Goal: Information Seeking & Learning: Learn about a topic

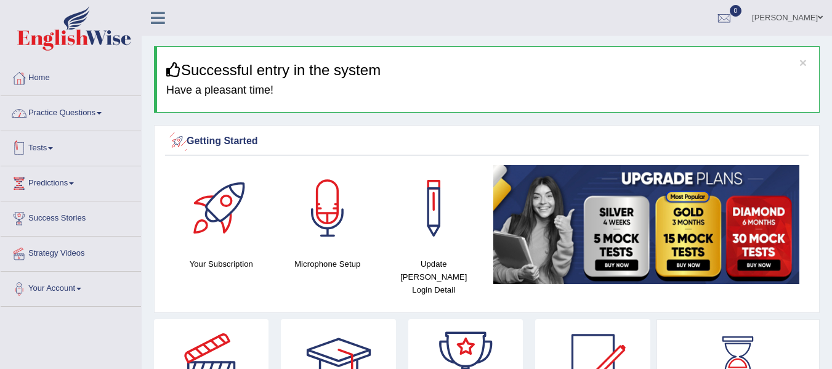
click at [73, 111] on link "Practice Questions" at bounding box center [71, 111] width 140 height 31
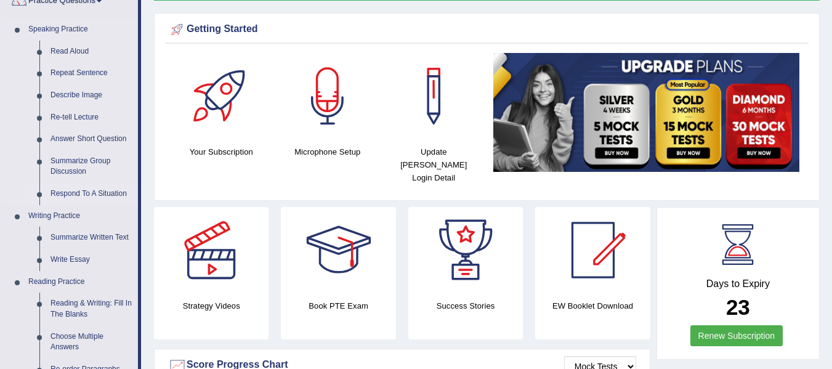
scroll to position [123, 0]
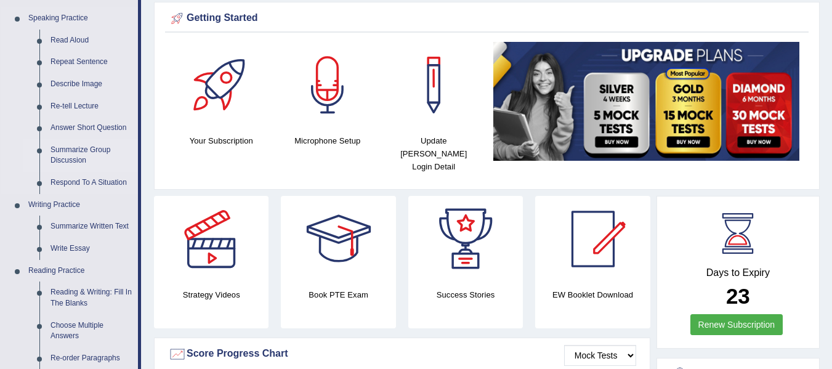
click at [72, 152] on link "Summarize Group Discussion" at bounding box center [91, 155] width 93 height 33
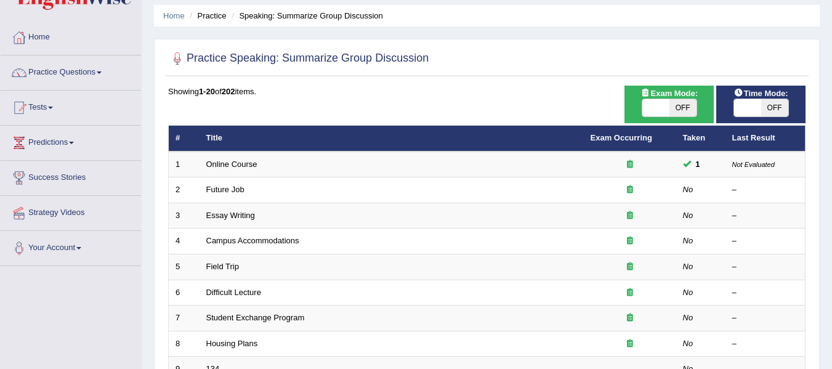
scroll to position [41, 0]
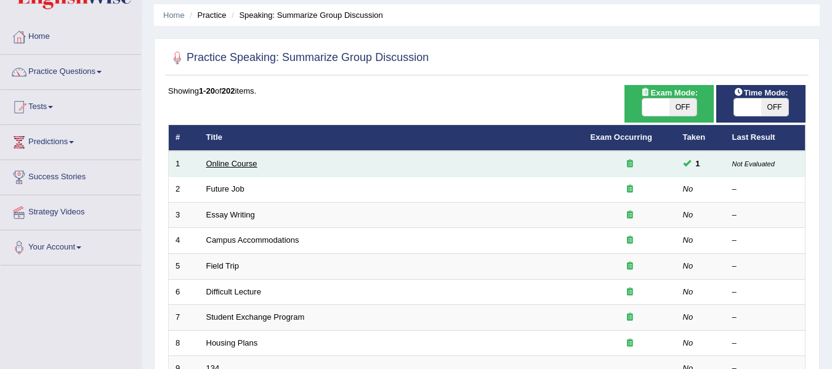
click at [241, 167] on link "Online Course" at bounding box center [231, 163] width 51 height 9
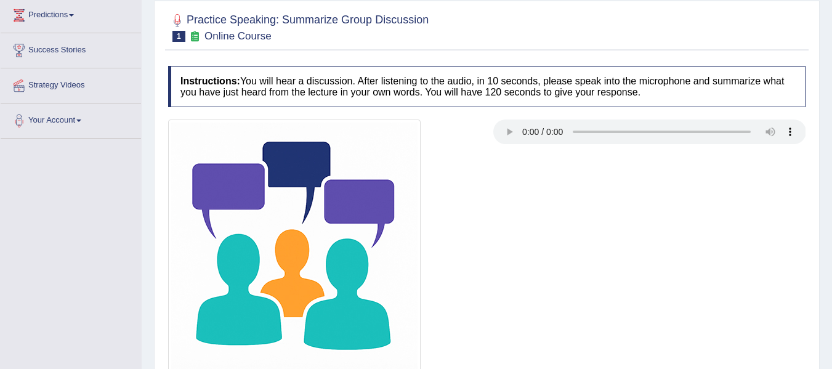
scroll to position [134, 0]
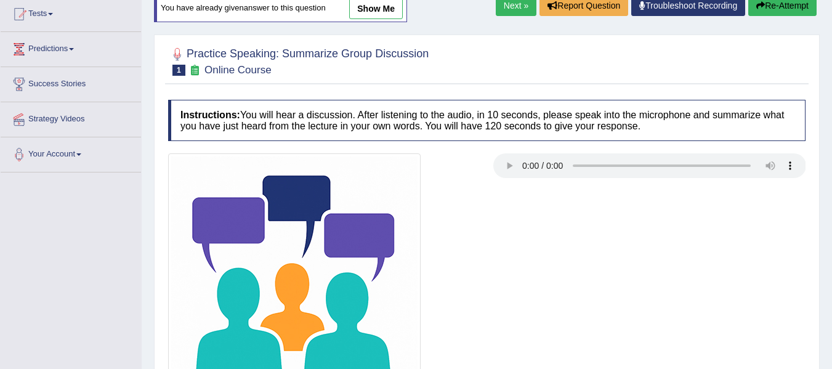
click at [355, 12] on link "show me" at bounding box center [376, 8] width 54 height 21
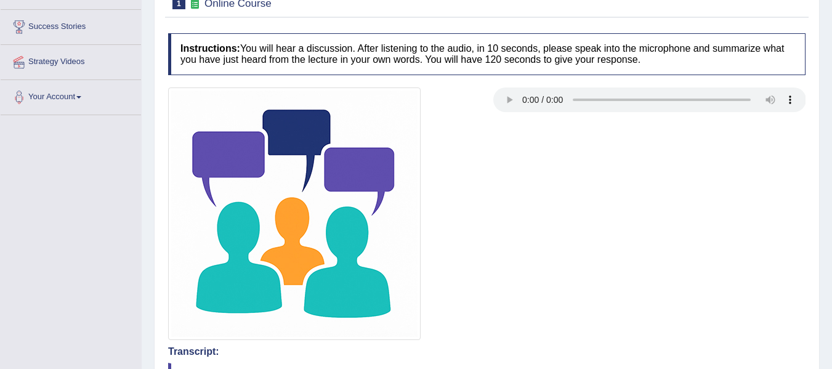
scroll to position [0, 0]
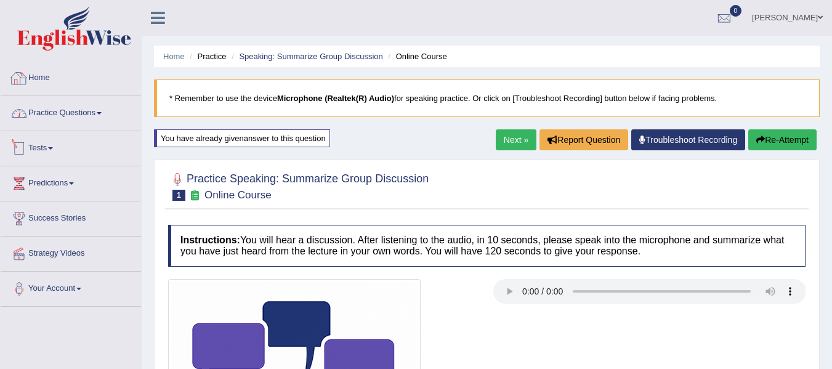
click at [91, 112] on link "Practice Questions" at bounding box center [71, 111] width 140 height 31
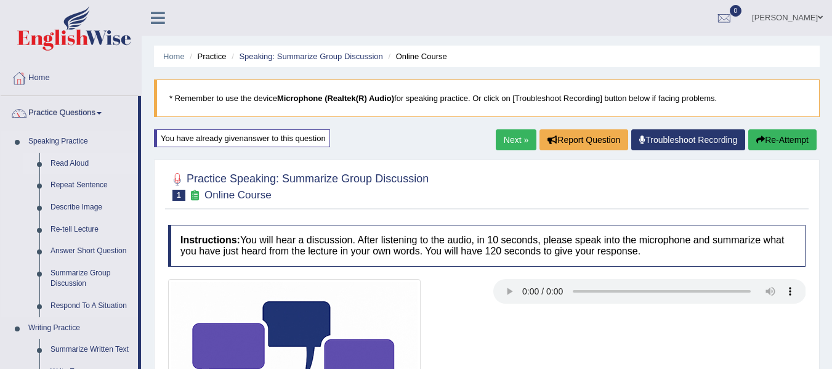
click at [76, 161] on link "Read Aloud" at bounding box center [91, 164] width 93 height 22
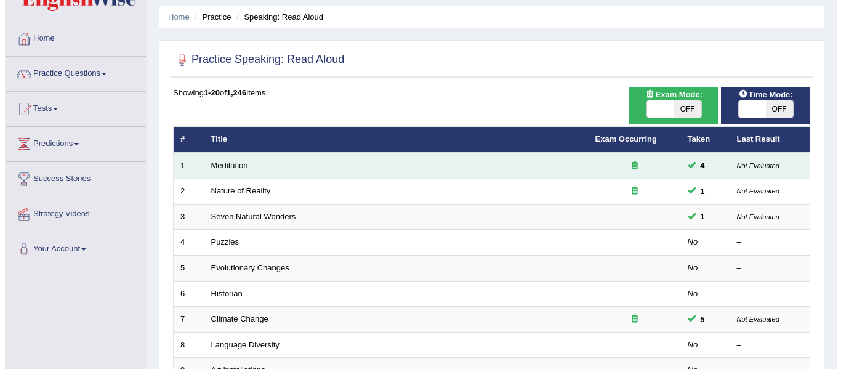
scroll to position [41, 0]
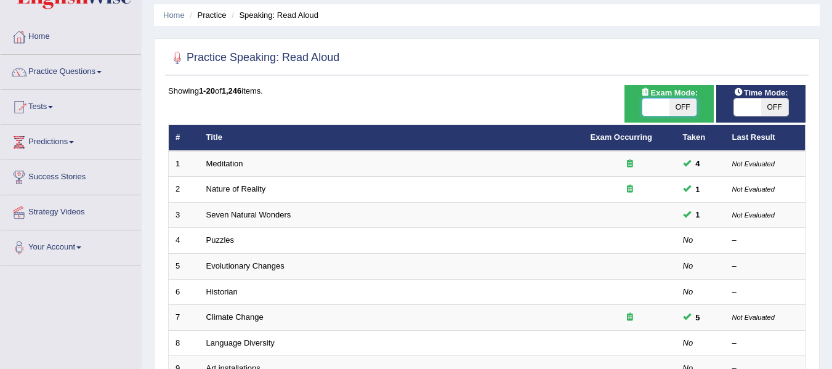
click at [651, 111] on span at bounding box center [655, 107] width 27 height 17
checkbox input "true"
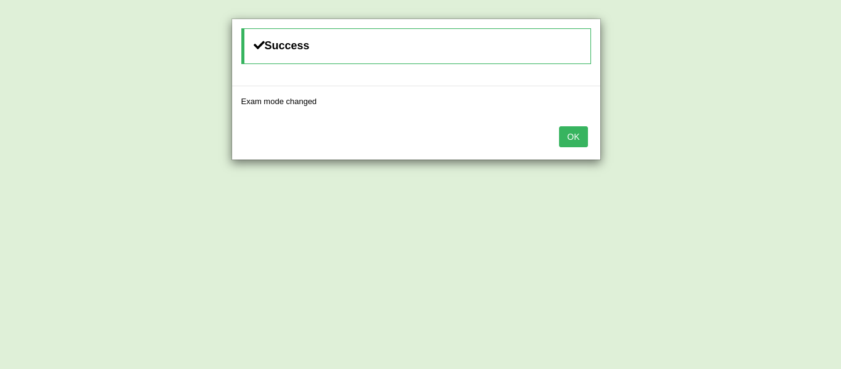
click at [576, 145] on button "OK" at bounding box center [573, 136] width 28 height 21
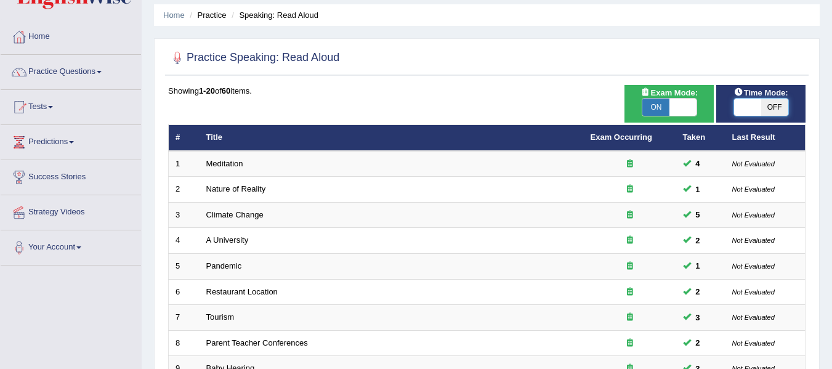
click at [751, 106] on span at bounding box center [747, 107] width 27 height 17
checkbox input "true"
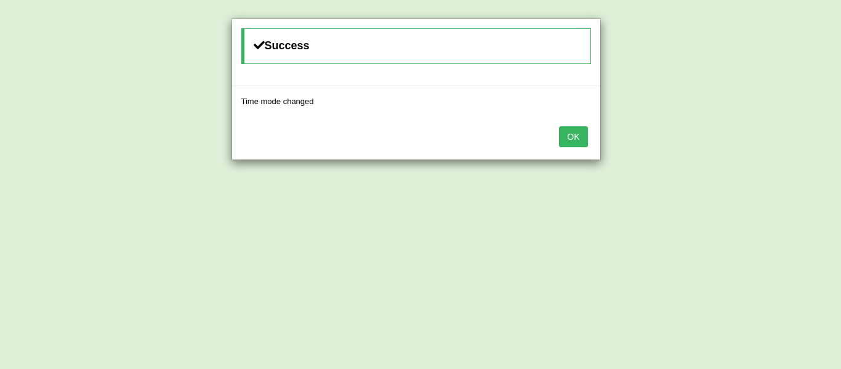
click at [573, 137] on button "OK" at bounding box center [573, 136] width 28 height 21
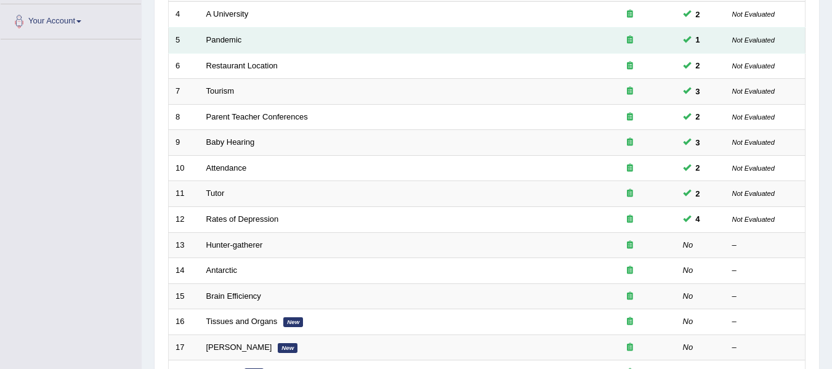
scroll to position [308, 0]
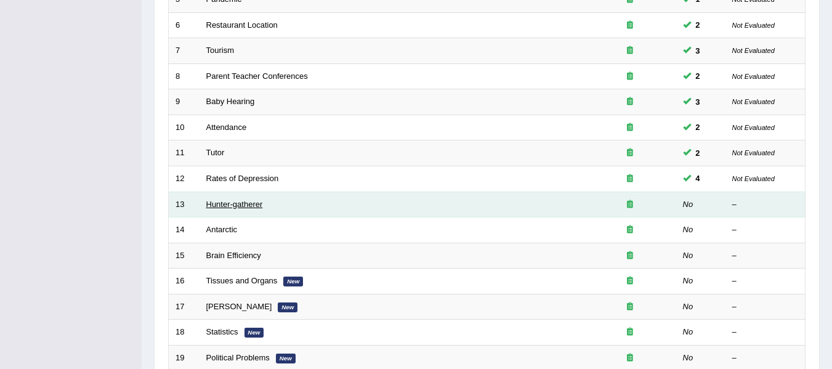
click at [261, 203] on link "Hunter-gatherer" at bounding box center [234, 203] width 57 height 9
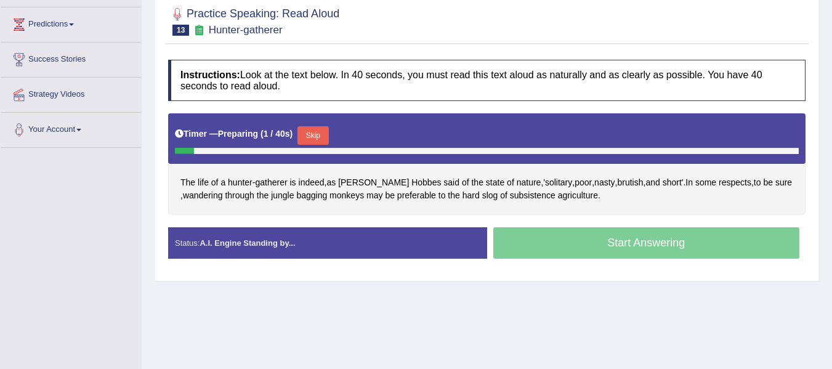
scroll to position [164, 0]
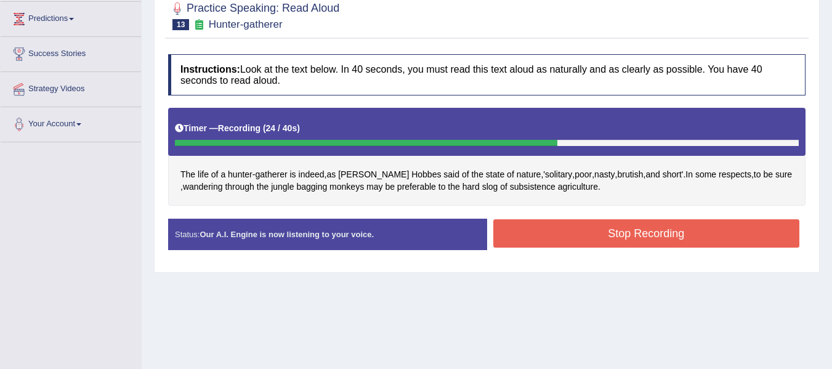
click at [630, 229] on button "Stop Recording" at bounding box center [646, 233] width 307 height 28
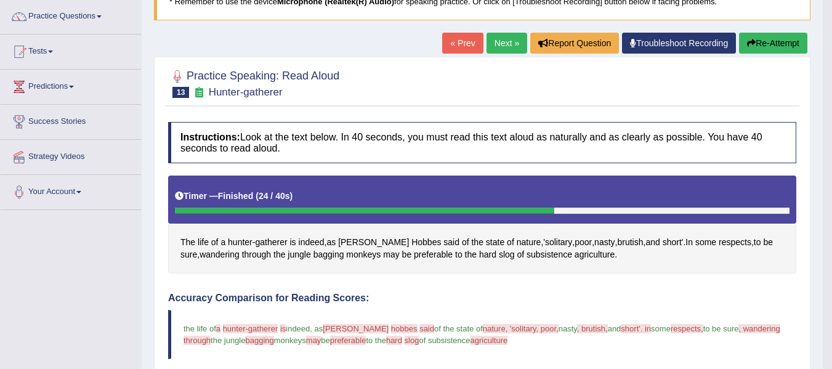
scroll to position [94, 0]
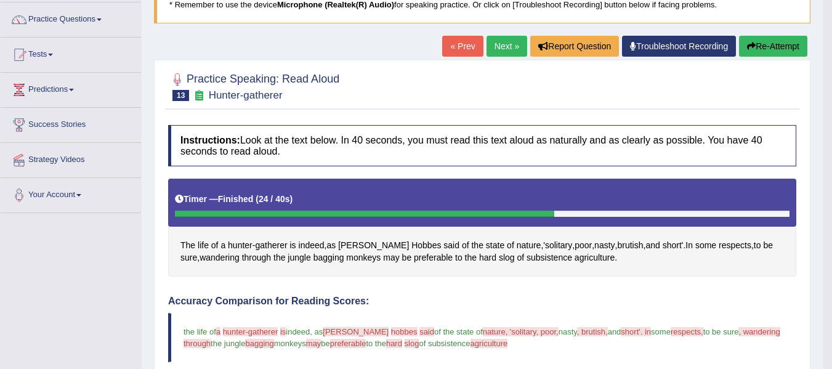
click at [758, 51] on button "Re-Attempt" at bounding box center [773, 46] width 68 height 21
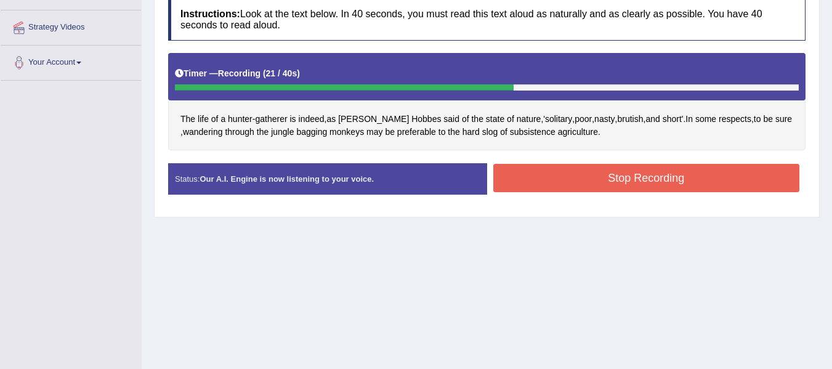
click at [544, 169] on button "Stop Recording" at bounding box center [646, 178] width 307 height 28
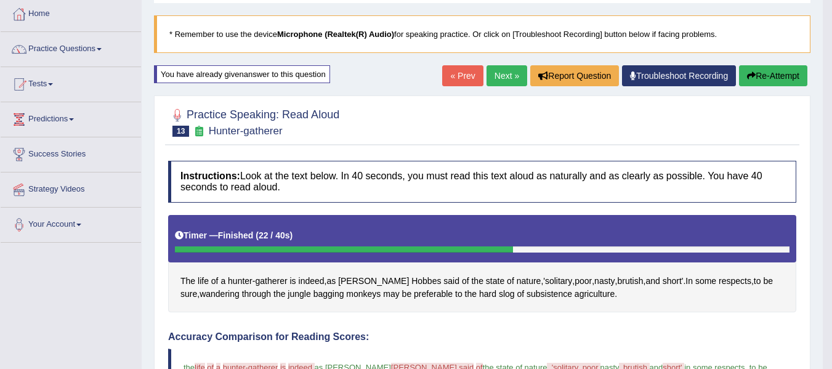
scroll to position [62, 0]
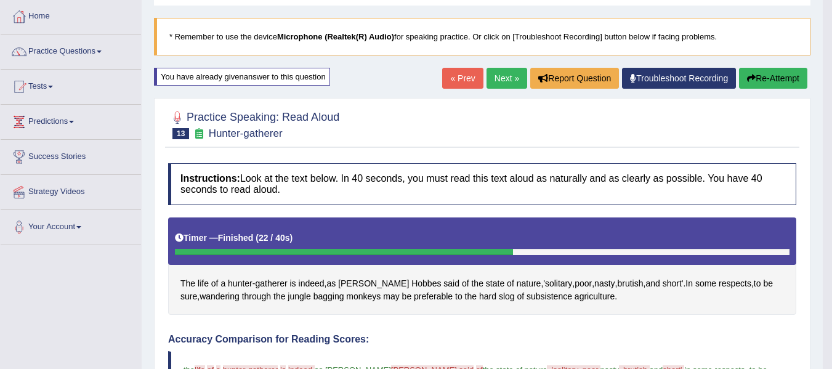
click at [763, 76] on button "Re-Attempt" at bounding box center [773, 78] width 68 height 21
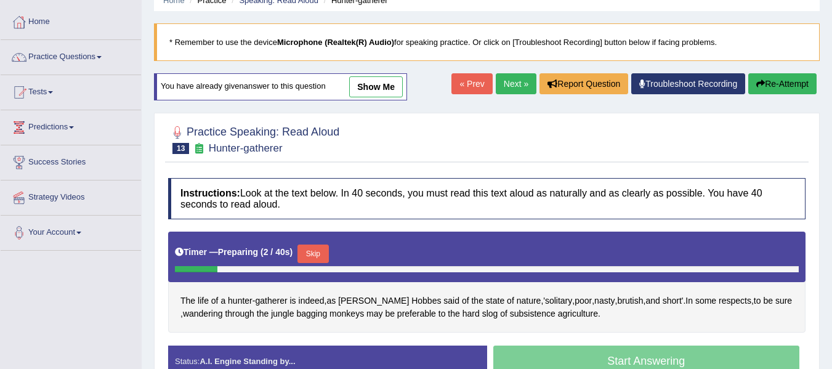
scroll to position [20, 0]
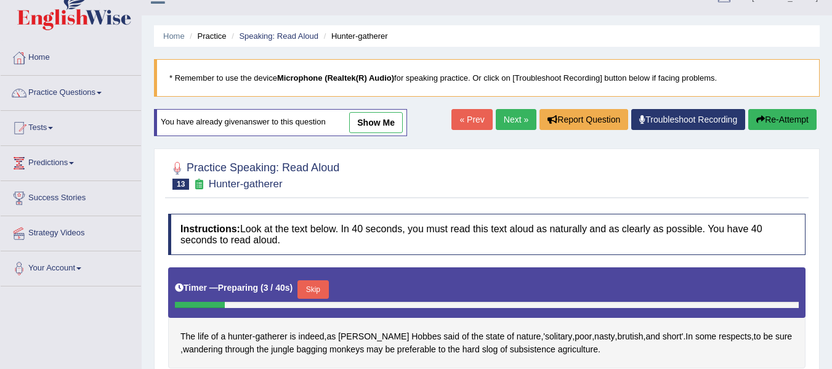
click at [499, 119] on link "Next »" at bounding box center [516, 119] width 41 height 21
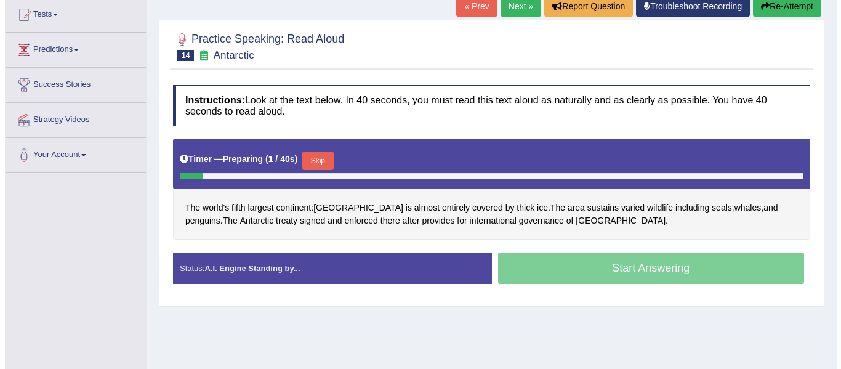
scroll to position [185, 0]
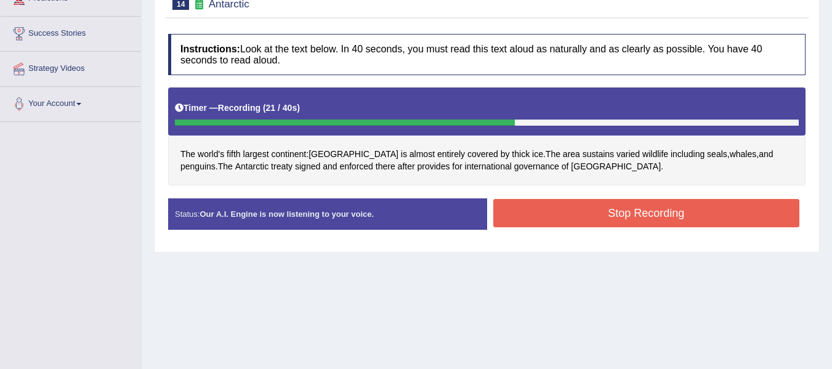
click at [585, 210] on button "Stop Recording" at bounding box center [646, 213] width 307 height 28
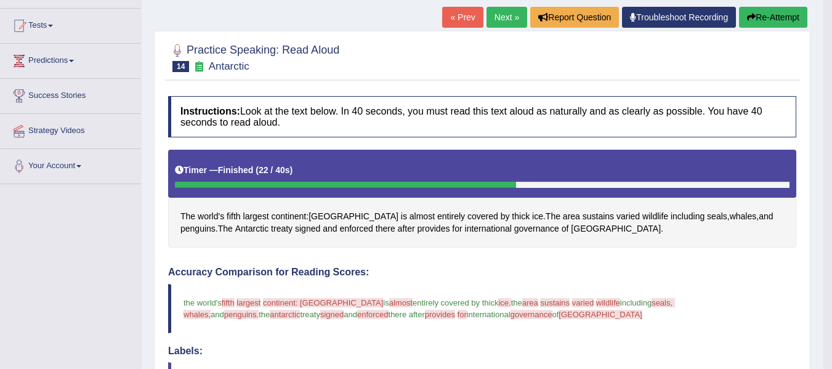
scroll to position [114, 0]
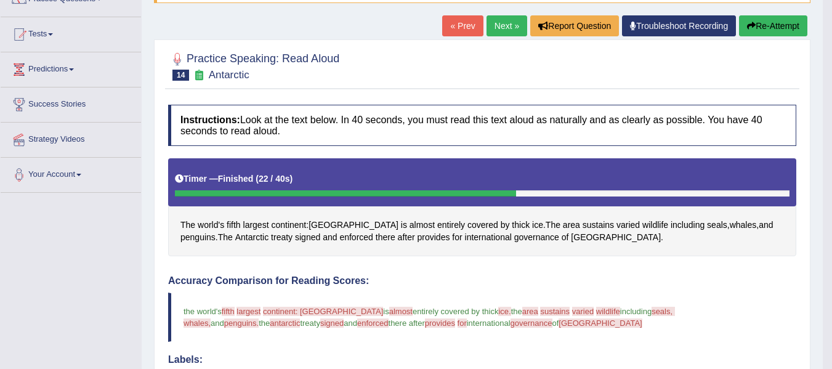
click at [757, 26] on button "Re-Attempt" at bounding box center [773, 25] width 68 height 21
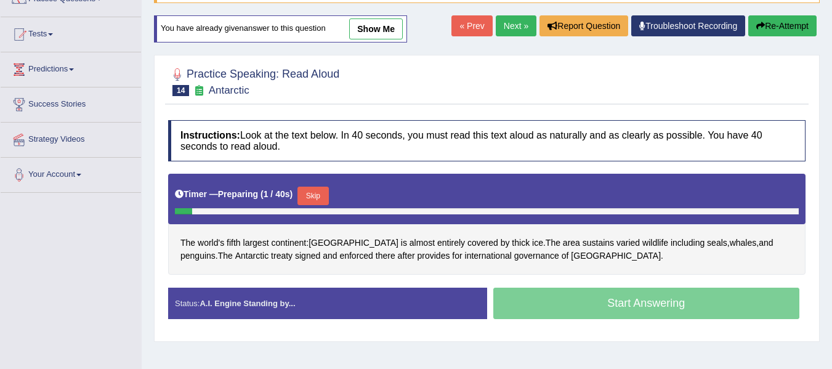
click at [651, 304] on div "Start Answering" at bounding box center [646, 305] width 319 height 34
click at [316, 192] on button "Skip" at bounding box center [312, 196] width 31 height 18
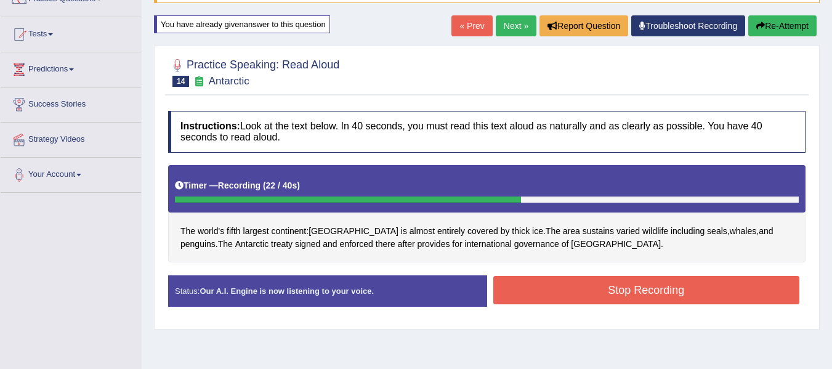
click at [584, 294] on button "Stop Recording" at bounding box center [646, 290] width 307 height 28
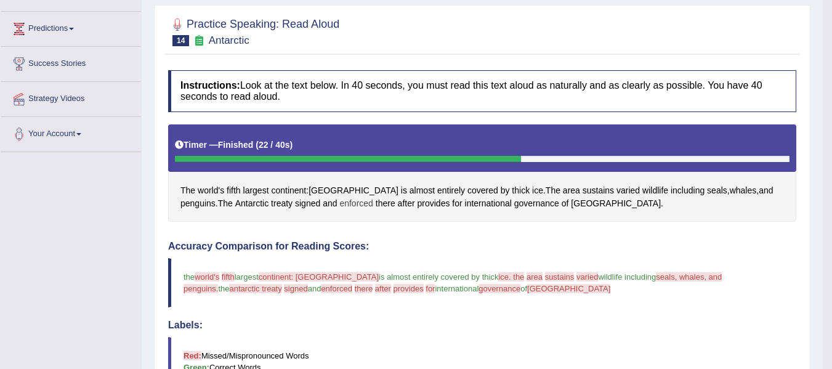
scroll to position [155, 0]
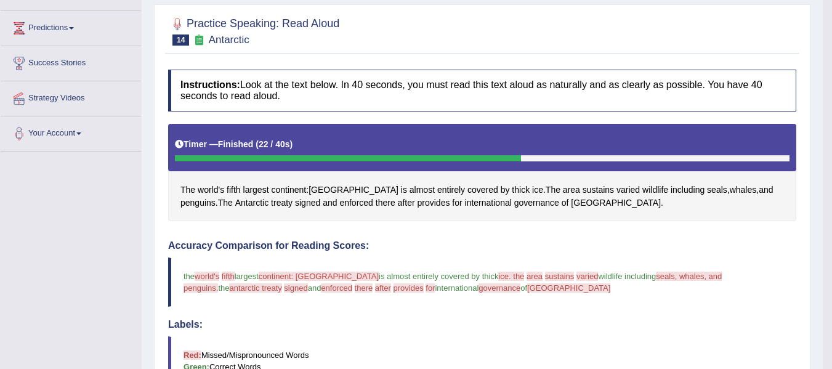
click at [297, 211] on div "The world's fifth largest continent : Antarctica is almost entirely covered by …" at bounding box center [482, 173] width 628 height 98
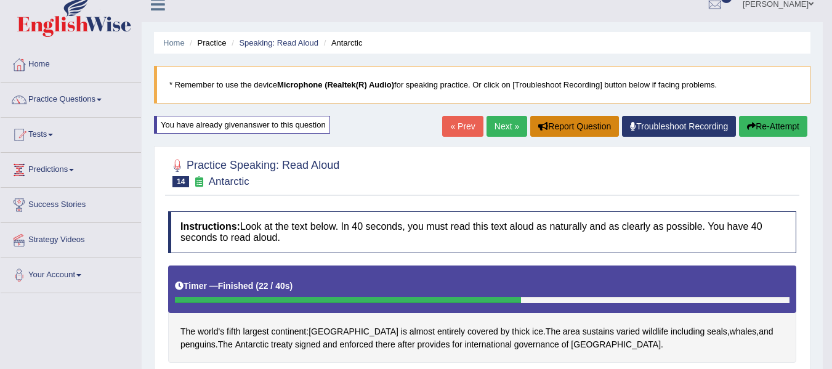
scroll to position [11, 0]
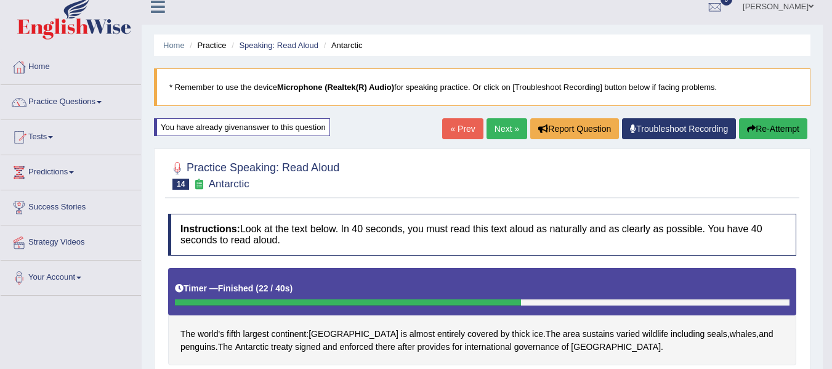
click at [752, 121] on button "Re-Attempt" at bounding box center [773, 128] width 68 height 21
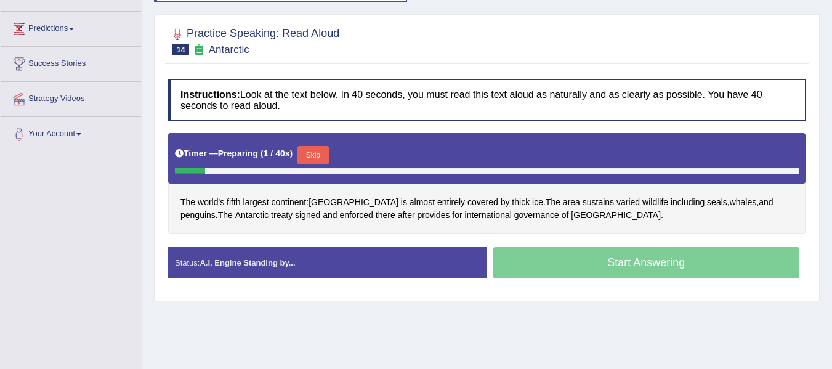
click at [310, 151] on button "Skip" at bounding box center [312, 155] width 31 height 18
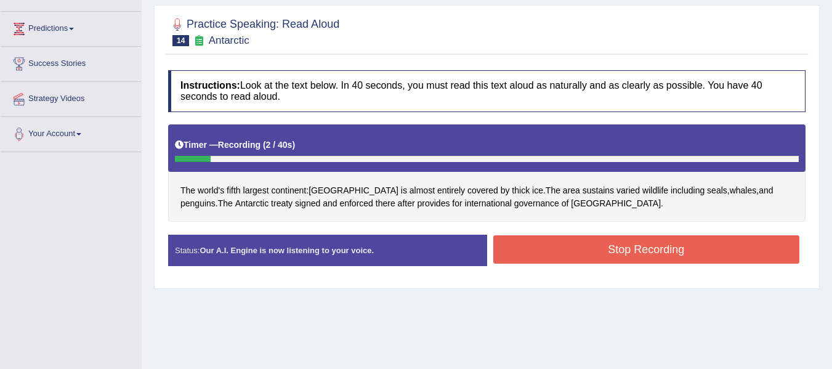
click at [551, 242] on button "Stop Recording" at bounding box center [646, 249] width 307 height 28
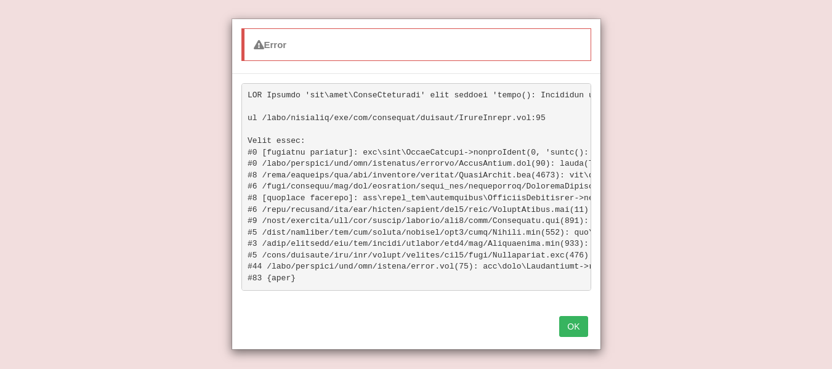
click at [573, 333] on button "OK" at bounding box center [573, 326] width 28 height 21
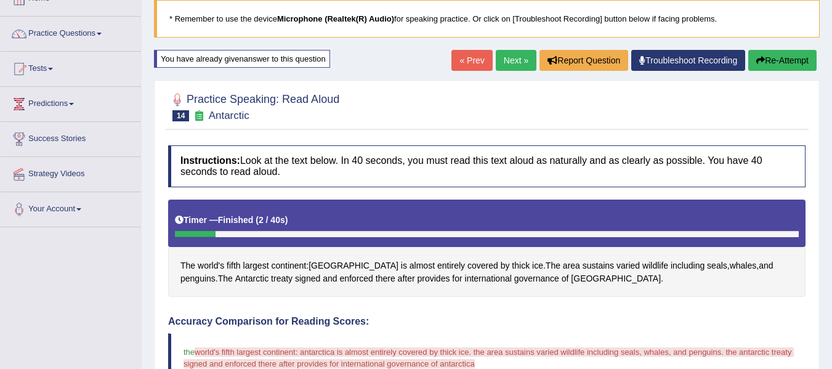
scroll to position [73, 0]
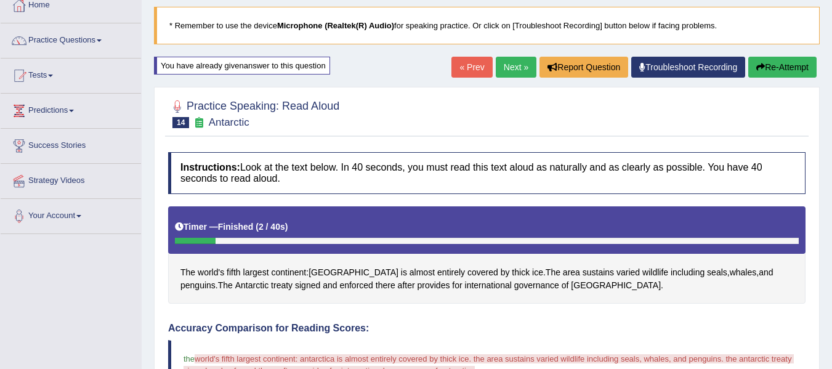
click at [767, 64] on button "Re-Attempt" at bounding box center [782, 67] width 68 height 21
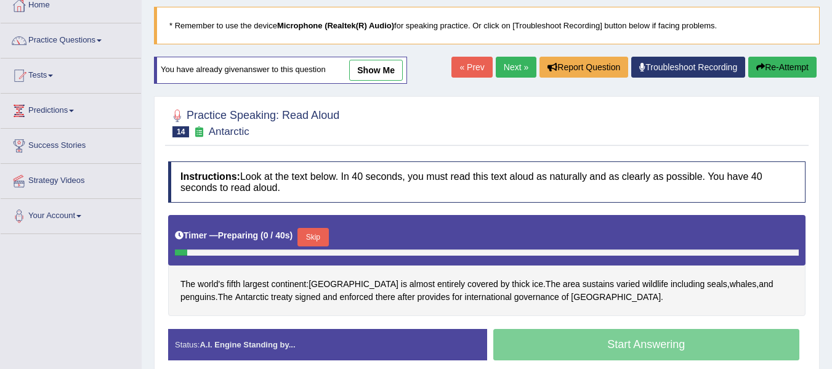
click at [318, 239] on button "Skip" at bounding box center [312, 237] width 31 height 18
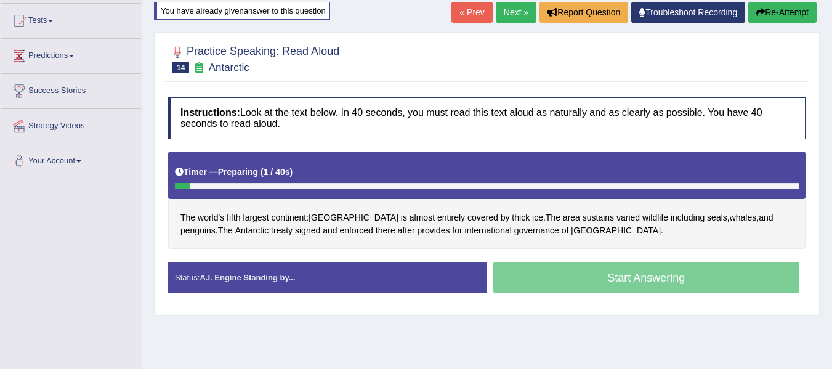
scroll to position [134, 0]
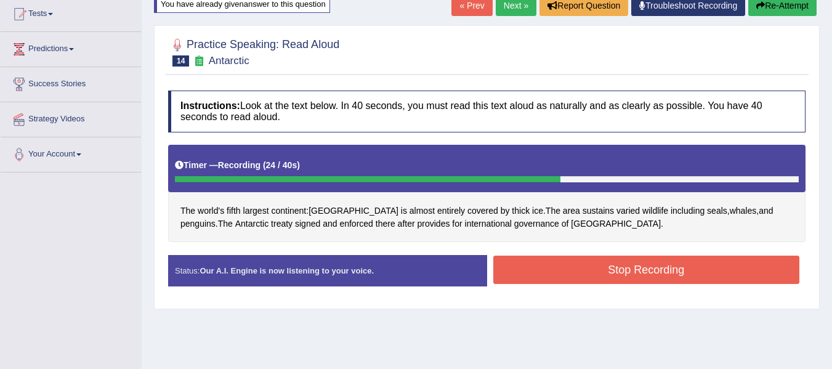
click at [552, 274] on button "Stop Recording" at bounding box center [646, 270] width 307 height 28
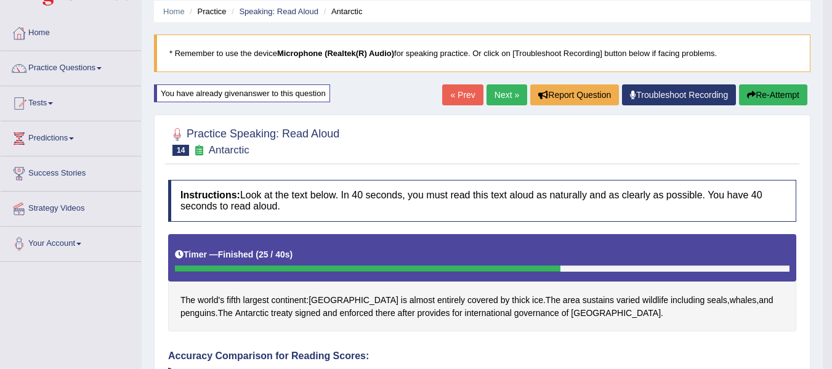
scroll to position [31, 0]
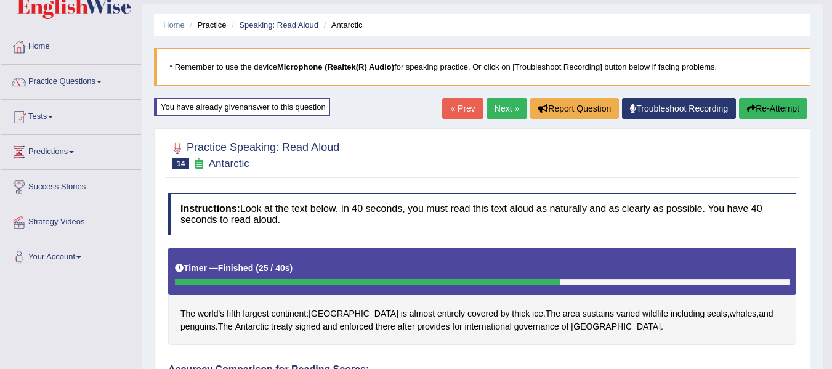
click at [502, 115] on link "Next »" at bounding box center [506, 108] width 41 height 21
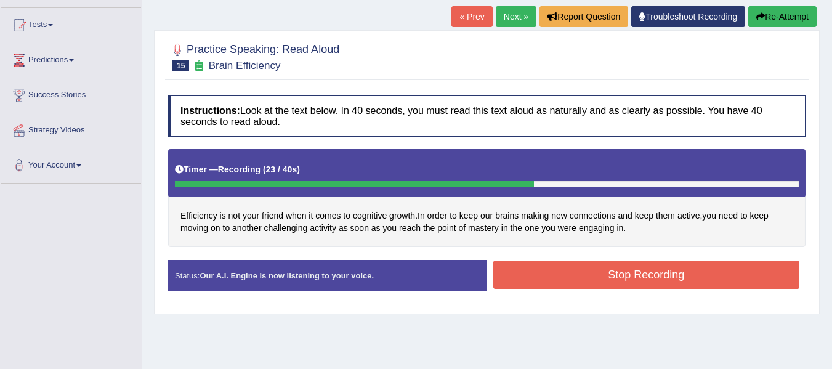
click at [529, 279] on button "Stop Recording" at bounding box center [646, 274] width 307 height 28
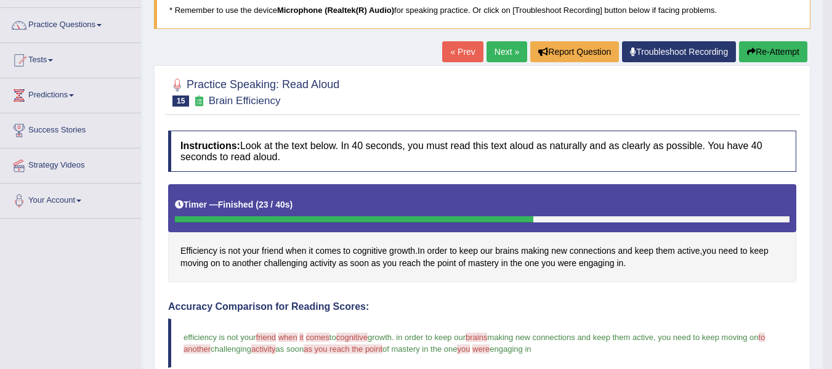
scroll to position [82, 0]
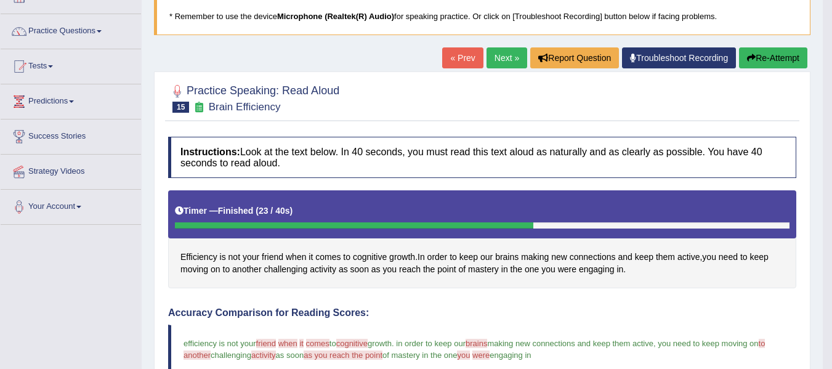
click at [783, 57] on button "Re-Attempt" at bounding box center [773, 57] width 68 height 21
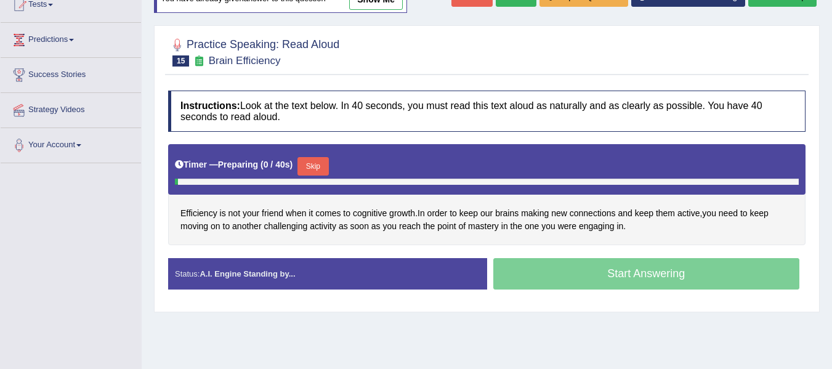
scroll to position [143, 0]
drag, startPoint x: 310, startPoint y: 158, endPoint x: 563, endPoint y: 283, distance: 282.2
click at [310, 159] on button "Skip" at bounding box center [312, 166] width 31 height 18
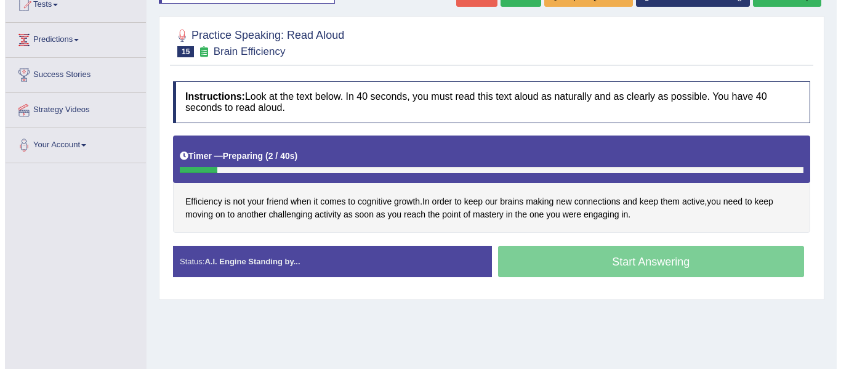
scroll to position [0, 0]
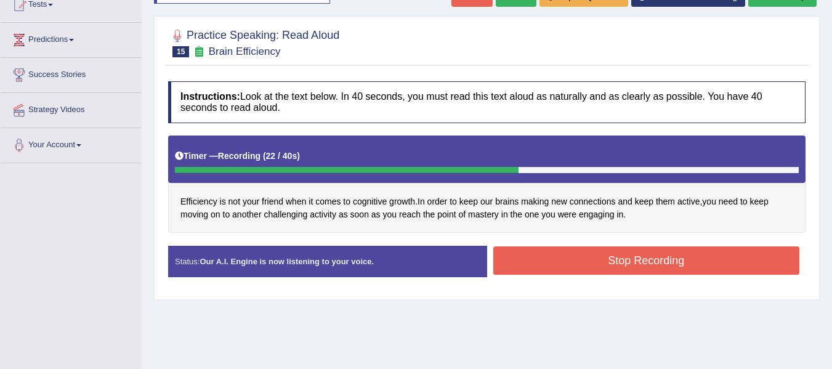
click at [563, 270] on button "Stop Recording" at bounding box center [646, 260] width 307 height 28
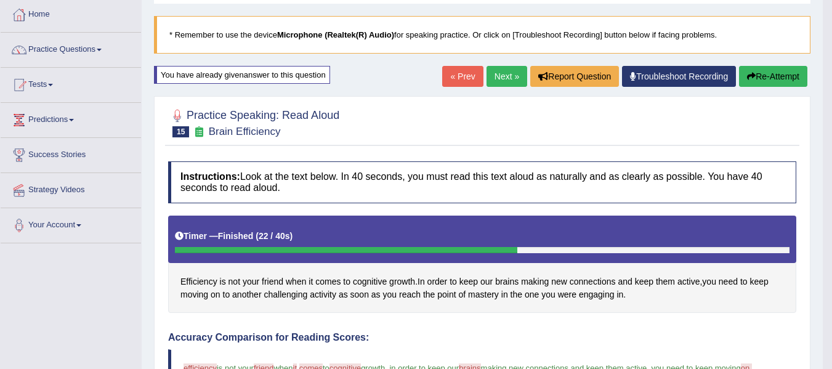
scroll to position [62, 0]
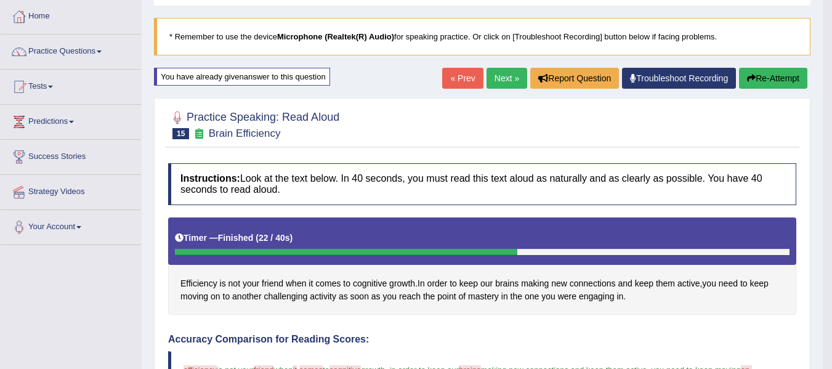
click at [765, 78] on button "Re-Attempt" at bounding box center [773, 78] width 68 height 21
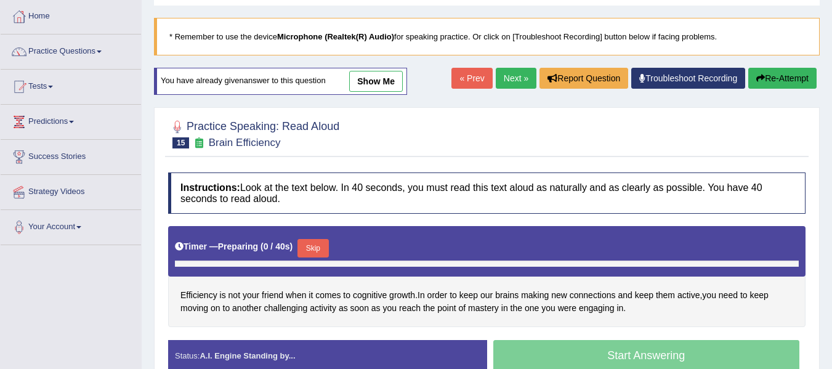
scroll to position [62, 0]
click at [313, 252] on button "Skip" at bounding box center [312, 248] width 31 height 18
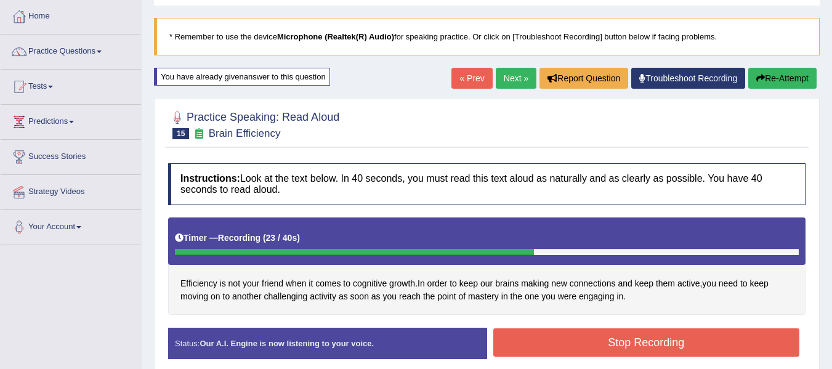
click at [543, 354] on button "Stop Recording" at bounding box center [646, 342] width 307 height 28
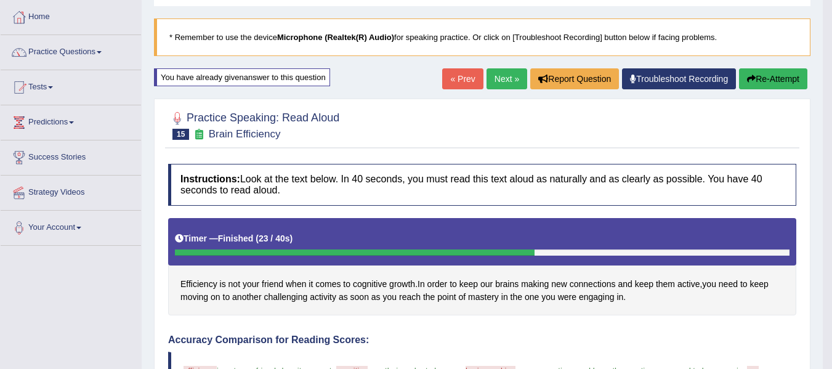
scroll to position [41, 0]
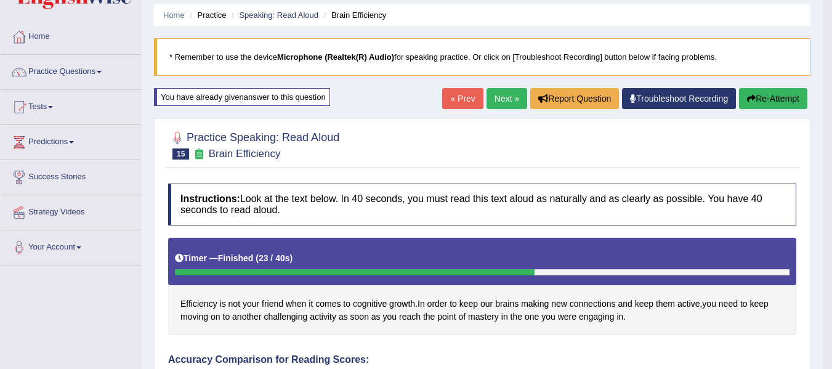
click at [495, 93] on link "Next »" at bounding box center [506, 98] width 41 height 21
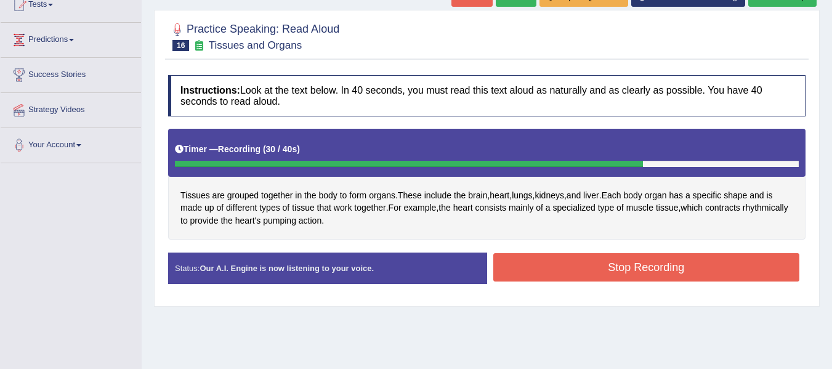
click at [607, 278] on button "Stop Recording" at bounding box center [646, 267] width 307 height 28
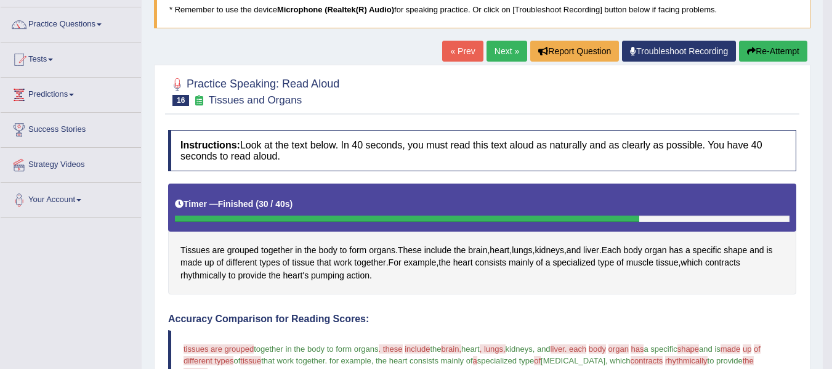
scroll to position [82, 0]
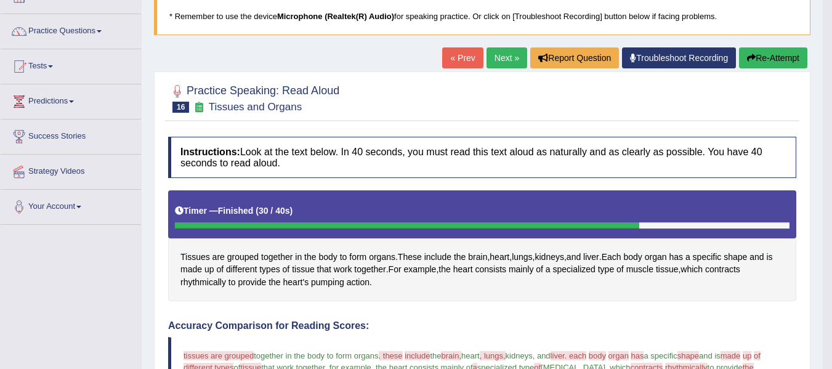
click at [747, 56] on icon "button" at bounding box center [751, 58] width 9 height 9
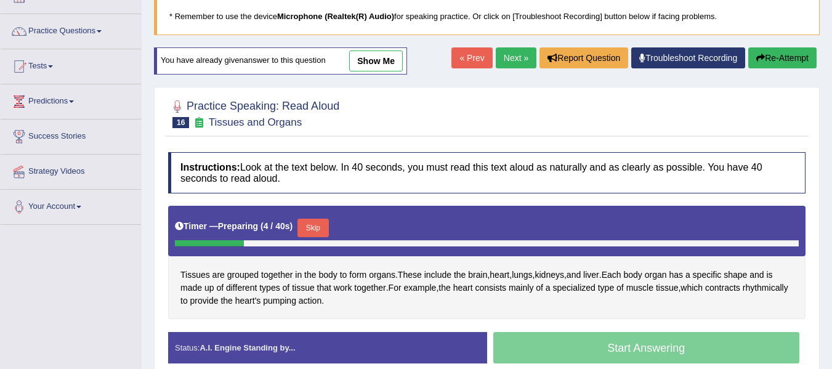
click at [311, 231] on button "Skip" at bounding box center [312, 228] width 31 height 18
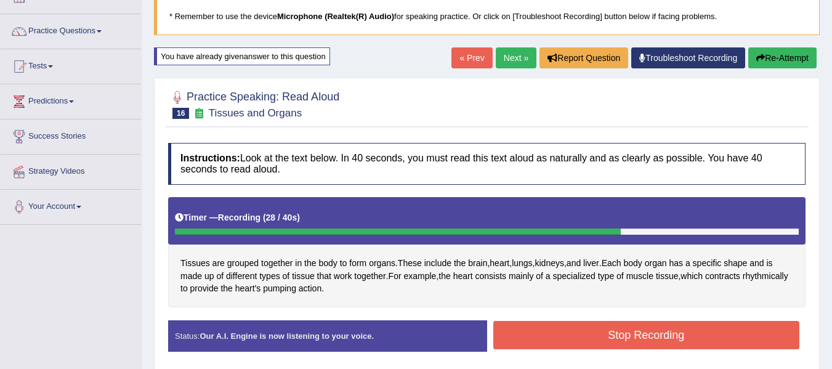
click at [597, 334] on button "Stop Recording" at bounding box center [646, 335] width 307 height 28
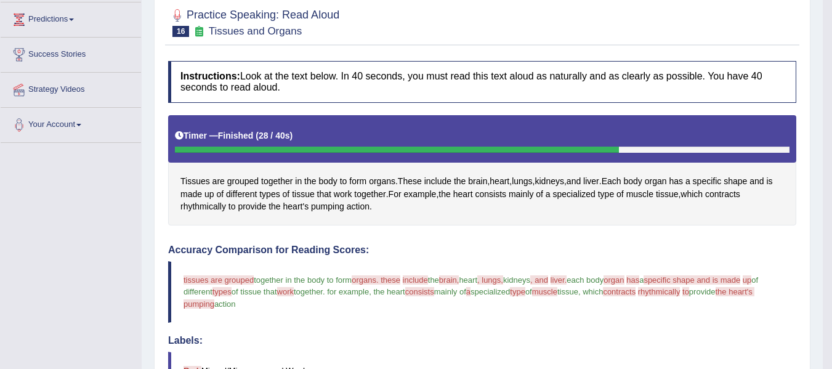
scroll to position [143, 0]
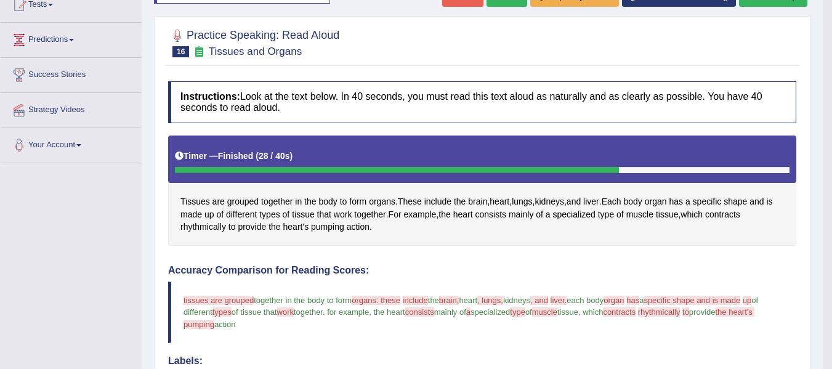
click at [139, 247] on div "Toggle navigation Home Practice Questions Speaking Practice Read Aloud Repeat S…" at bounding box center [411, 295] width 823 height 877
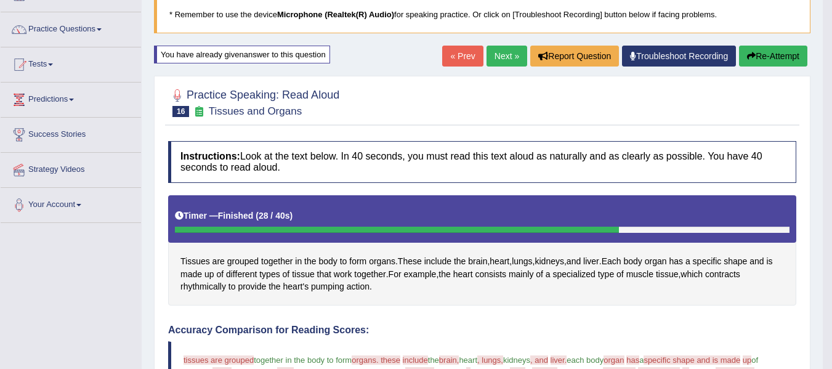
scroll to position [82, 0]
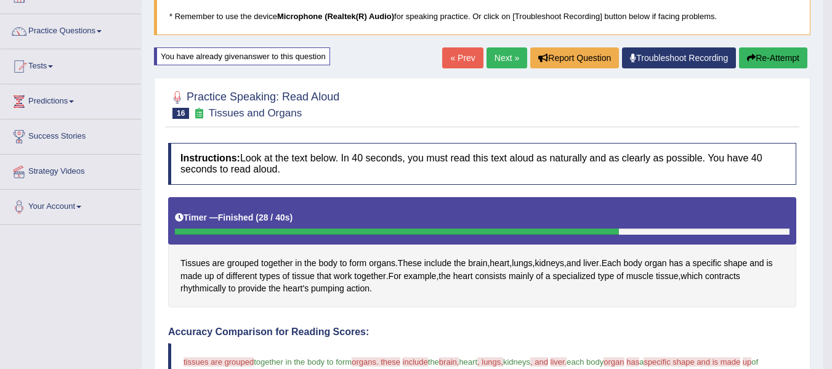
click at [505, 58] on link "Next »" at bounding box center [506, 57] width 41 height 21
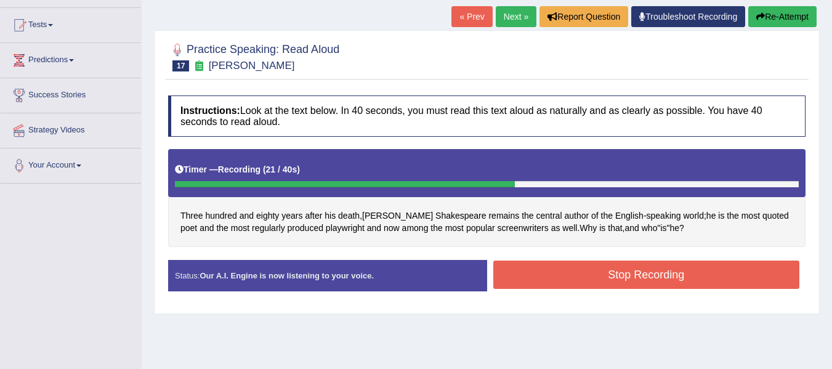
click at [568, 265] on button "Stop Recording" at bounding box center [646, 274] width 307 height 28
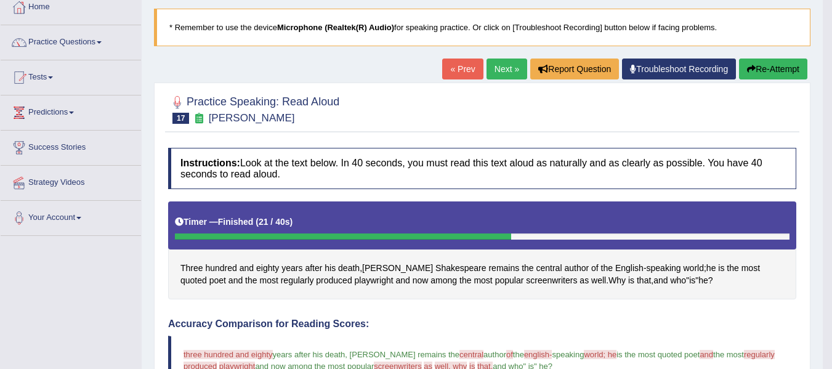
scroll to position [62, 0]
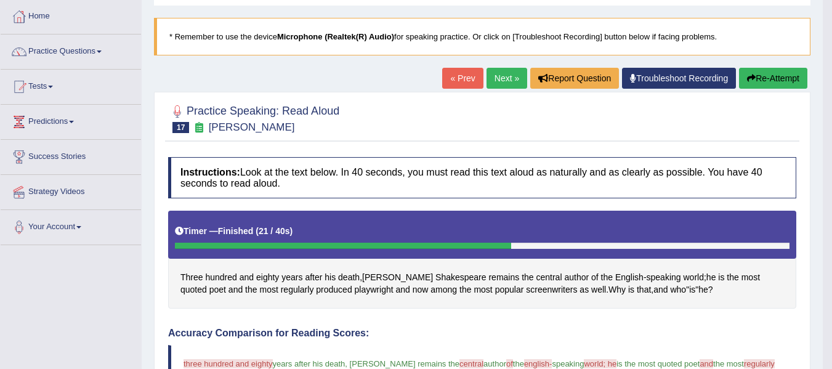
click at [758, 76] on button "Re-Attempt" at bounding box center [773, 78] width 68 height 21
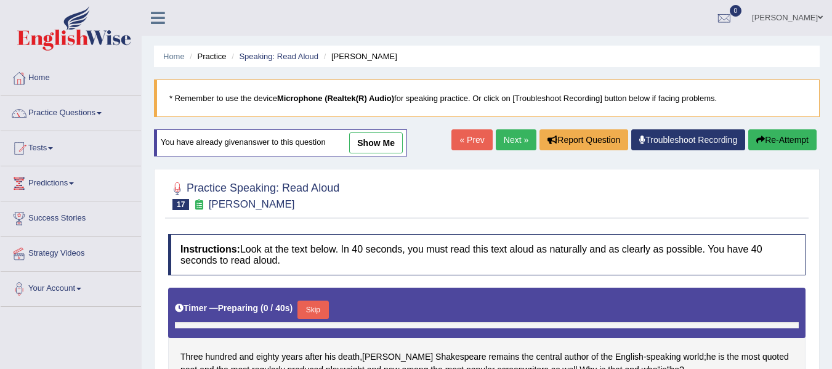
click at [315, 300] on button "Skip" at bounding box center [312, 309] width 31 height 18
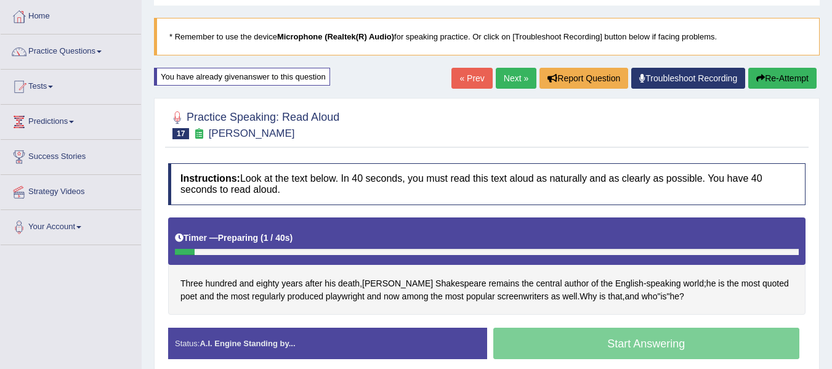
scroll to position [62, 0]
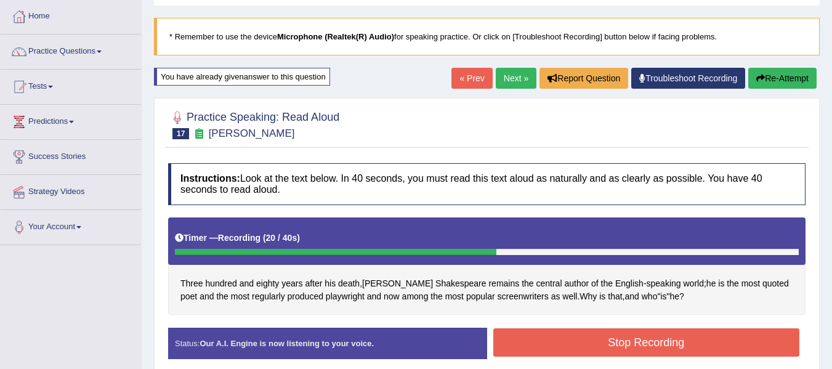
click at [541, 333] on button "Stop Recording" at bounding box center [646, 342] width 307 height 28
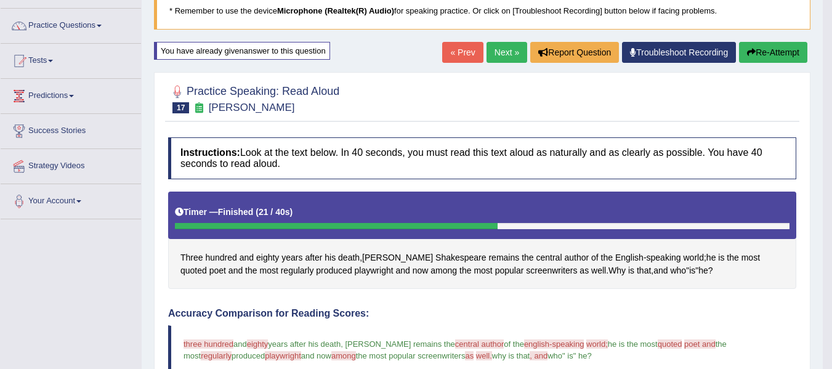
scroll to position [103, 0]
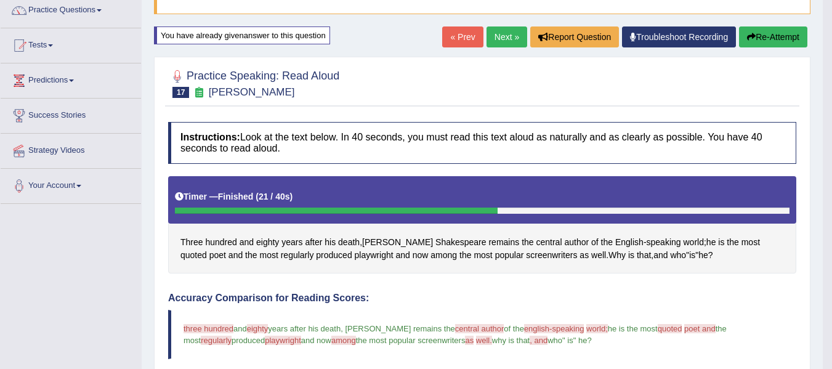
click at [131, 266] on div "Toggle navigation Home Practice Questions Speaking Practice Read Aloud Repeat S…" at bounding box center [411, 323] width 823 height 852
click at [773, 38] on button "Re-Attempt" at bounding box center [773, 36] width 68 height 21
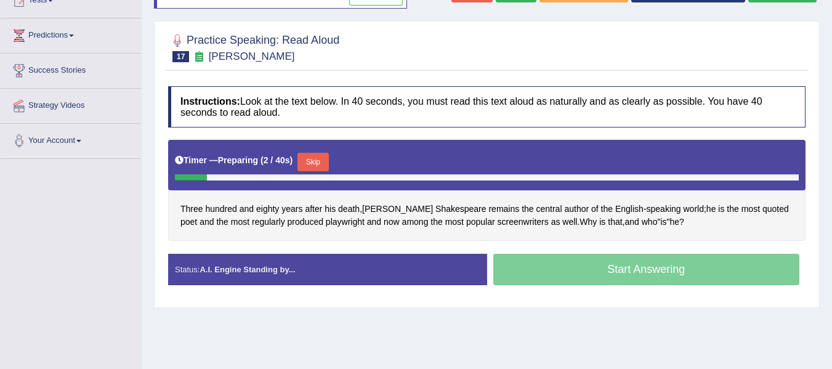
click at [323, 164] on button "Skip" at bounding box center [312, 162] width 31 height 18
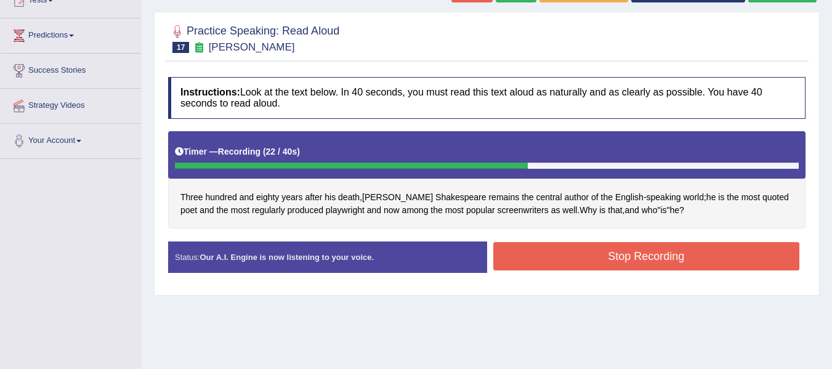
click at [553, 264] on button "Stop Recording" at bounding box center [646, 256] width 307 height 28
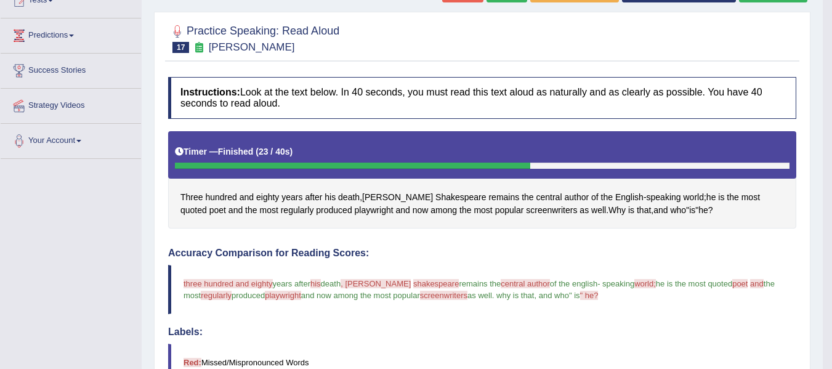
scroll to position [127, 0]
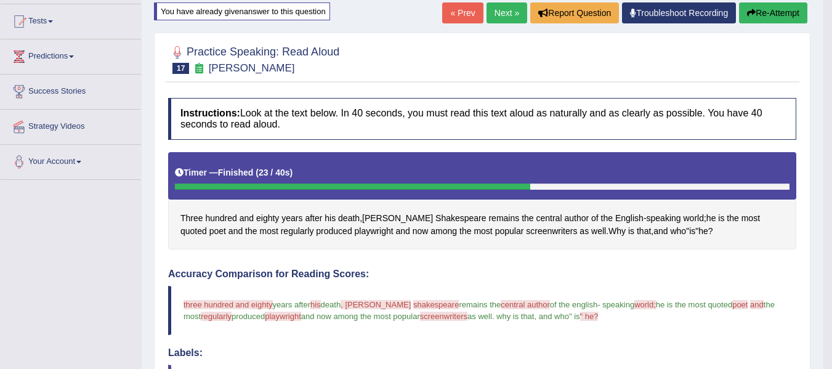
click at [758, 20] on button "Re-Attempt" at bounding box center [773, 12] width 68 height 21
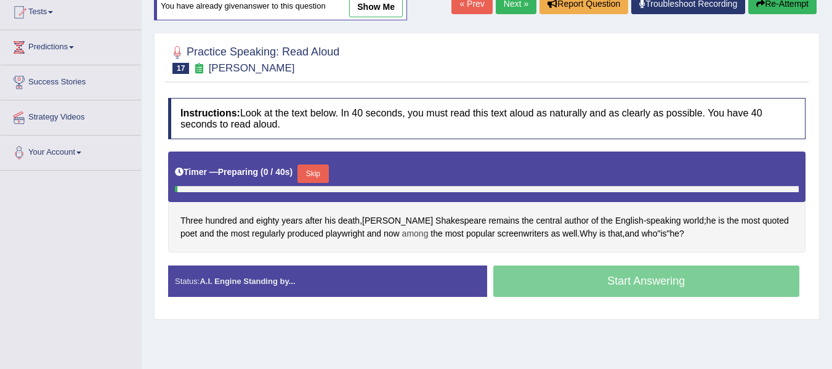
scroll to position [198, 0]
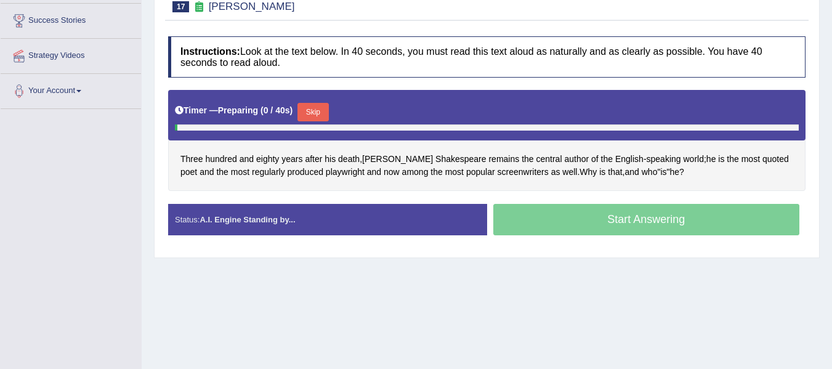
click at [328, 108] on button "Skip" at bounding box center [312, 112] width 31 height 18
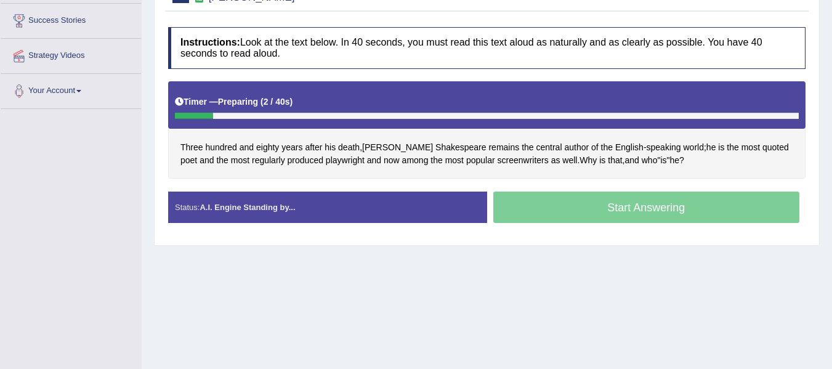
click at [321, 108] on div "Timer — Preparing ( 2 / 40s )" at bounding box center [487, 102] width 624 height 22
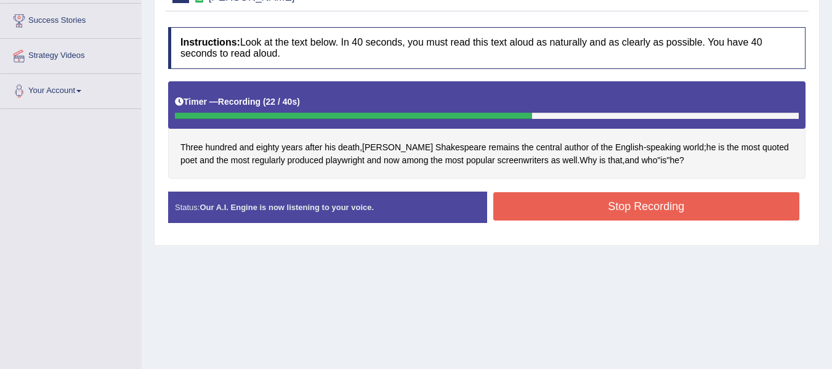
click at [602, 206] on button "Stop Recording" at bounding box center [646, 206] width 307 height 28
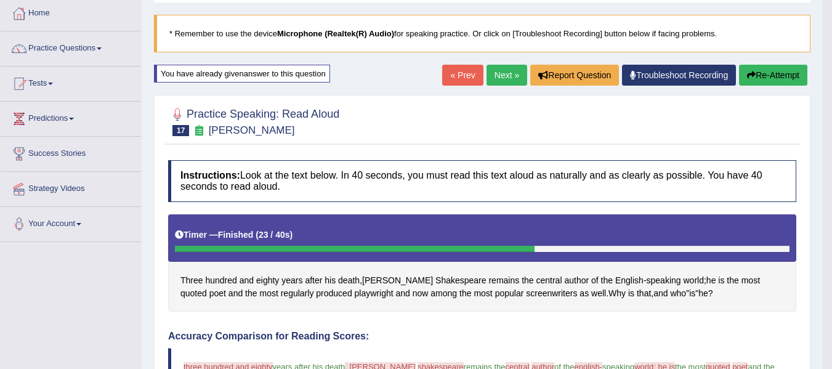
scroll to position [54, 0]
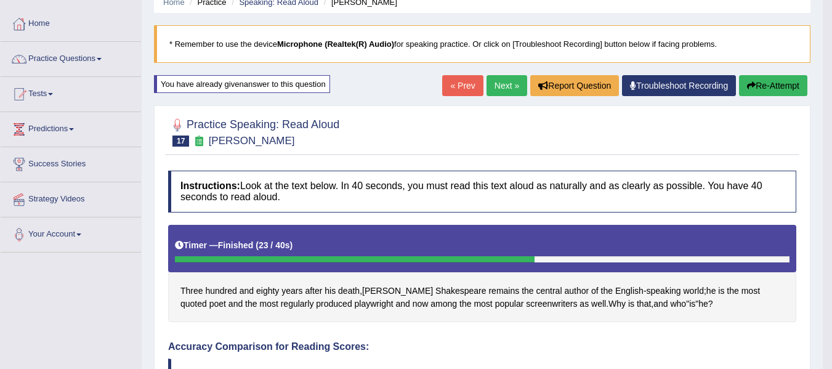
click at [501, 81] on link "Next »" at bounding box center [506, 85] width 41 height 21
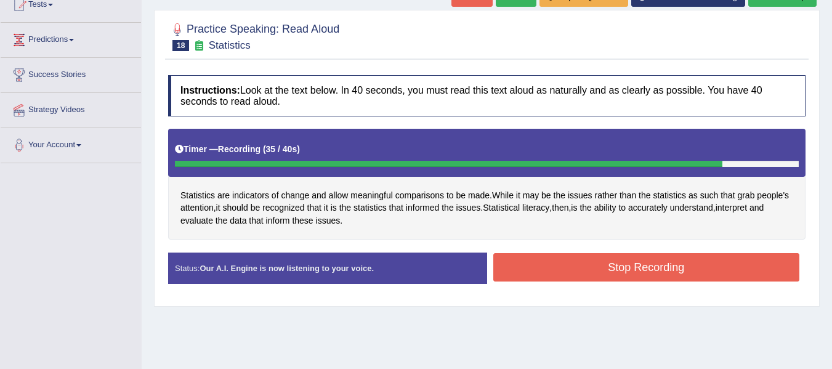
click at [560, 264] on button "Stop Recording" at bounding box center [646, 267] width 307 height 28
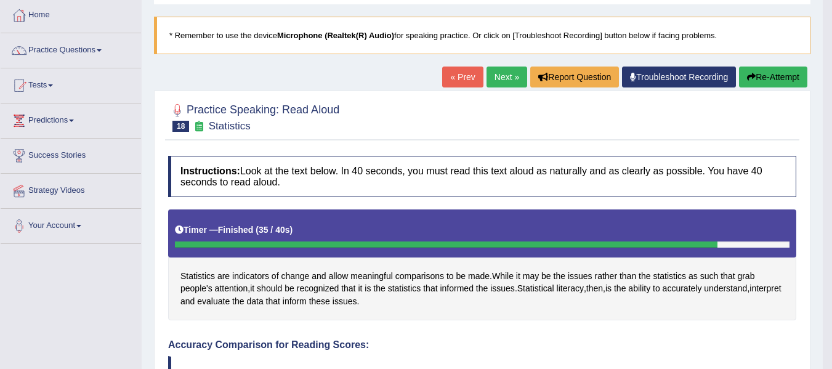
scroll to position [62, 0]
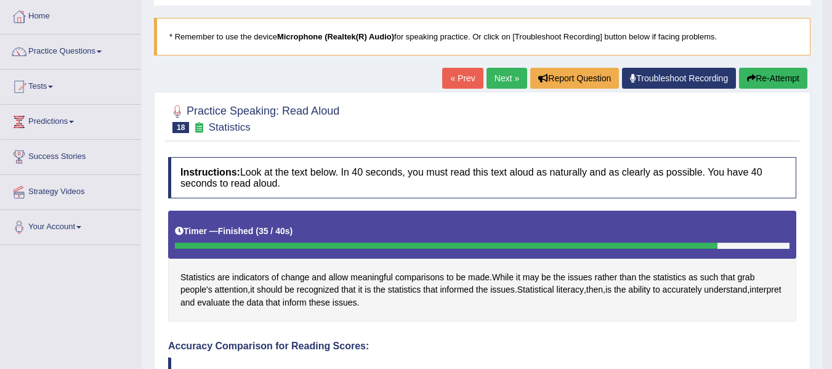
click at [754, 75] on button "Re-Attempt" at bounding box center [773, 78] width 68 height 21
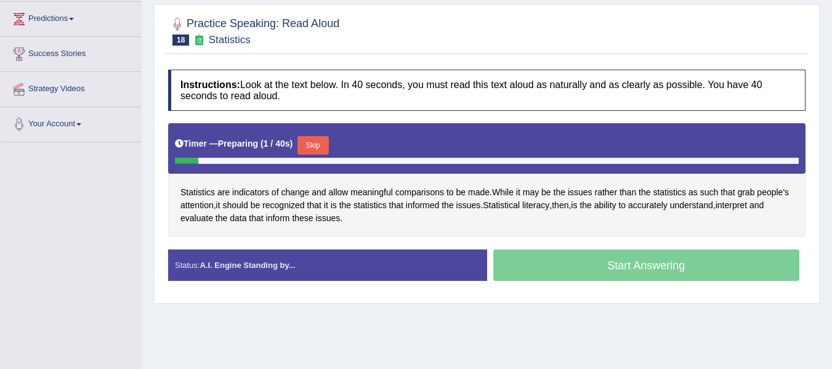
drag, startPoint x: 319, startPoint y: 140, endPoint x: 576, endPoint y: 251, distance: 279.6
click at [319, 140] on button "Skip" at bounding box center [312, 145] width 31 height 18
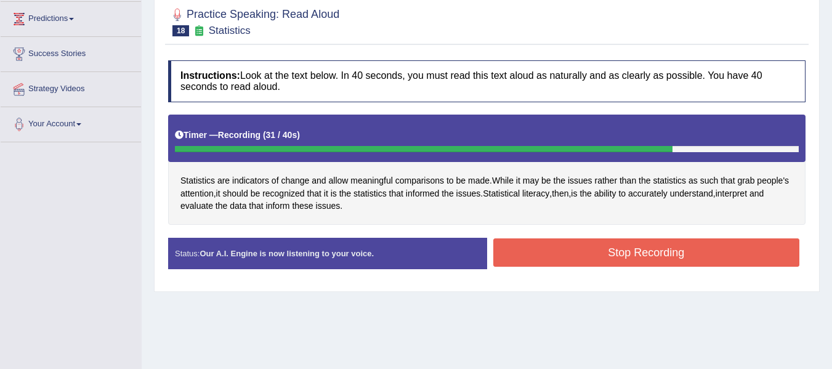
click at [576, 251] on button "Stop Recording" at bounding box center [646, 252] width 307 height 28
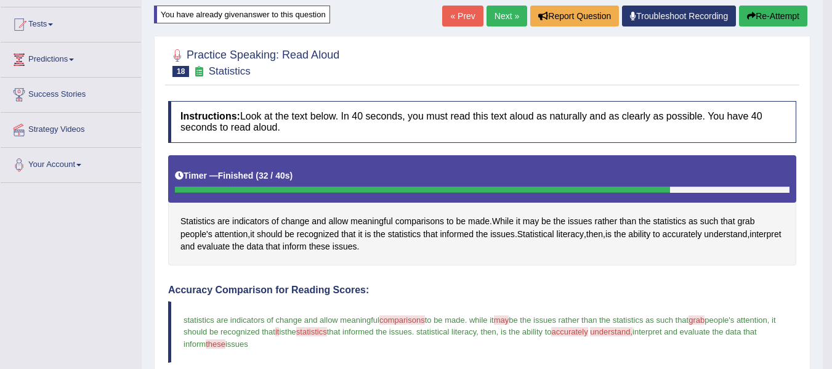
scroll to position [123, 0]
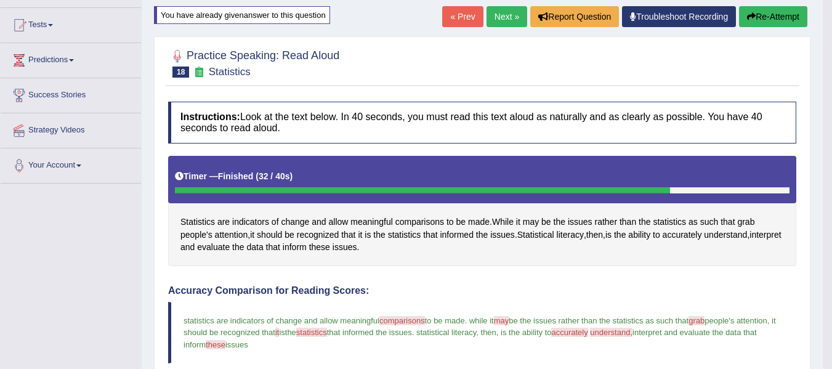
click at [765, 11] on button "Re-Attempt" at bounding box center [773, 16] width 68 height 21
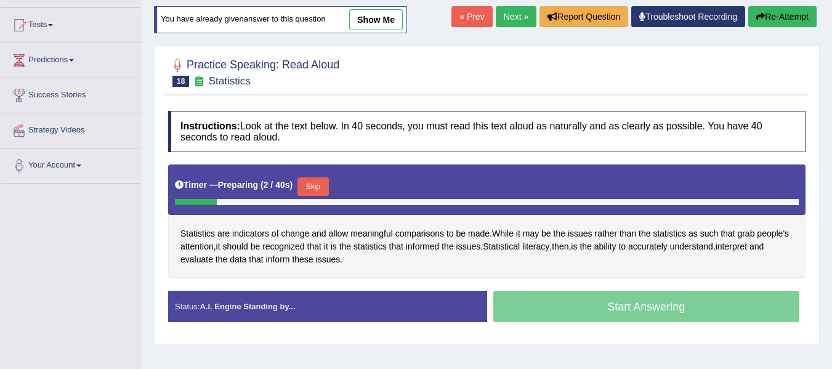
click at [501, 9] on link "Next »" at bounding box center [516, 16] width 41 height 21
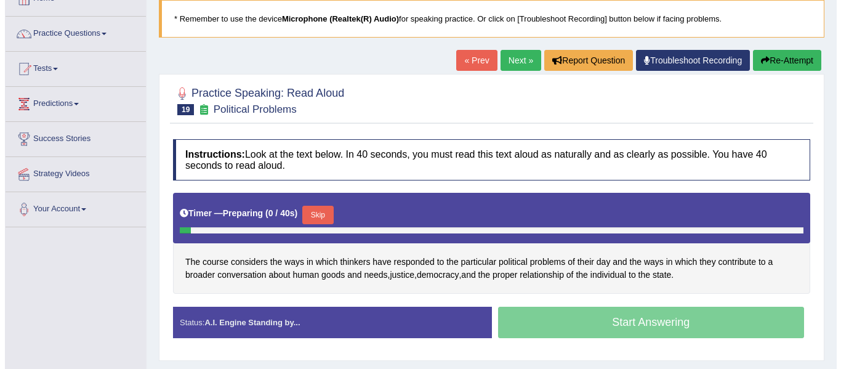
scroll to position [103, 0]
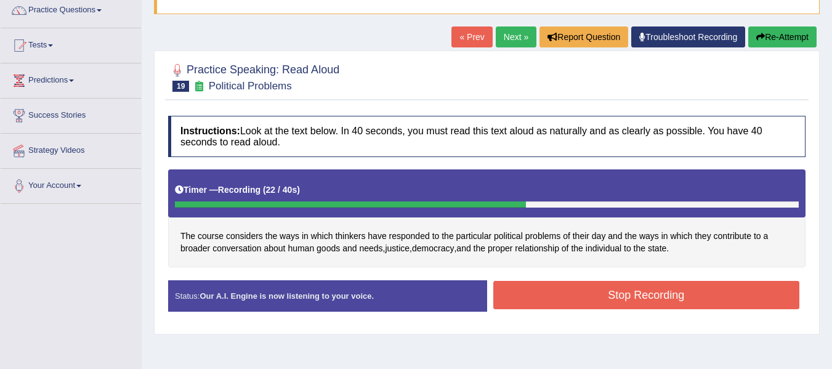
click at [557, 300] on button "Stop Recording" at bounding box center [646, 295] width 307 height 28
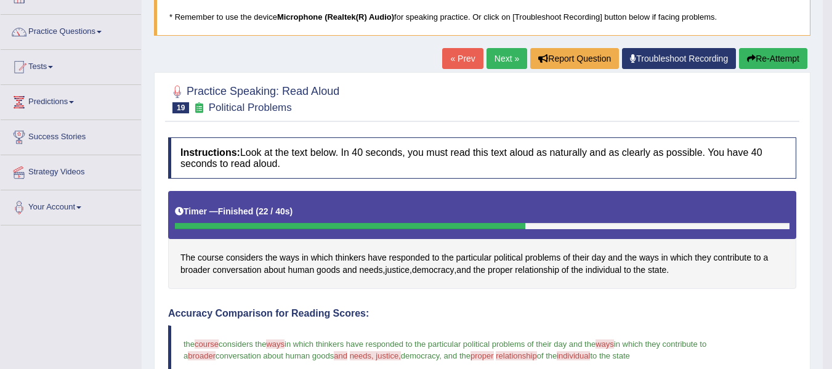
scroll to position [62, 0]
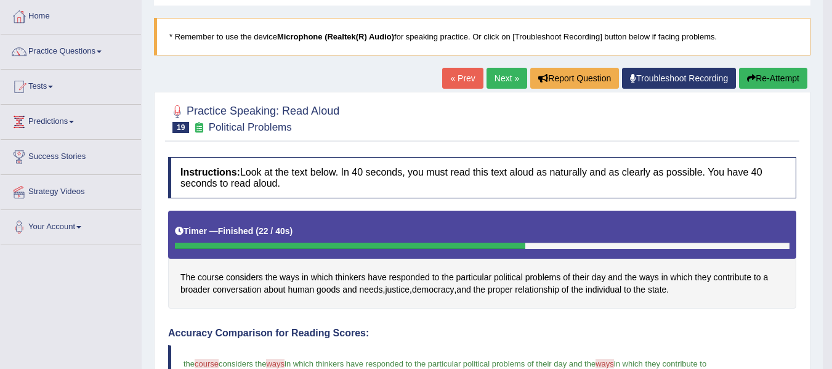
click at [751, 76] on icon "button" at bounding box center [751, 78] width 9 height 9
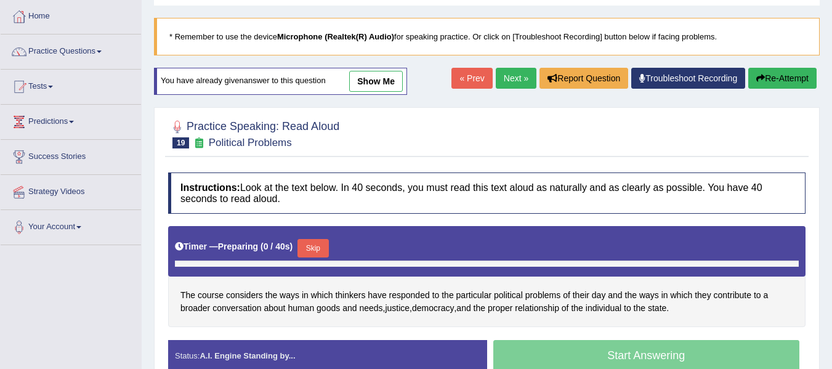
click at [324, 244] on button "Skip" at bounding box center [312, 248] width 31 height 18
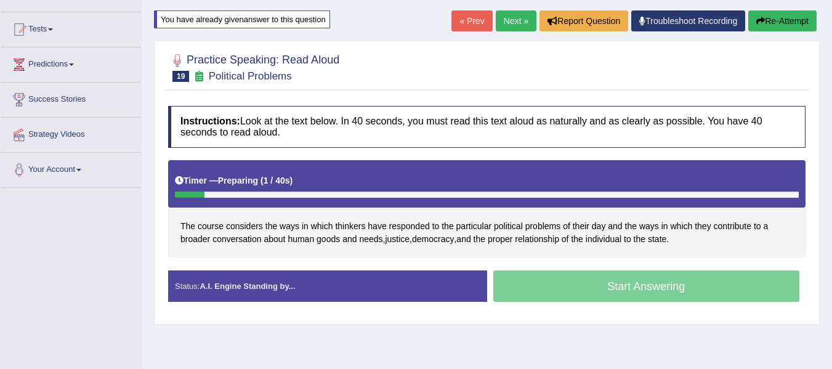
scroll to position [123, 0]
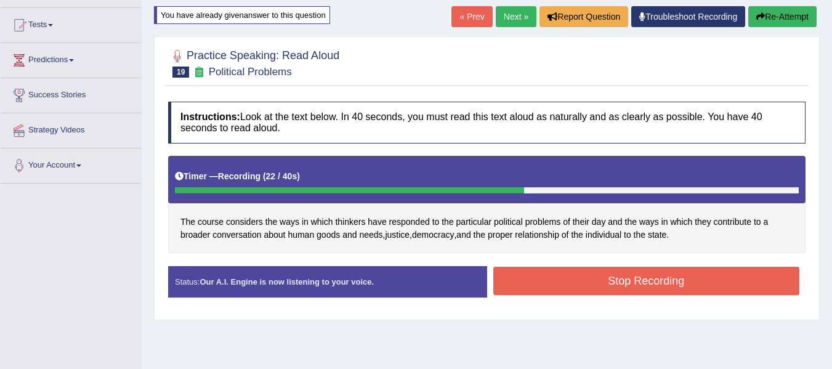
click at [585, 288] on button "Stop Recording" at bounding box center [646, 281] width 307 height 28
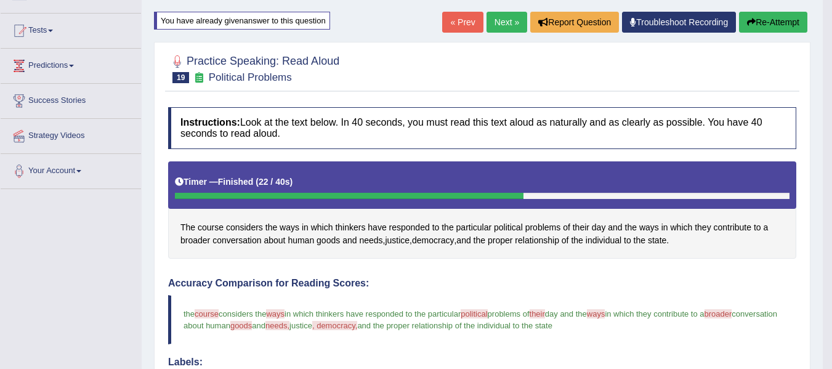
scroll to position [82, 0]
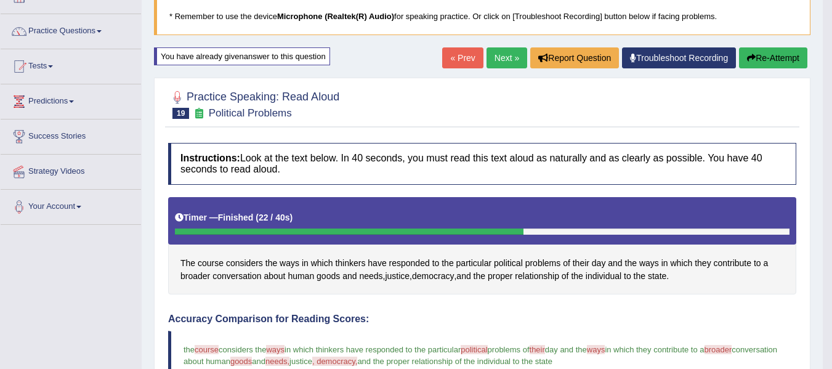
click at [757, 63] on button "Re-Attempt" at bounding box center [773, 57] width 68 height 21
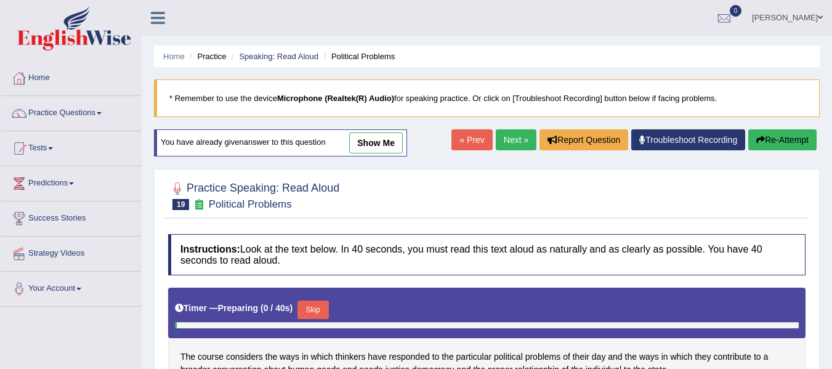
scroll to position [82, 0]
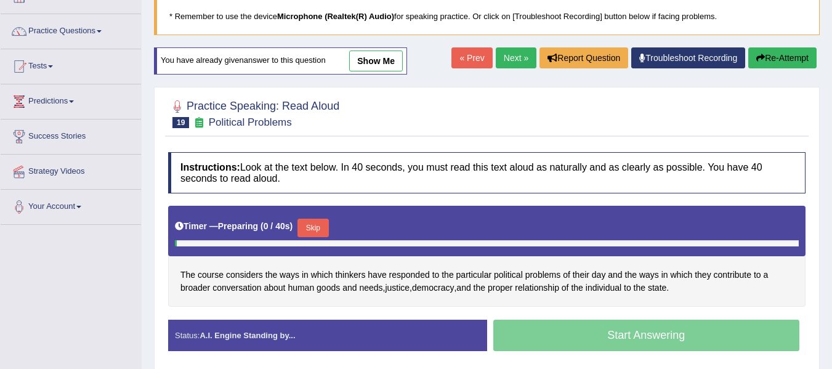
click at [320, 226] on button "Skip" at bounding box center [312, 228] width 31 height 18
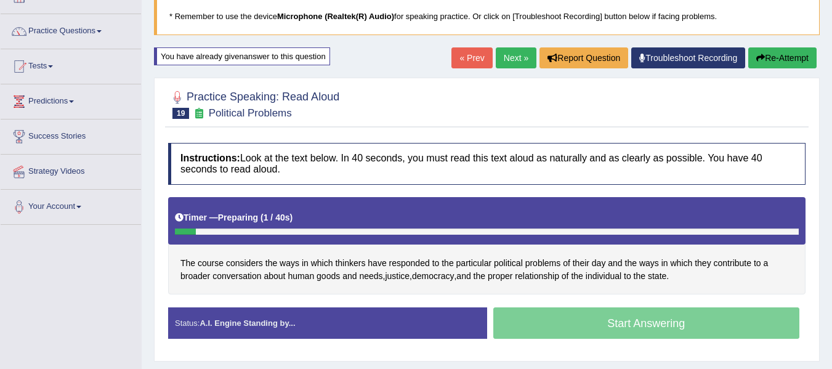
scroll to position [164, 0]
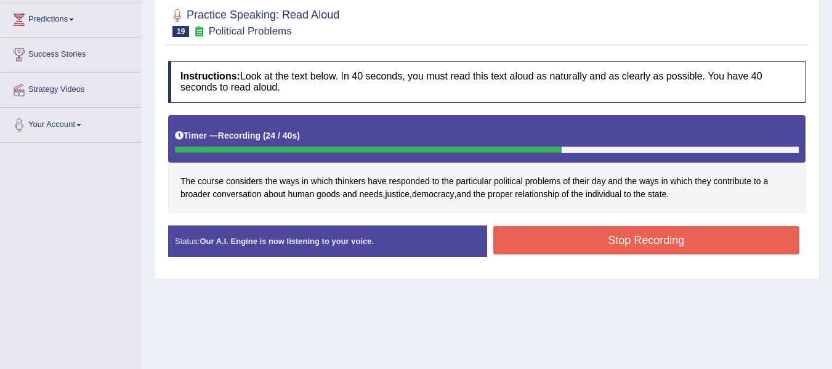
click at [522, 248] on button "Stop Recording" at bounding box center [646, 240] width 307 height 28
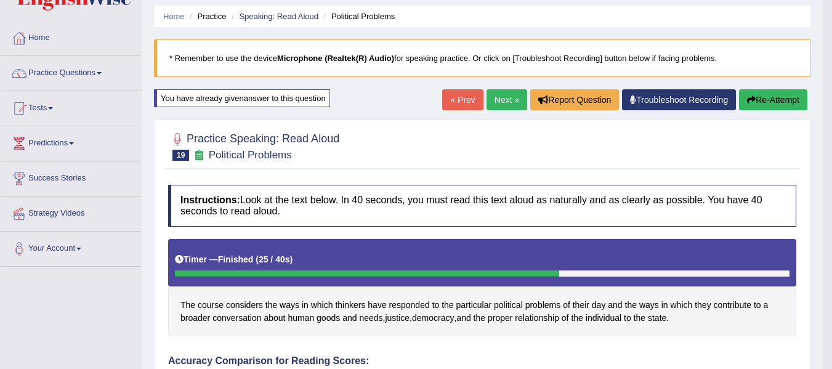
scroll to position [0, 0]
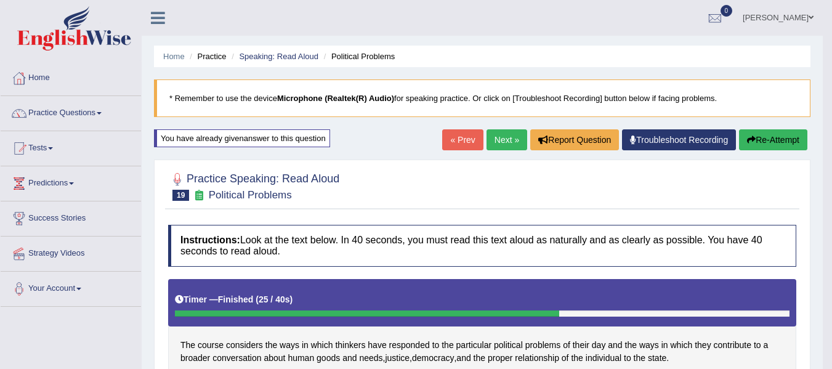
click at [504, 133] on link "Next »" at bounding box center [506, 139] width 41 height 21
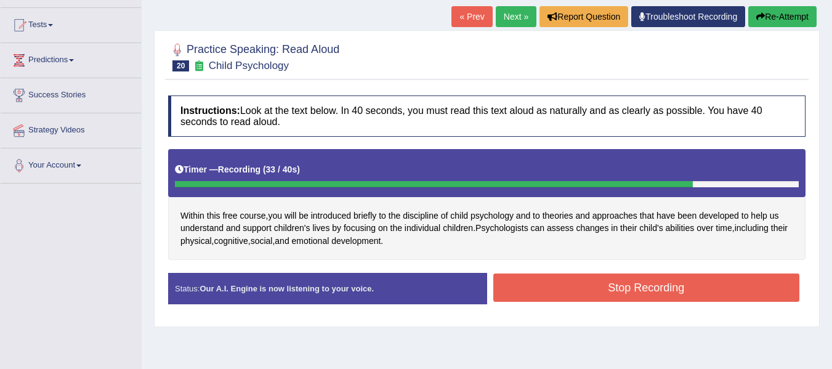
click at [542, 290] on button "Stop Recording" at bounding box center [646, 287] width 307 height 28
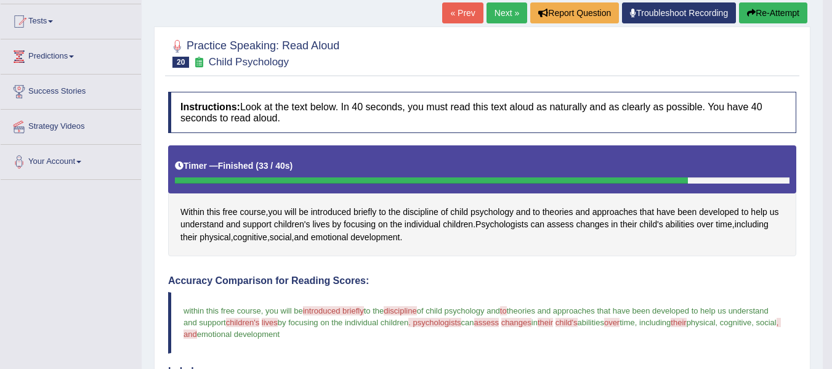
scroll to position [82, 0]
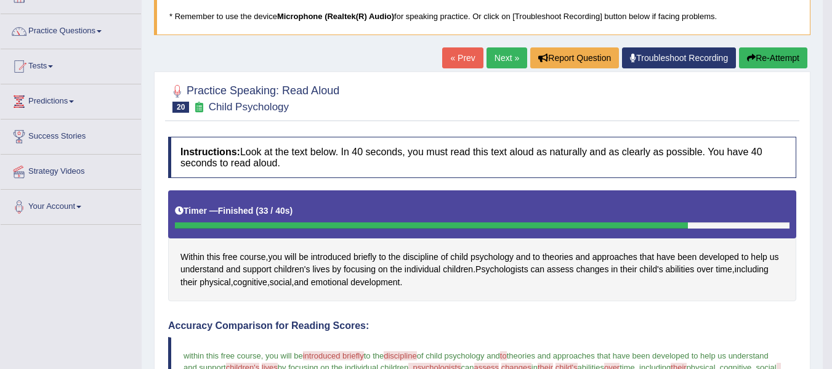
click at [762, 66] on button "Re-Attempt" at bounding box center [773, 57] width 68 height 21
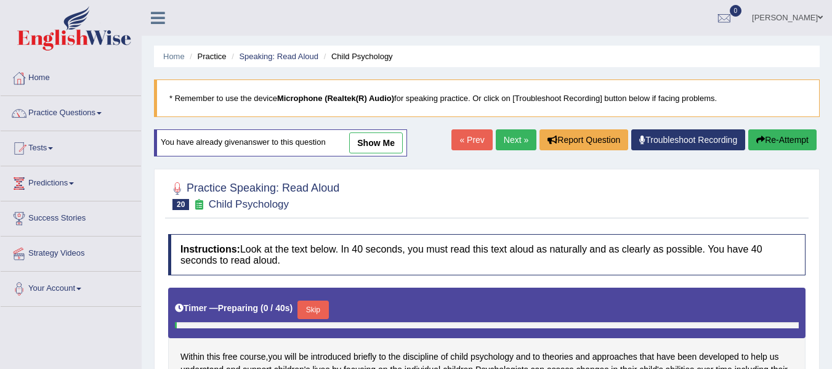
scroll to position [82, 0]
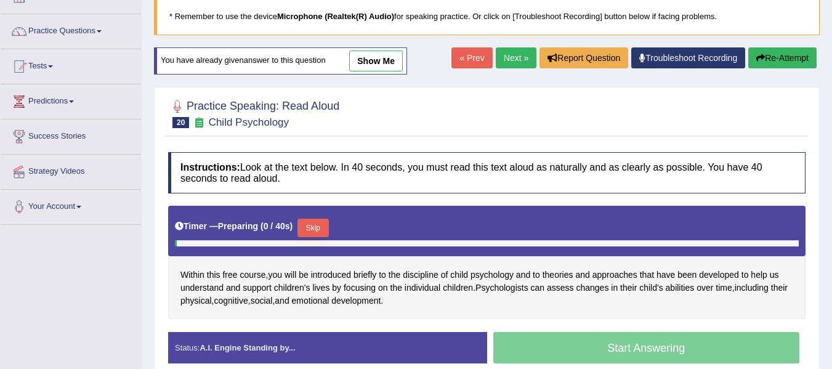
click at [309, 220] on button "Skip" at bounding box center [312, 228] width 31 height 18
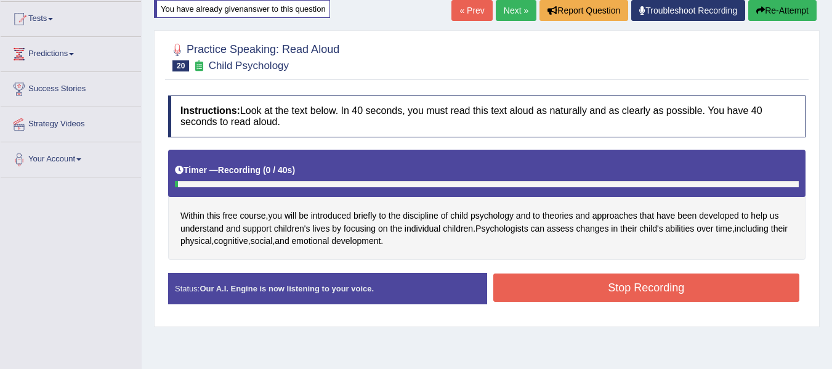
scroll to position [164, 0]
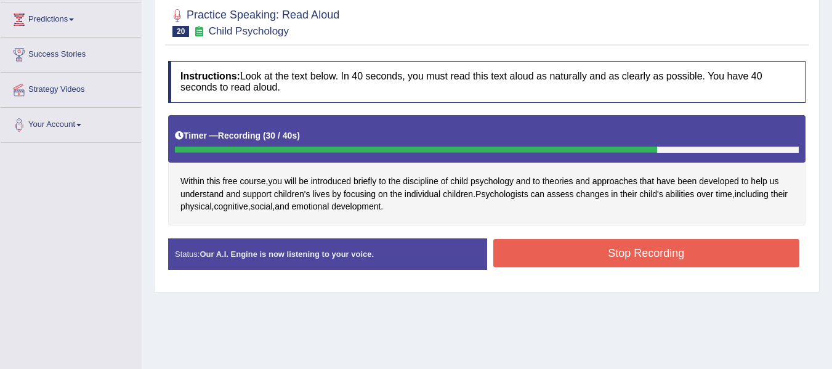
click at [549, 262] on button "Stop Recording" at bounding box center [646, 253] width 307 height 28
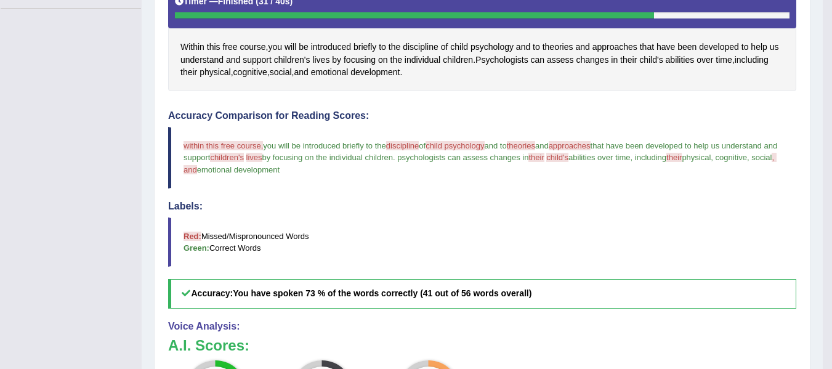
scroll to position [287, 0]
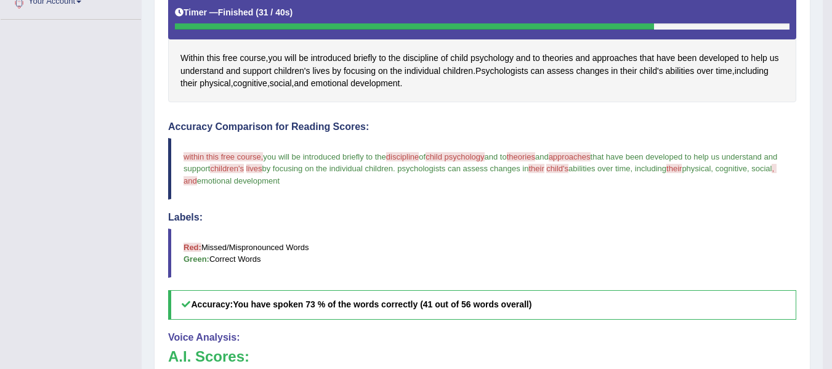
click at [393, 155] on span "discipline" at bounding box center [402, 156] width 33 height 9
click at [396, 158] on span "discipline" at bounding box center [402, 156] width 33 height 9
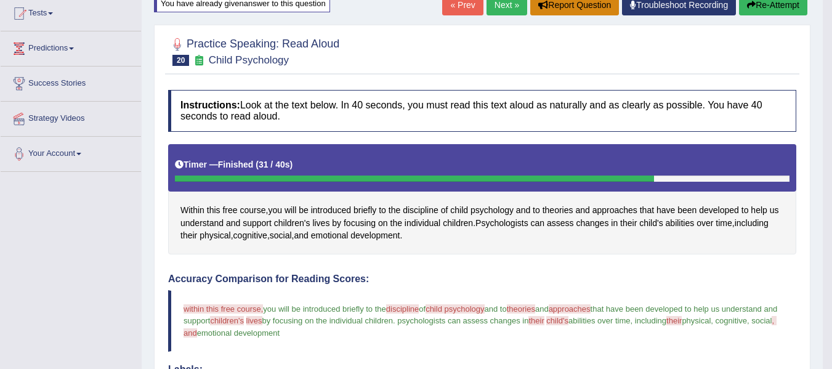
scroll to position [82, 0]
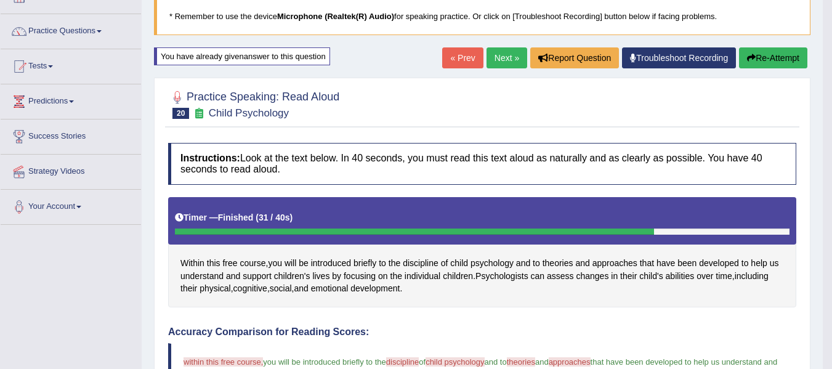
click at [503, 57] on link "Next »" at bounding box center [506, 57] width 41 height 21
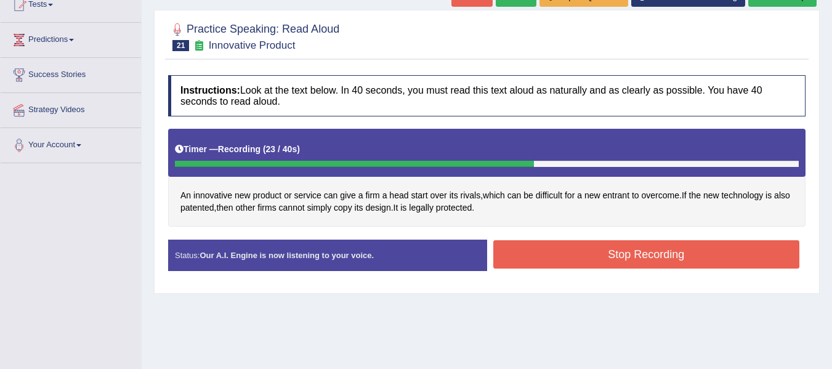
click at [587, 262] on button "Stop Recording" at bounding box center [646, 254] width 307 height 28
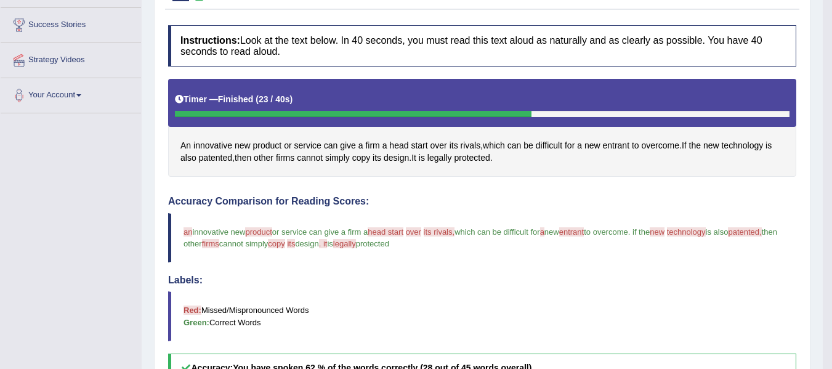
scroll to position [103, 0]
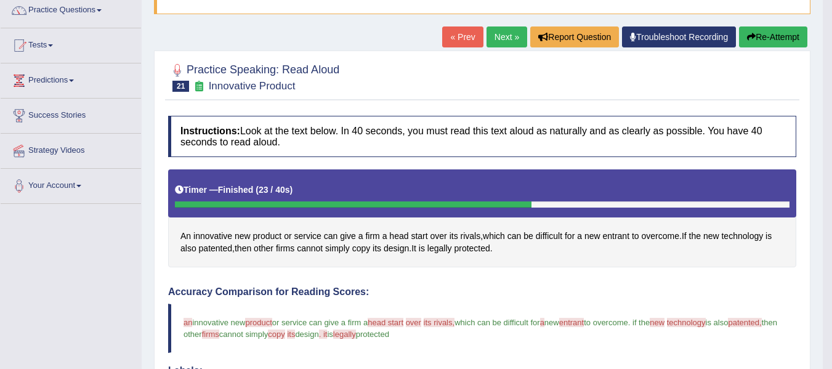
click at [763, 39] on button "Re-Attempt" at bounding box center [773, 36] width 68 height 21
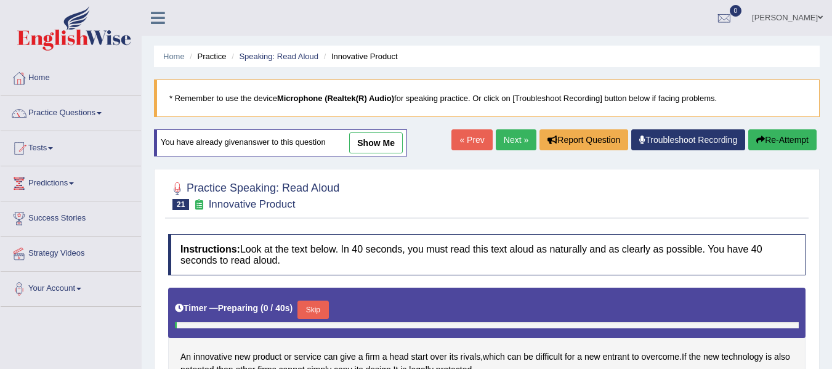
click at [318, 300] on button "Skip" at bounding box center [312, 309] width 31 height 18
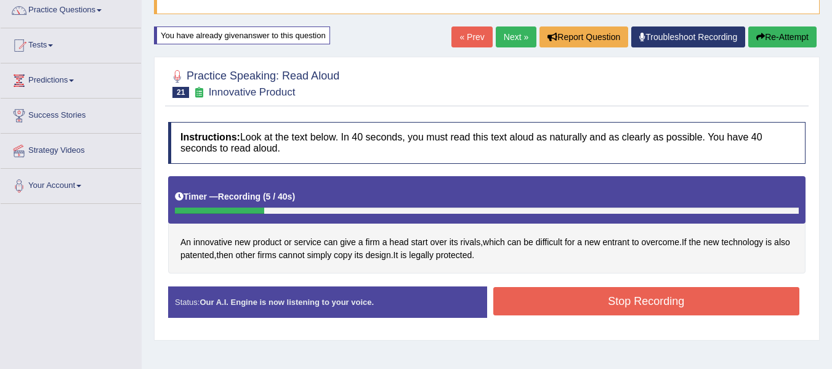
click at [788, 34] on button "Re-Attempt" at bounding box center [782, 36] width 68 height 21
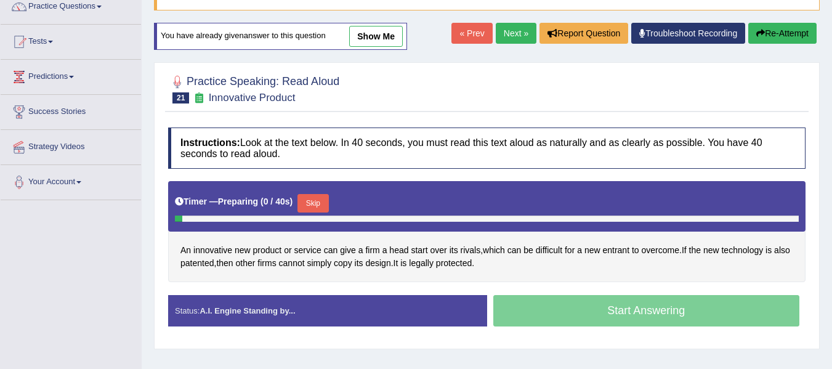
scroll to position [107, 0]
click at [310, 204] on button "Skip" at bounding box center [312, 203] width 31 height 18
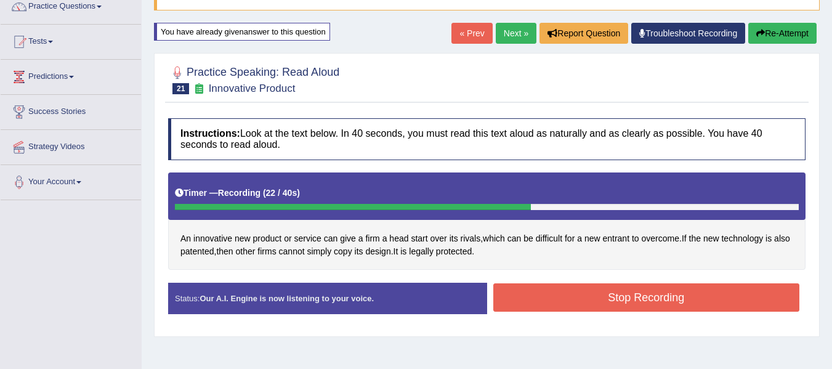
drag, startPoint x: 565, startPoint y: 312, endPoint x: 560, endPoint y: 301, distance: 11.6
click at [564, 310] on button "Stop Recording" at bounding box center [646, 297] width 307 height 28
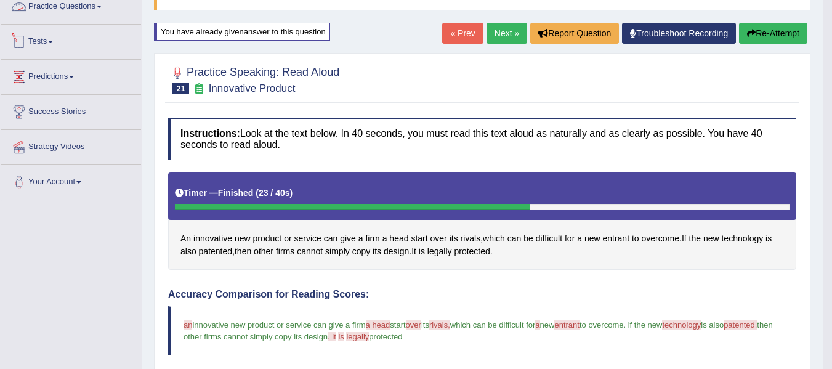
click at [87, 5] on link "Practice Questions" at bounding box center [71, 5] width 140 height 31
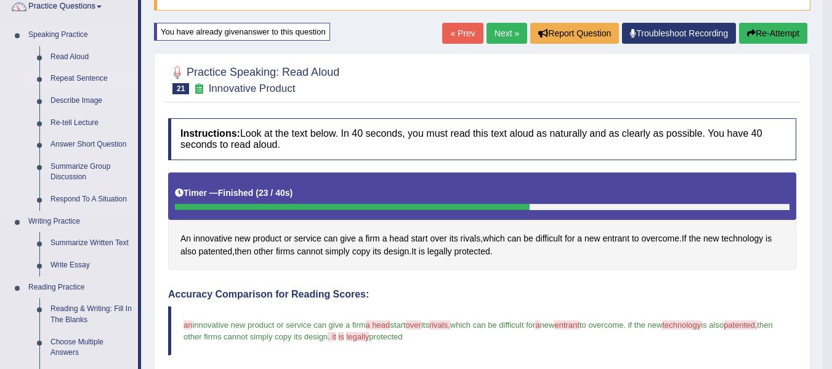
click at [97, 81] on link "Repeat Sentence" at bounding box center [91, 79] width 93 height 22
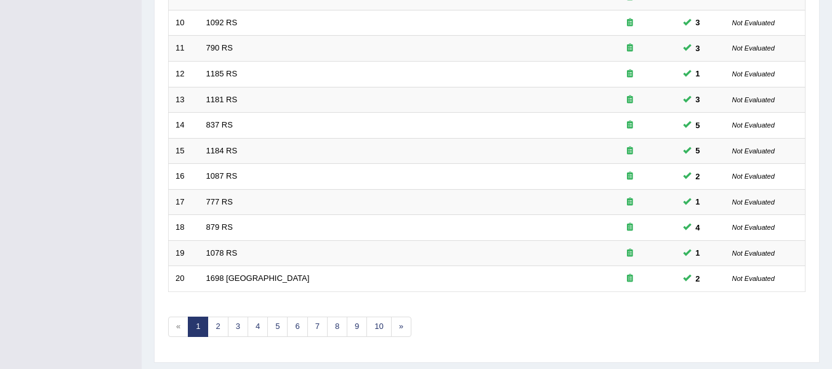
scroll to position [446, 0]
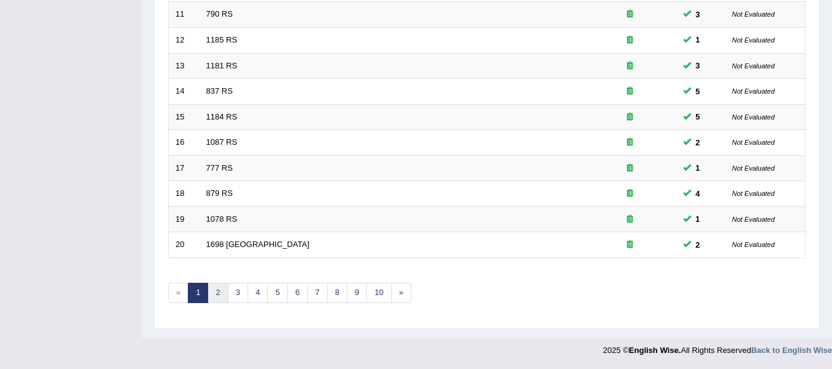
click at [217, 294] on link "2" at bounding box center [217, 293] width 20 height 20
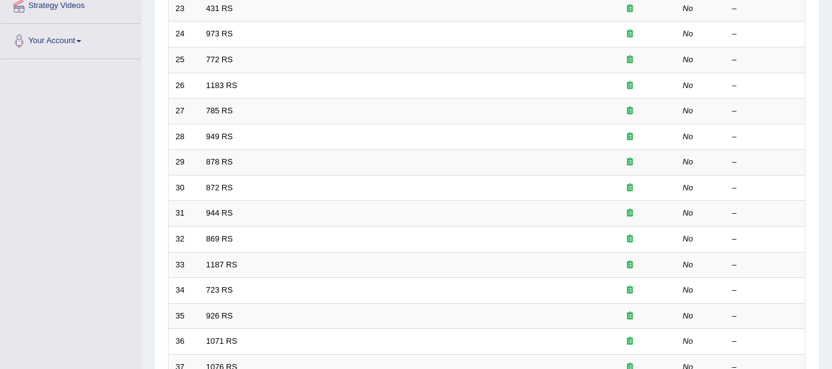
scroll to position [180, 0]
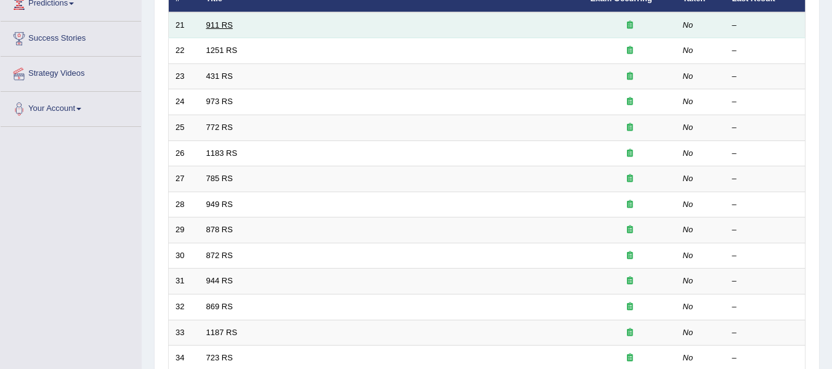
click at [228, 25] on link "911 RS" at bounding box center [219, 24] width 26 height 9
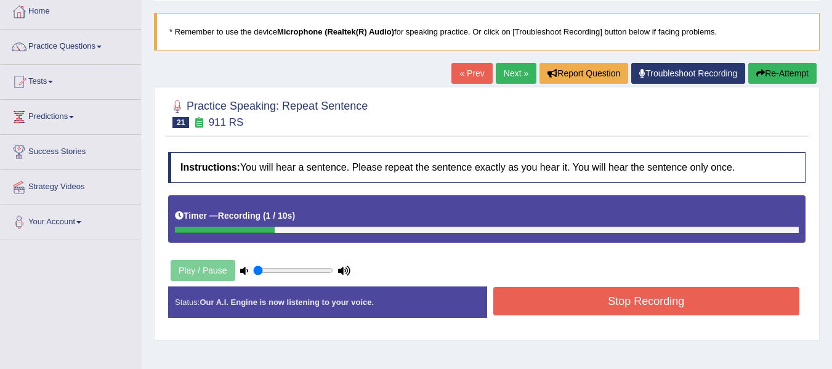
scroll to position [62, 0]
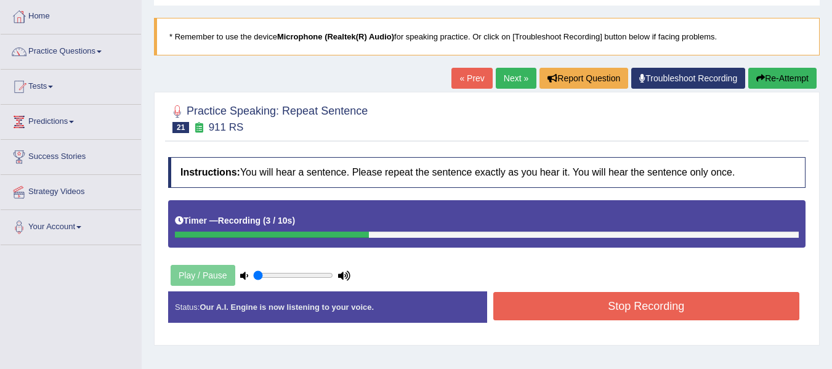
drag, startPoint x: 487, startPoint y: 76, endPoint x: 468, endPoint y: 70, distance: 20.1
click at [486, 76] on div "« Prev Next » Report Question Troubleshoot Recording Re-Attempt" at bounding box center [635, 80] width 368 height 24
click at [468, 70] on link "« Prev" at bounding box center [471, 78] width 41 height 21
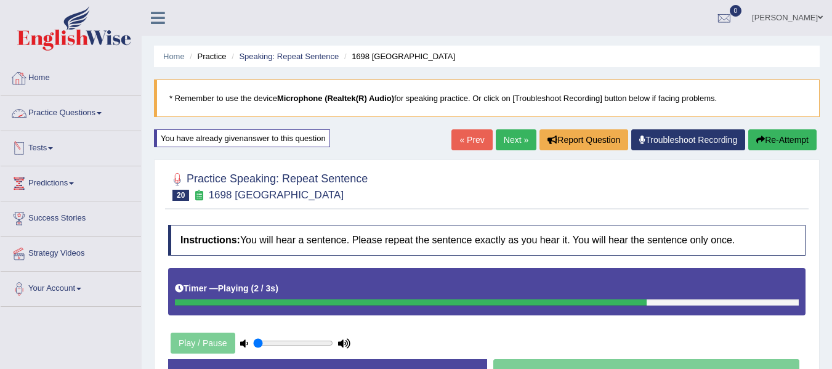
click at [79, 116] on link "Practice Questions" at bounding box center [71, 111] width 140 height 31
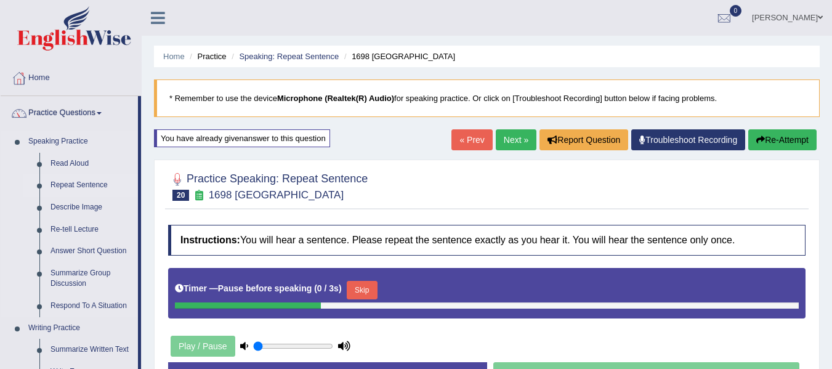
click at [79, 178] on link "Repeat Sentence" at bounding box center [91, 185] width 93 height 22
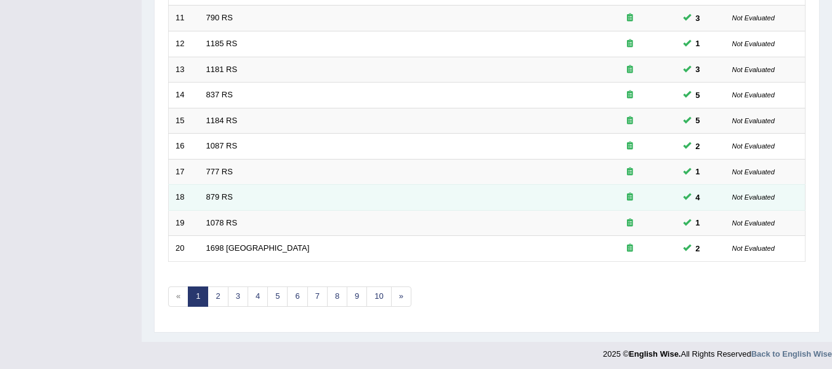
scroll to position [446, 0]
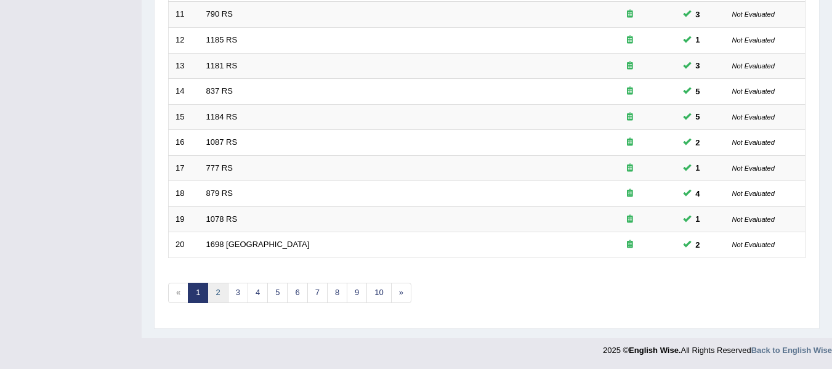
click at [219, 295] on link "2" at bounding box center [217, 293] width 20 height 20
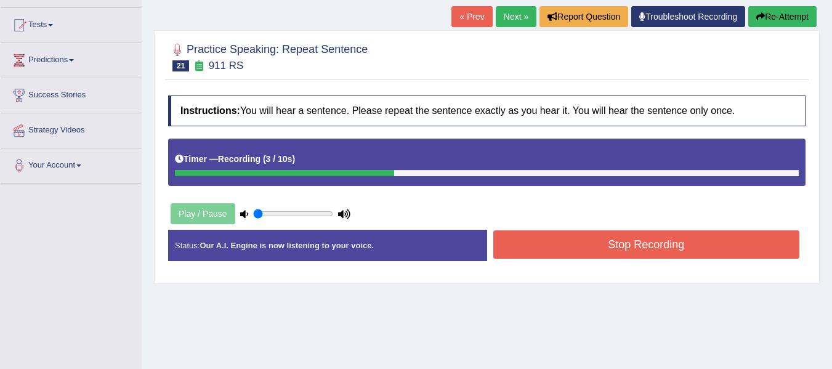
click at [563, 247] on button "Stop Recording" at bounding box center [646, 244] width 307 height 28
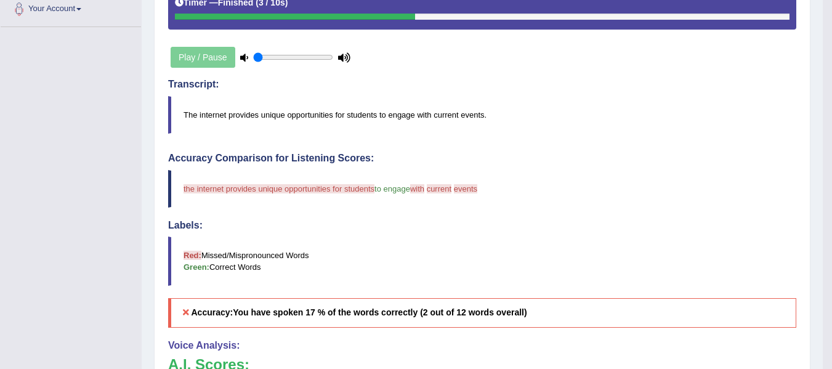
scroll to position [288, 0]
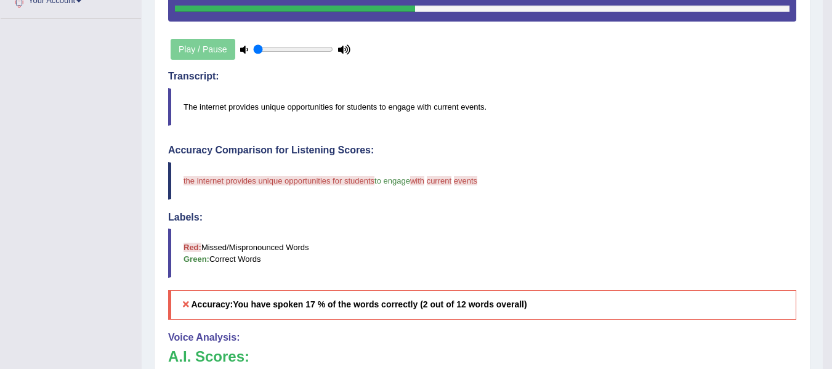
click at [212, 43] on div "Play / Pause" at bounding box center [260, 49] width 185 height 31
click at [214, 51] on div "Play / Pause" at bounding box center [260, 49] width 185 height 31
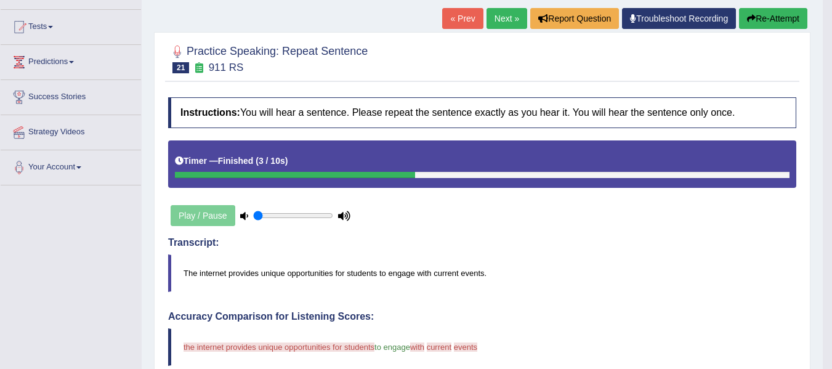
scroll to position [82, 0]
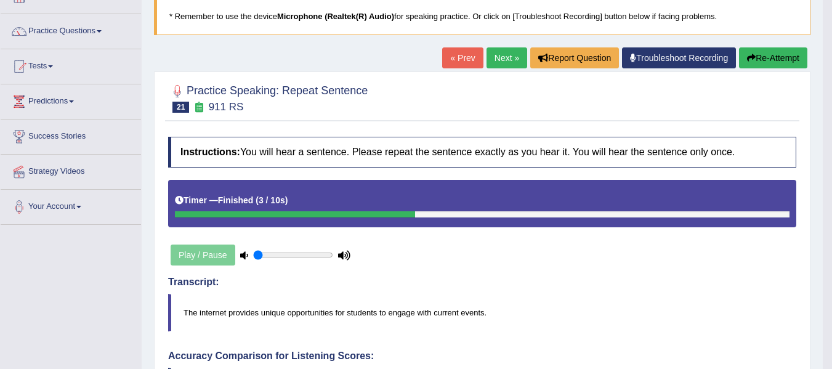
click at [759, 57] on button "Re-Attempt" at bounding box center [773, 57] width 68 height 21
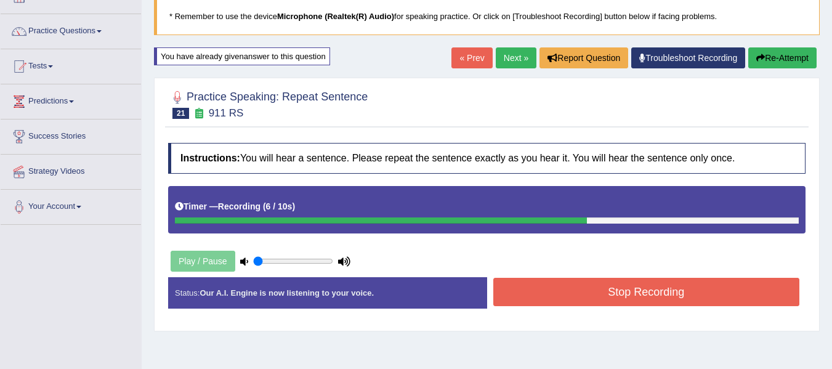
click at [592, 298] on button "Stop Recording" at bounding box center [646, 292] width 307 height 28
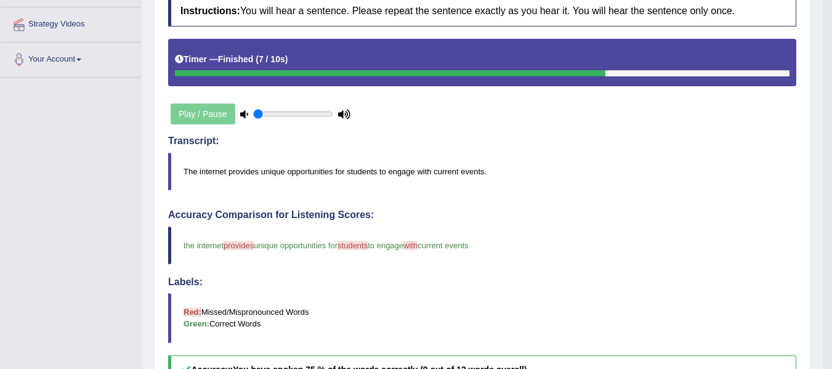
scroll to position [225, 0]
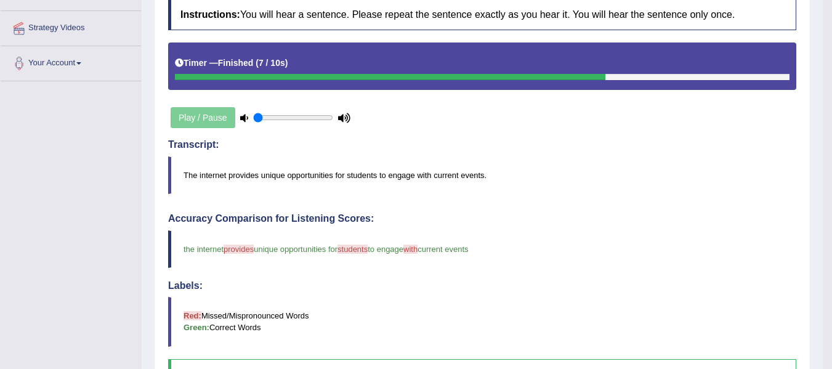
click at [448, 190] on blockquote "The internet provides unique opportunities for students to engage with current …" at bounding box center [482, 175] width 628 height 38
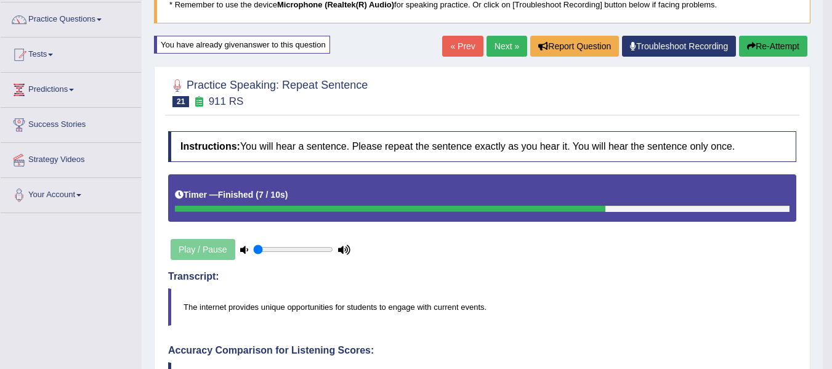
scroll to position [82, 0]
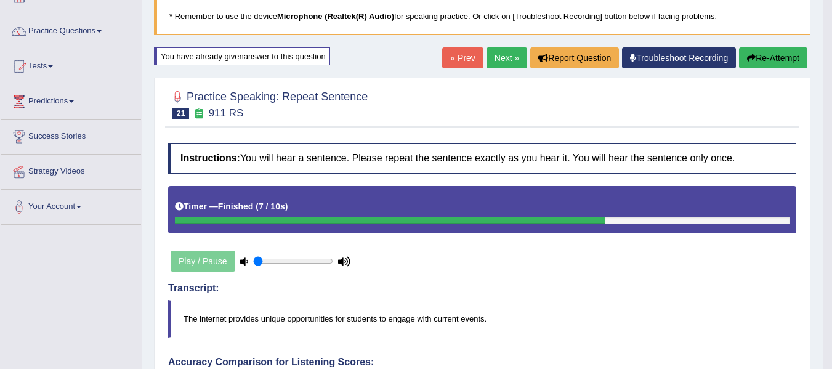
click at [774, 62] on button "Re-Attempt" at bounding box center [773, 57] width 68 height 21
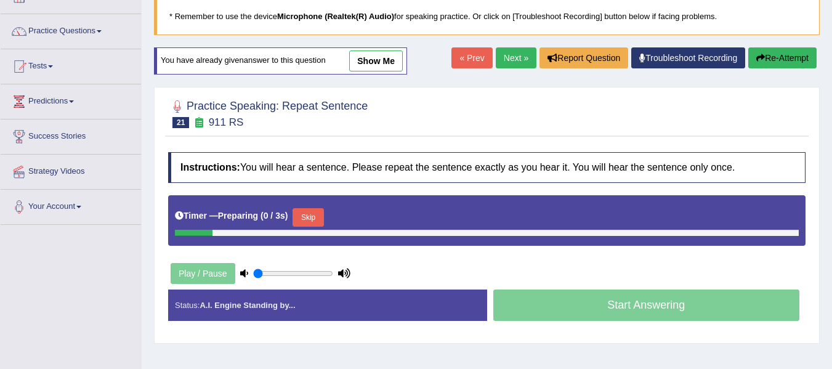
scroll to position [82, 0]
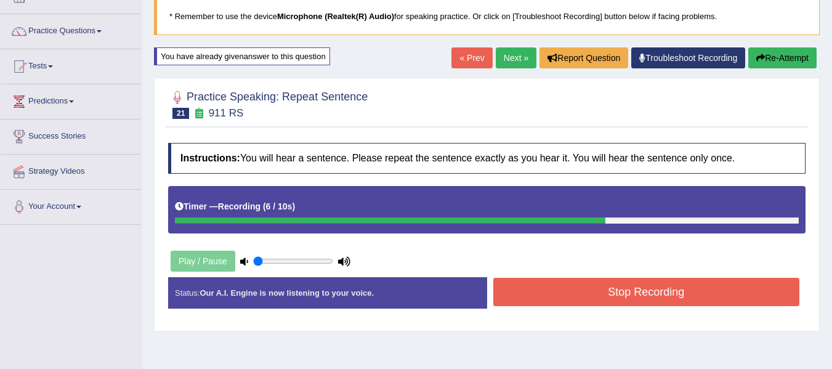
click at [655, 278] on button "Stop Recording" at bounding box center [646, 292] width 307 height 28
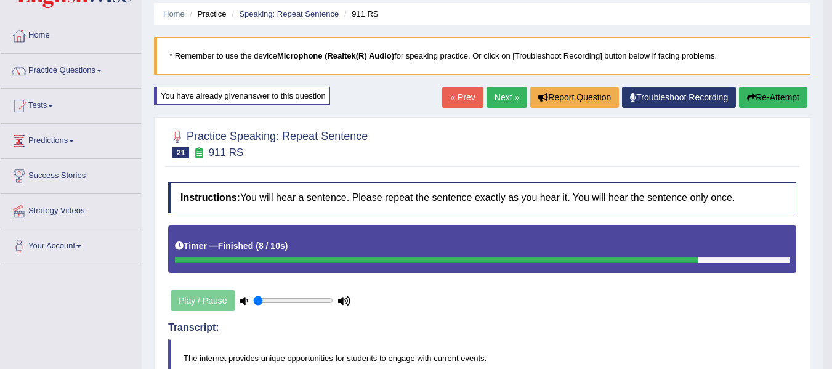
scroll to position [41, 0]
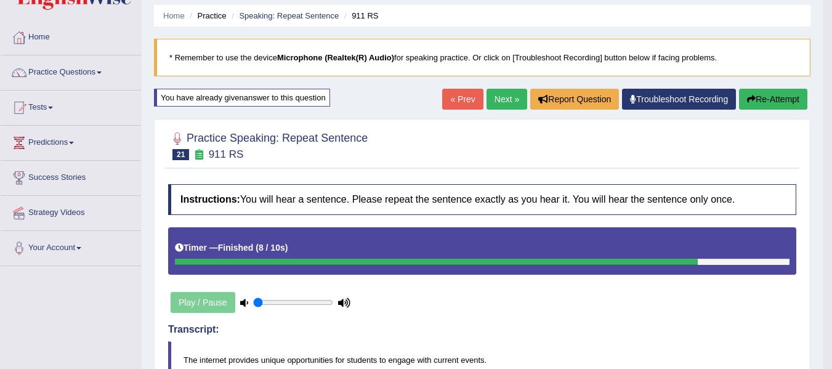
click at [513, 92] on link "Next »" at bounding box center [506, 99] width 41 height 21
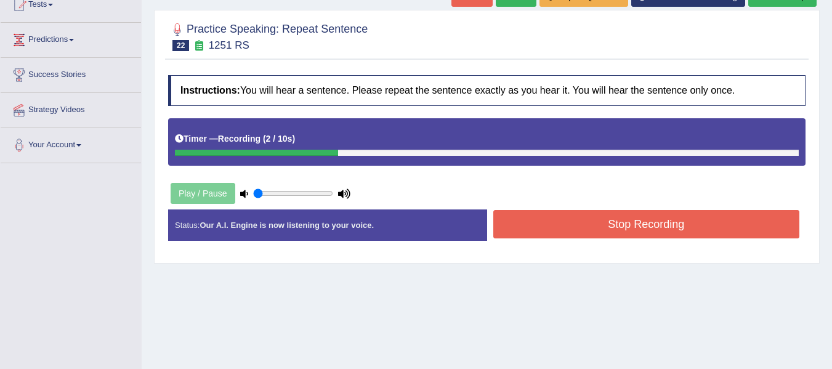
click at [677, 219] on button "Stop Recording" at bounding box center [646, 224] width 307 height 28
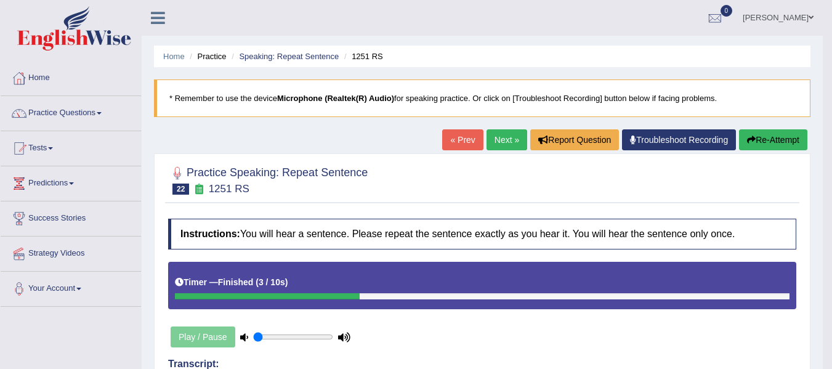
click at [779, 136] on button "Re-Attempt" at bounding box center [773, 139] width 68 height 21
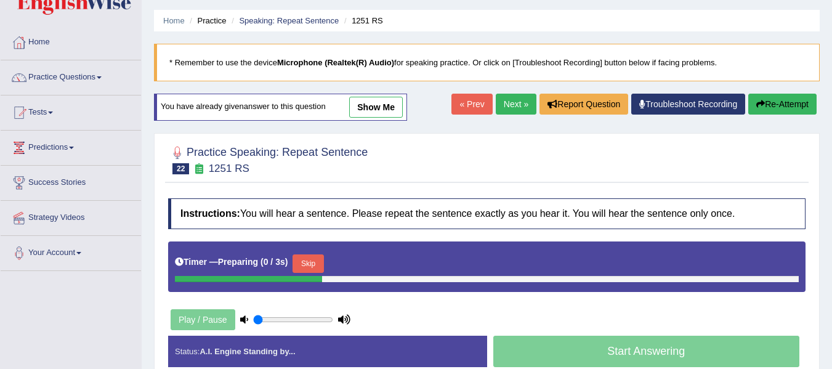
scroll to position [82, 0]
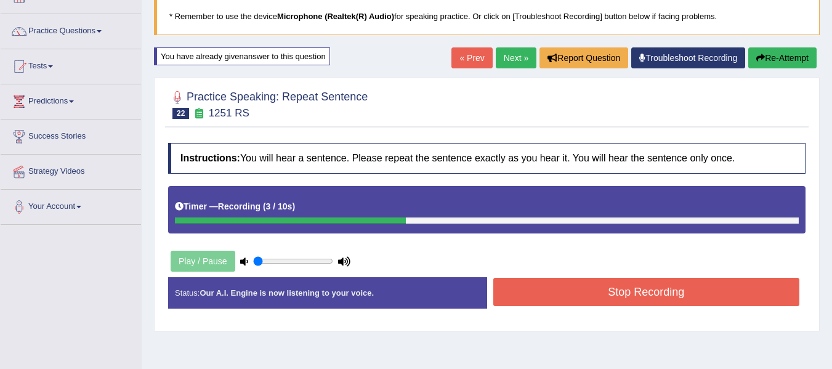
click at [565, 288] on button "Stop Recording" at bounding box center [646, 292] width 307 height 28
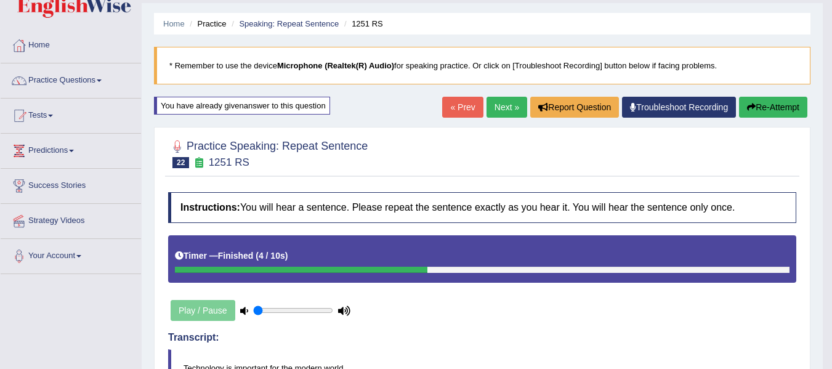
scroll to position [20, 0]
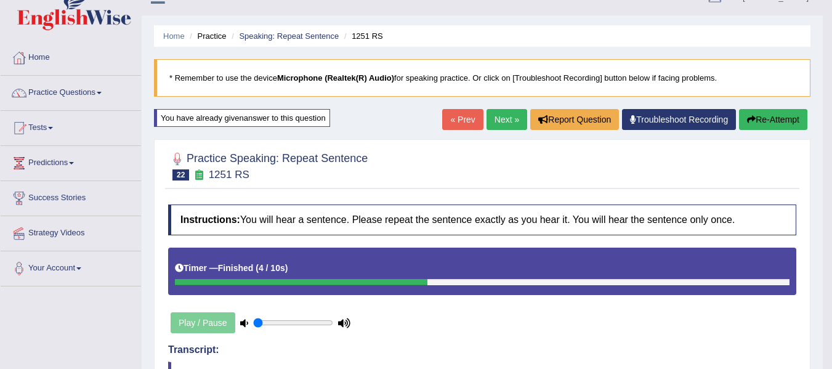
click at [783, 125] on button "Re-Attempt" at bounding box center [773, 119] width 68 height 21
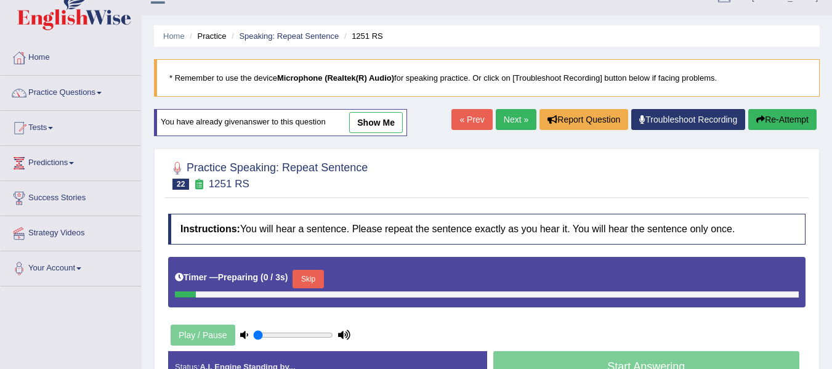
scroll to position [82, 0]
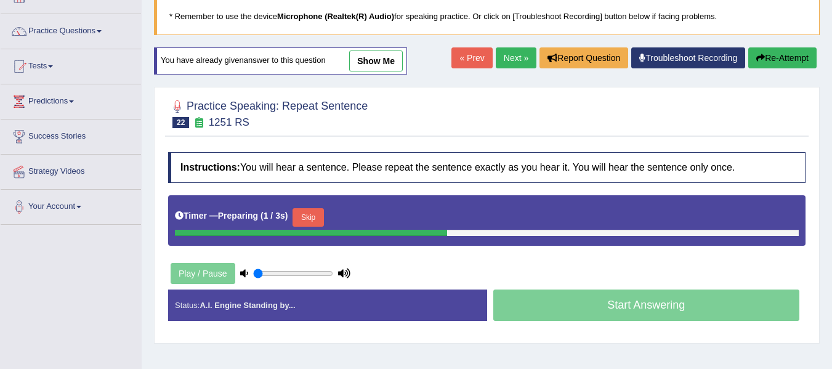
click at [315, 213] on button "Skip" at bounding box center [307, 217] width 31 height 18
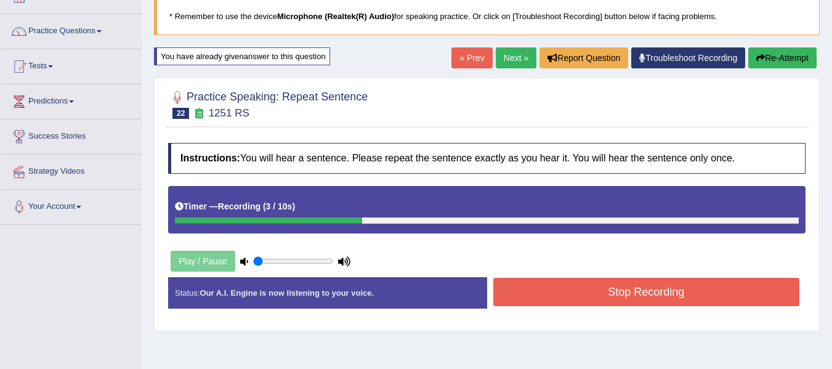
click at [628, 295] on button "Stop Recording" at bounding box center [646, 292] width 307 height 28
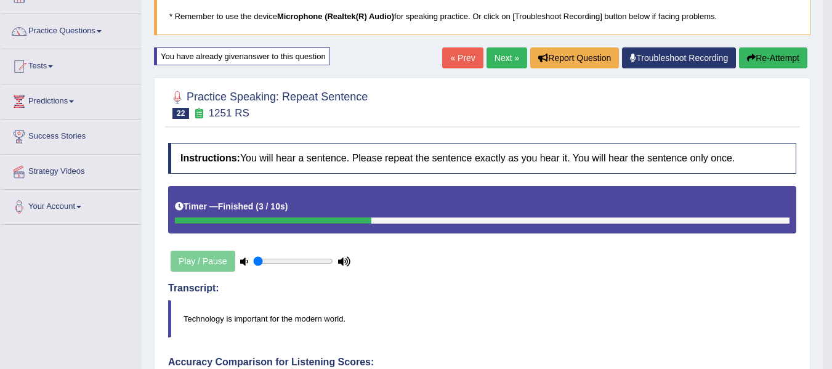
click at [496, 56] on link "Next »" at bounding box center [506, 57] width 41 height 21
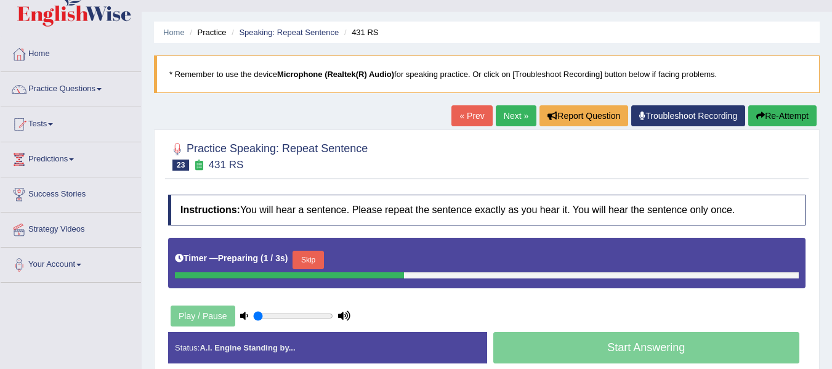
scroll to position [82, 0]
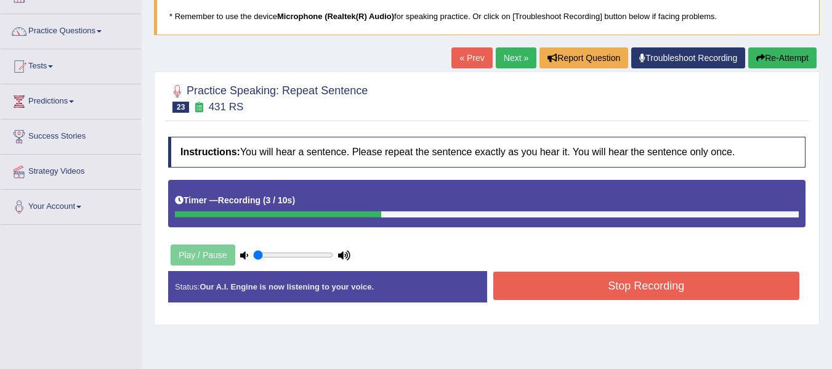
click at [530, 288] on button "Stop Recording" at bounding box center [646, 286] width 307 height 28
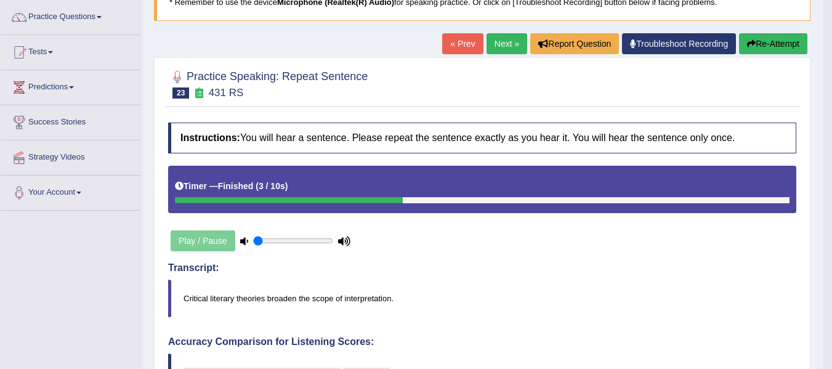
scroll to position [62, 0]
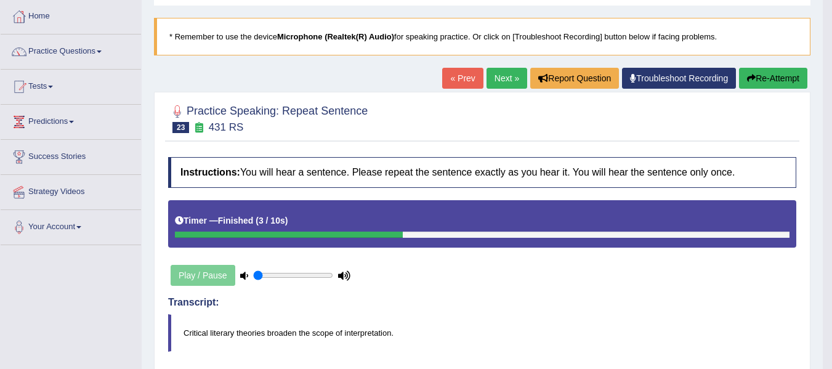
click at [762, 88] on button "Re-Attempt" at bounding box center [773, 78] width 68 height 21
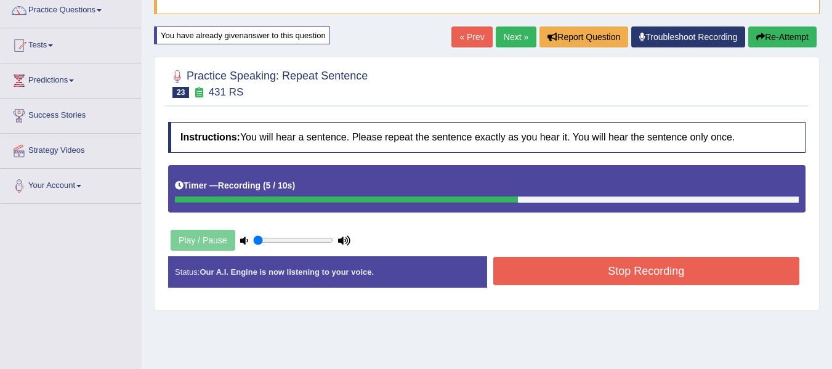
click at [552, 282] on button "Stop Recording" at bounding box center [646, 271] width 307 height 28
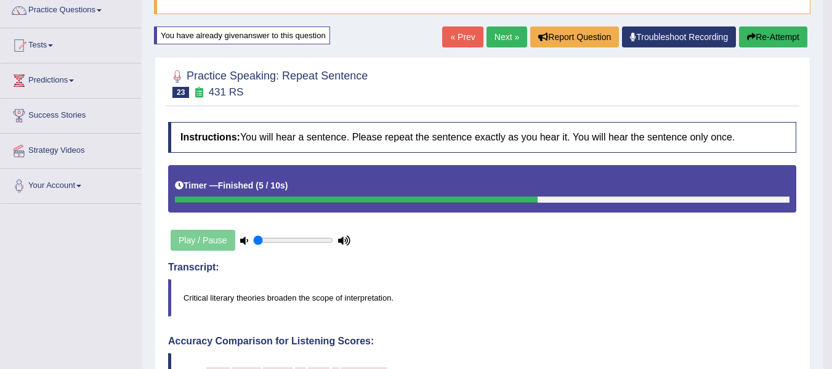
click at [546, 343] on h4 "Accuracy Comparison for Listening Scores:" at bounding box center [482, 341] width 628 height 11
click at [772, 34] on button "Re-Attempt" at bounding box center [773, 36] width 68 height 21
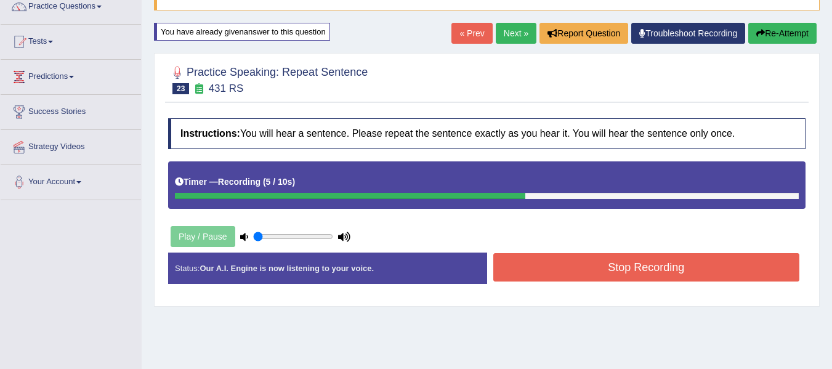
click at [569, 272] on button "Stop Recording" at bounding box center [646, 267] width 307 height 28
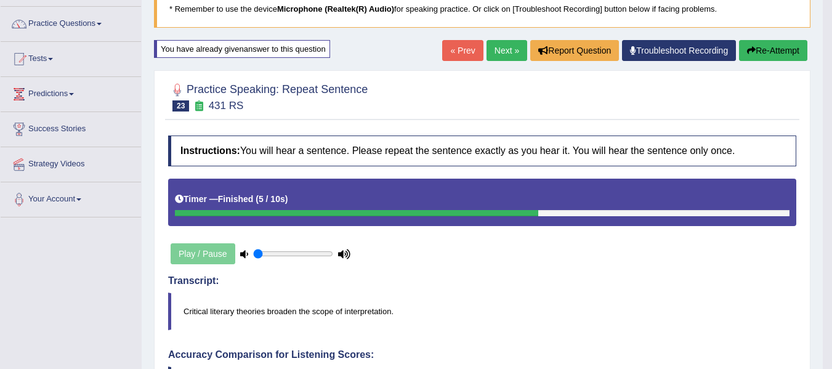
scroll to position [107, 0]
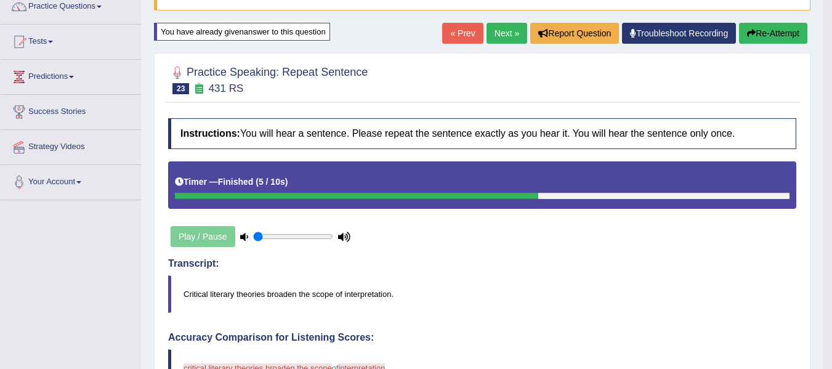
click at [780, 33] on button "Re-Attempt" at bounding box center [773, 33] width 68 height 21
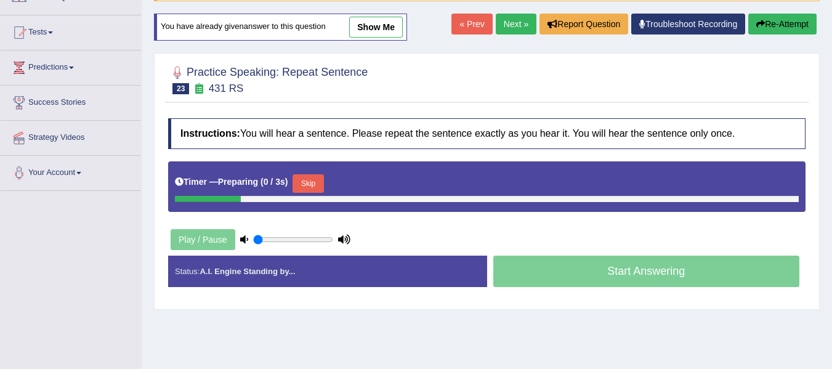
scroll to position [107, 0]
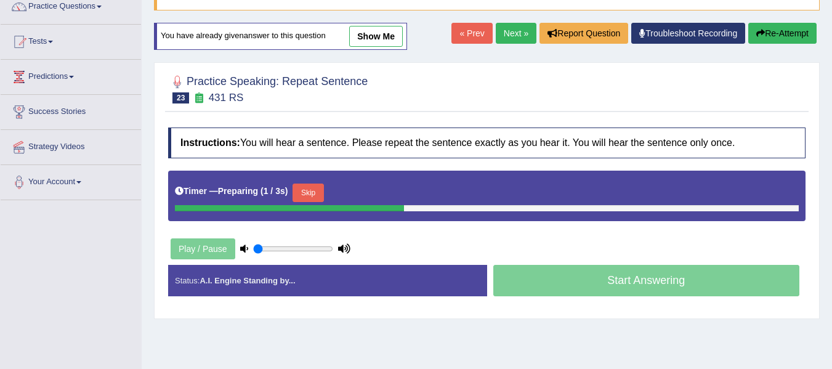
click at [316, 192] on button "Skip" at bounding box center [307, 192] width 31 height 18
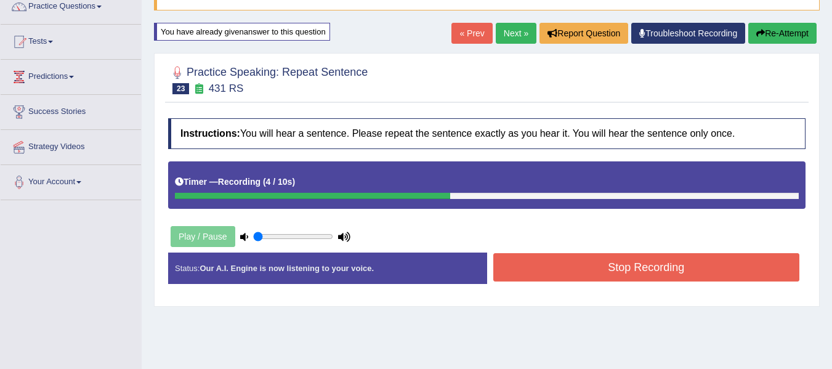
click at [557, 263] on button "Stop Recording" at bounding box center [646, 267] width 307 height 28
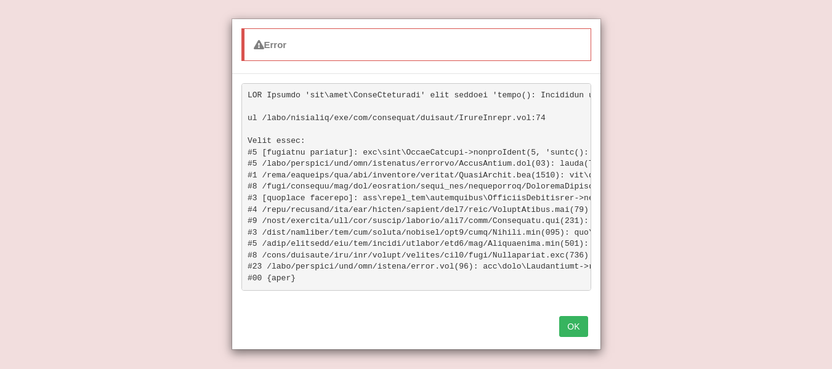
scroll to position [127, 0]
click at [592, 336] on div "OK" at bounding box center [416, 327] width 368 height 43
click at [571, 337] on button "OK" at bounding box center [573, 326] width 28 height 21
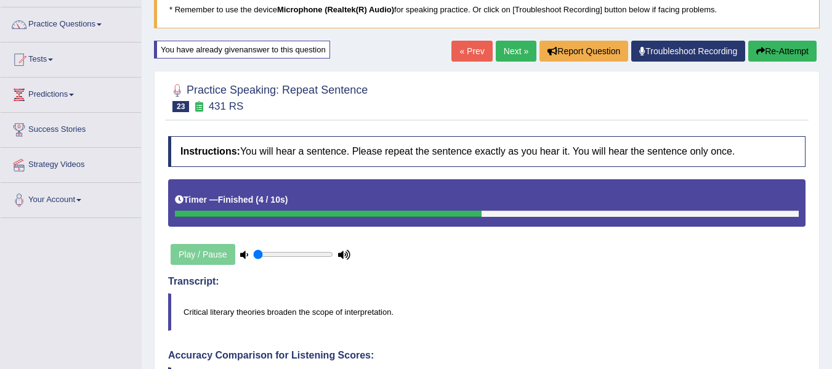
scroll to position [86, 0]
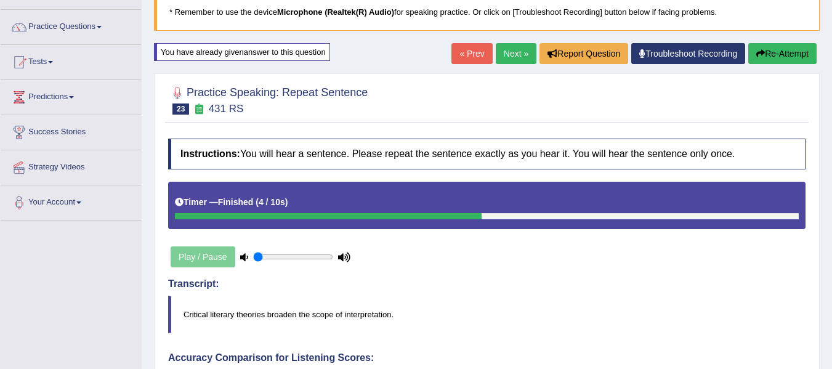
click at [509, 51] on link "Next »" at bounding box center [516, 53] width 41 height 21
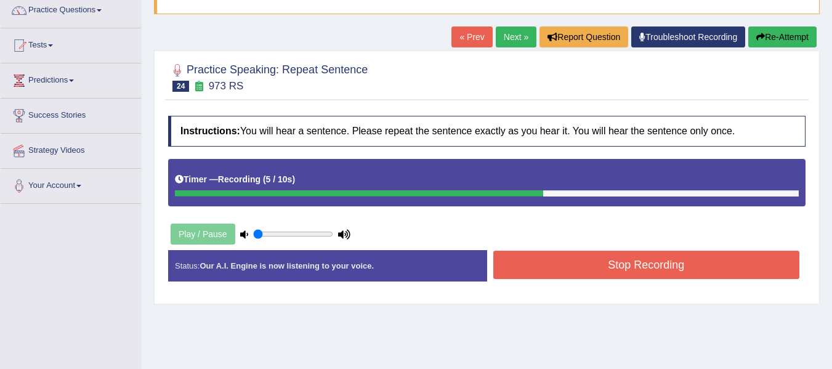
click at [561, 264] on button "Stop Recording" at bounding box center [646, 265] width 307 height 28
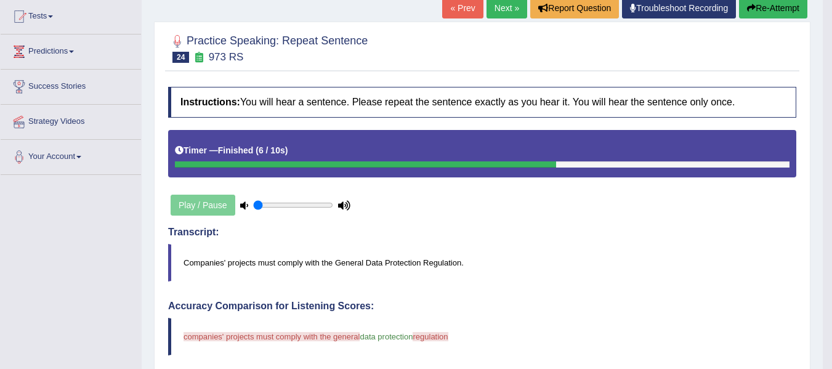
scroll to position [103, 0]
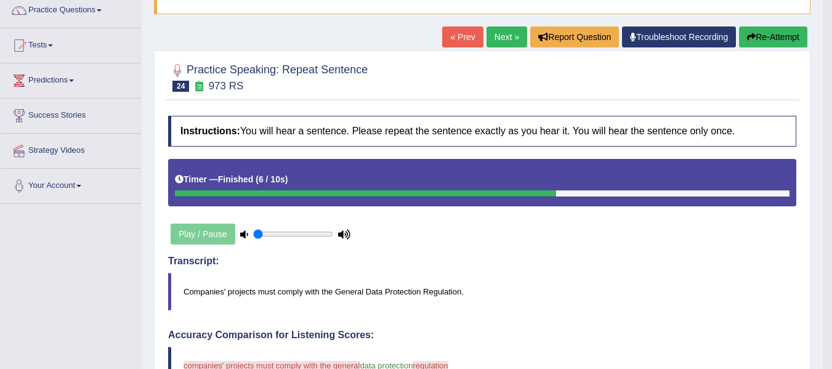
click at [779, 38] on button "Re-Attempt" at bounding box center [773, 36] width 68 height 21
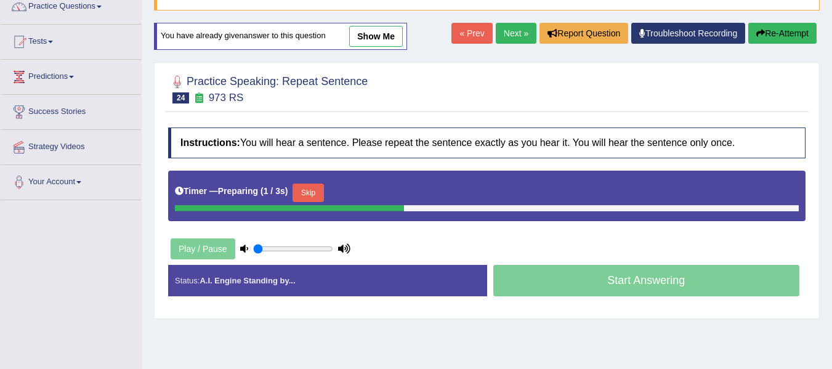
click at [323, 195] on button "Skip" at bounding box center [307, 192] width 31 height 18
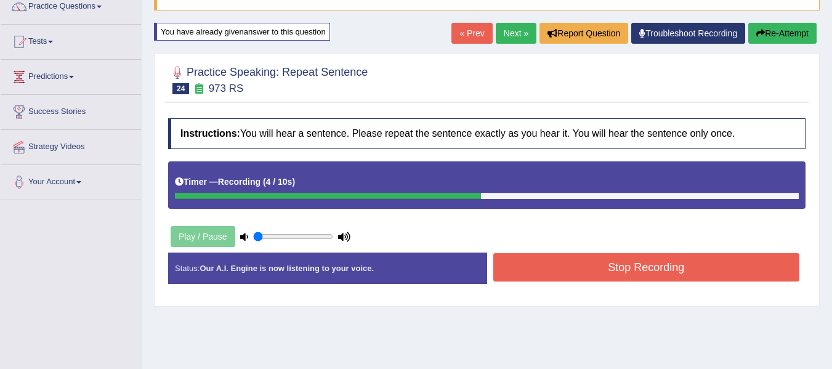
click at [602, 268] on button "Stop Recording" at bounding box center [646, 267] width 307 height 28
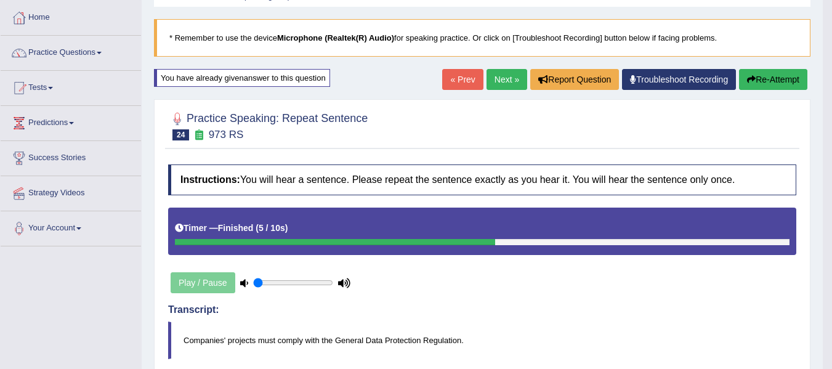
scroll to position [25, 0]
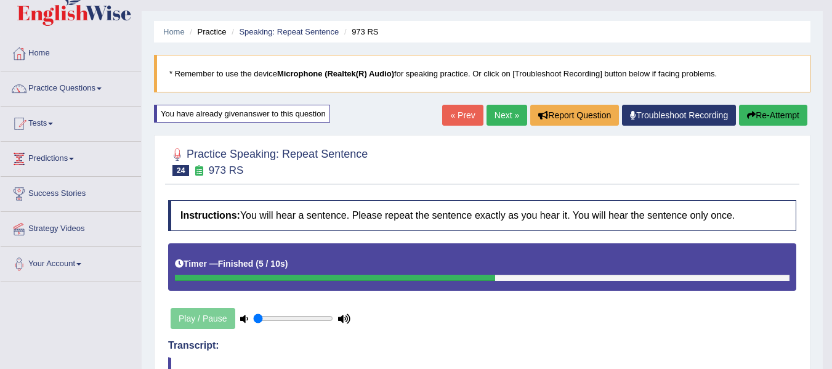
click at [760, 118] on button "Re-Attempt" at bounding box center [773, 115] width 68 height 21
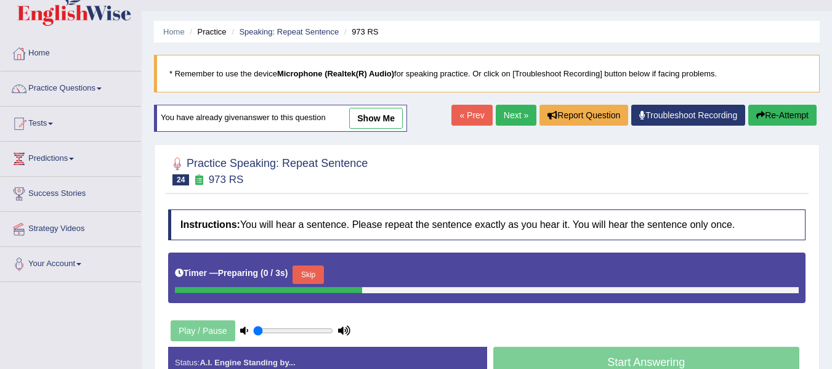
click at [317, 280] on button "Skip" at bounding box center [307, 274] width 31 height 18
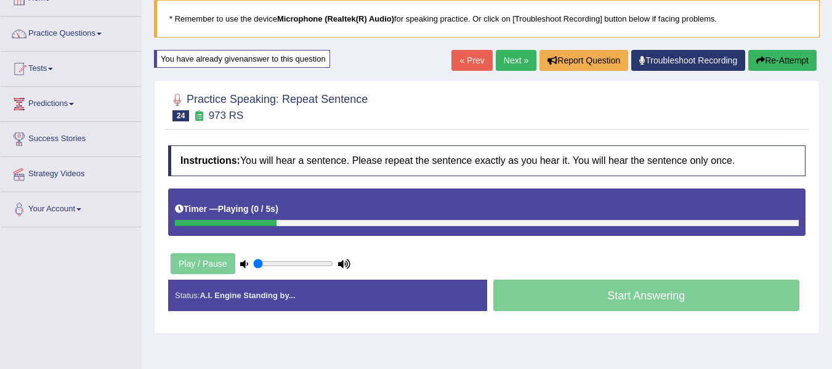
scroll to position [86, 0]
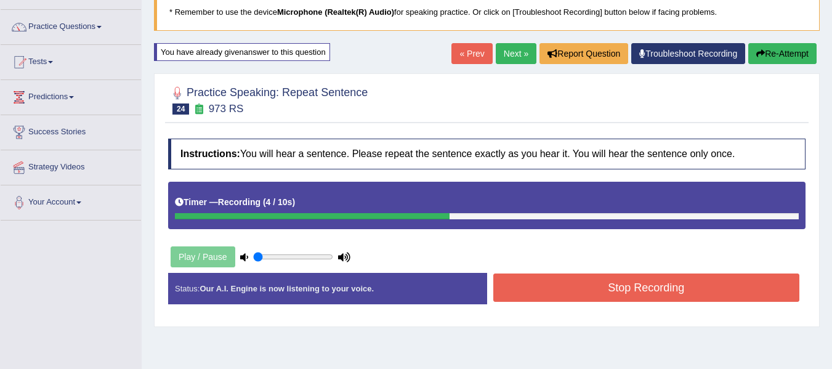
click at [581, 290] on button "Stop Recording" at bounding box center [646, 287] width 307 height 28
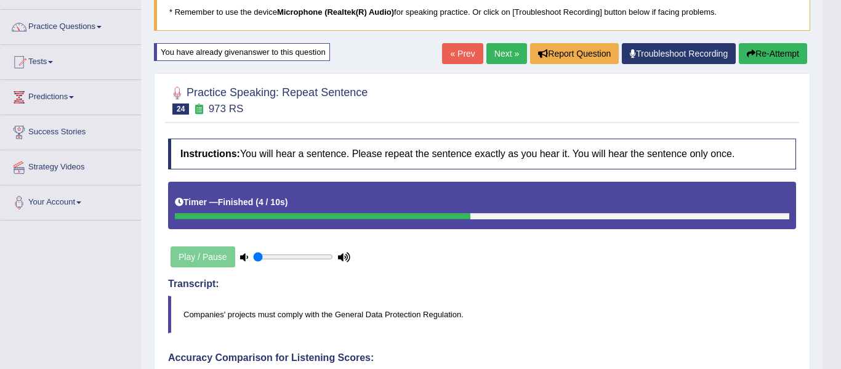
click at [428, 257] on body "Toggle navigation Home Practice Questions Speaking Practice Read Aloud Repeat S…" at bounding box center [420, 98] width 841 height 369
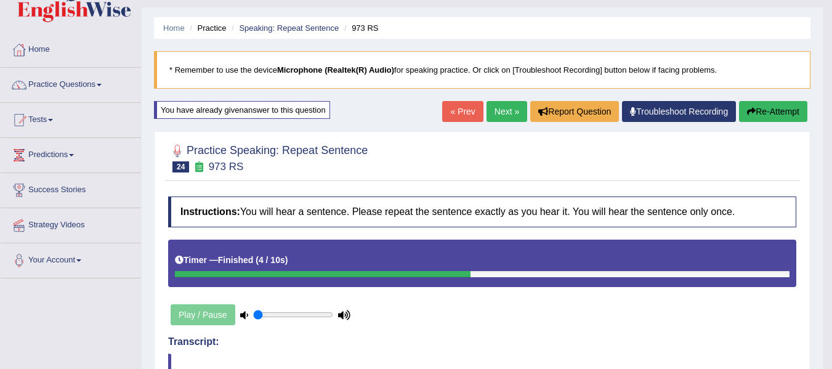
scroll to position [25, 0]
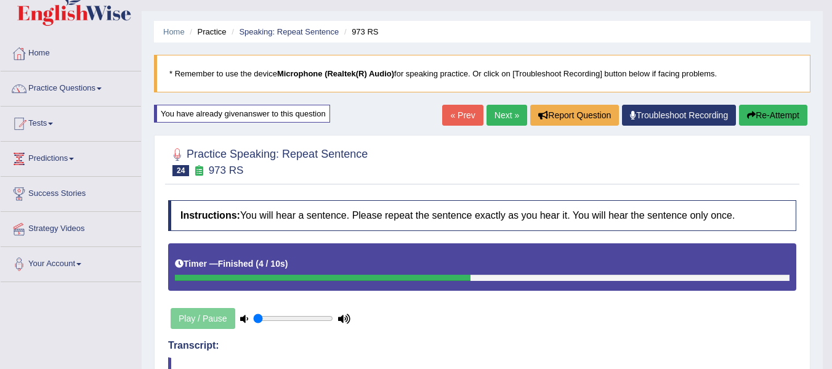
click at [497, 118] on link "Next »" at bounding box center [506, 115] width 41 height 21
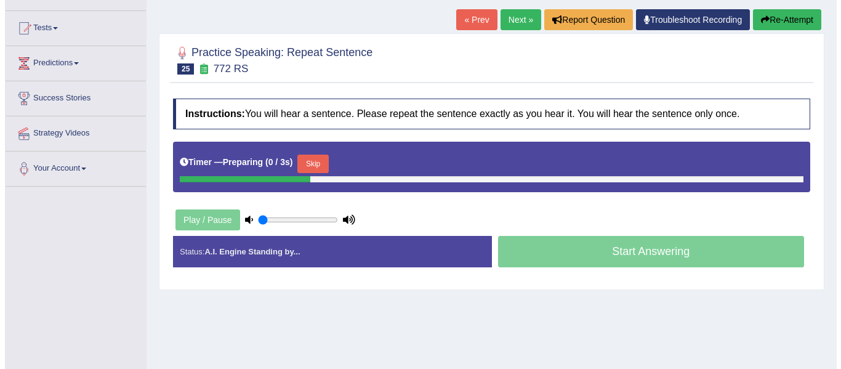
scroll to position [123, 0]
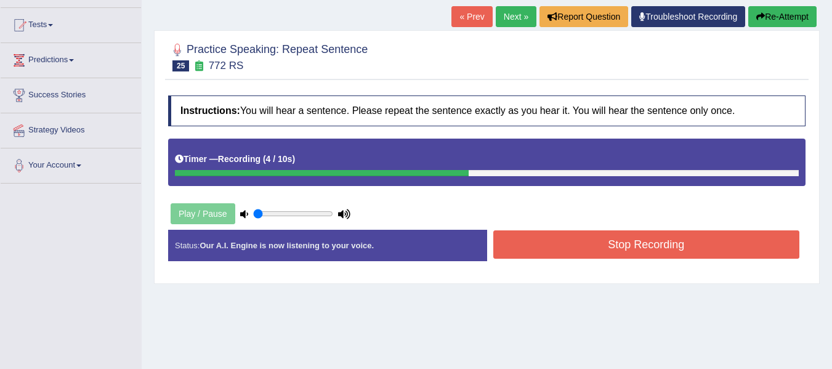
click at [526, 239] on button "Stop Recording" at bounding box center [646, 244] width 307 height 28
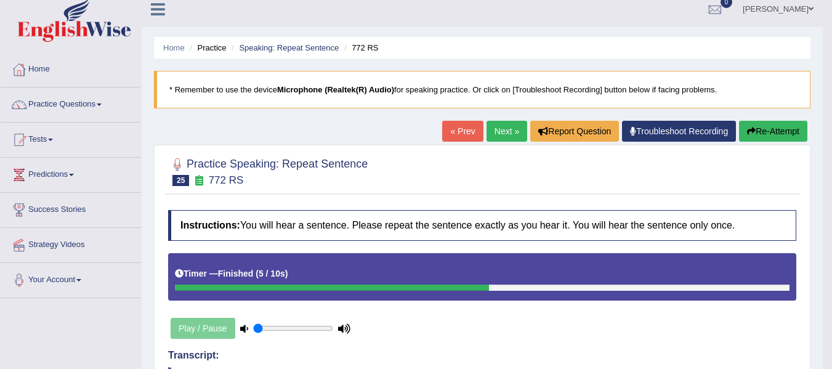
scroll to position [0, 0]
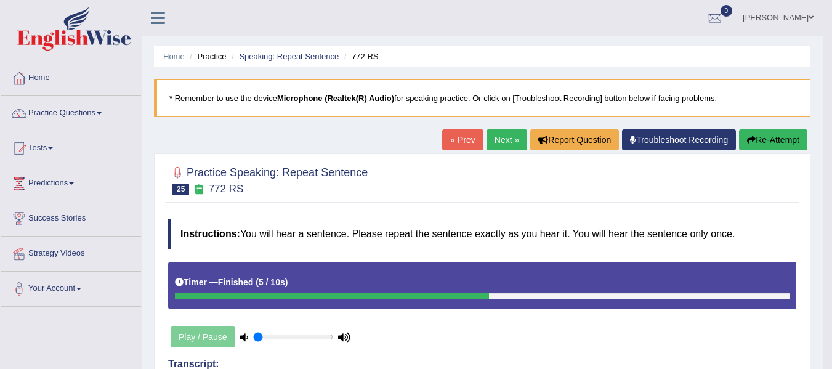
click at [771, 137] on button "Re-Attempt" at bounding box center [773, 139] width 68 height 21
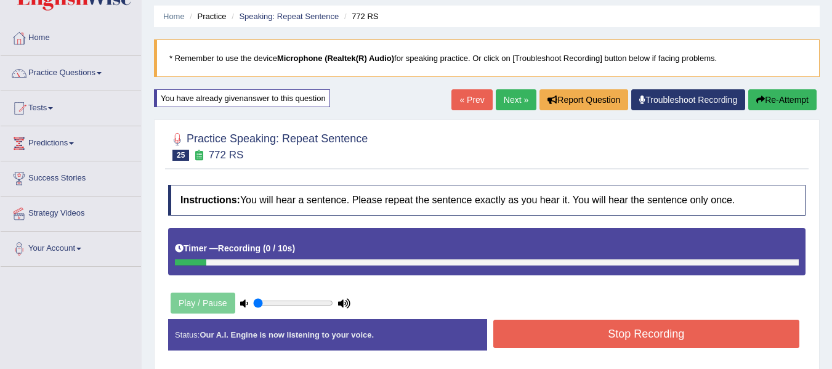
scroll to position [41, 0]
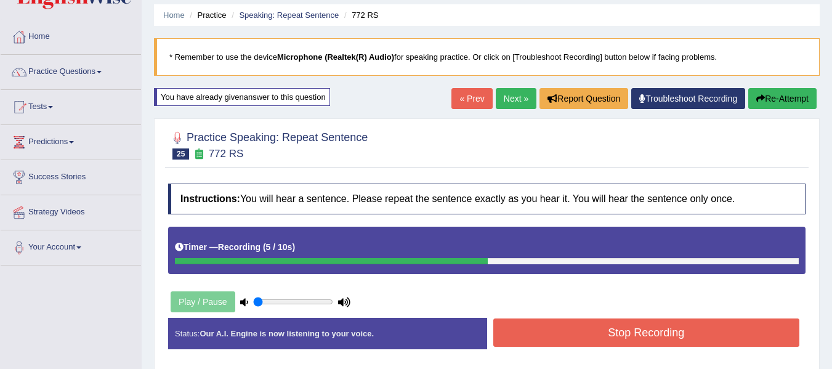
click at [593, 334] on button "Stop Recording" at bounding box center [646, 332] width 307 height 28
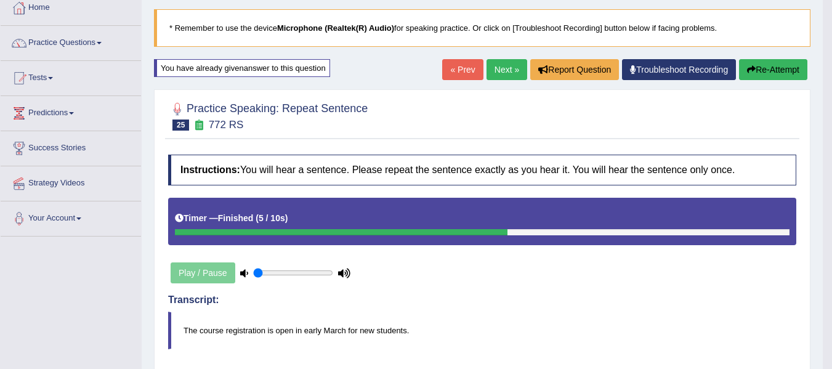
scroll to position [70, 0]
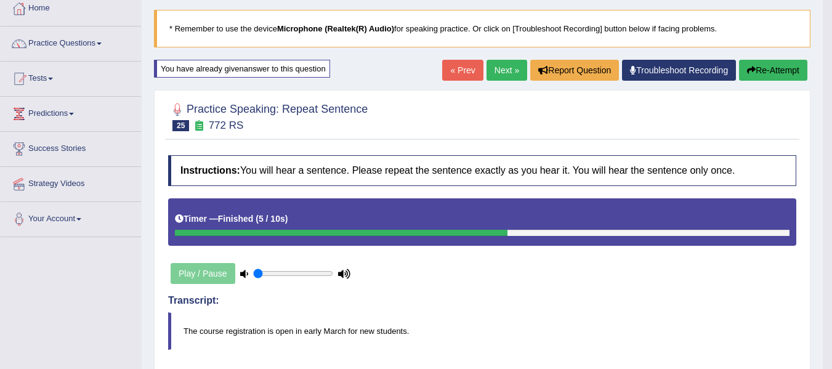
click at [496, 70] on link "Next »" at bounding box center [506, 70] width 41 height 21
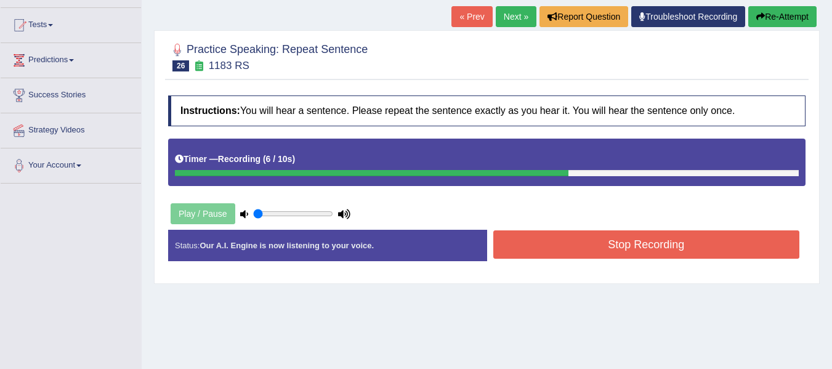
click at [565, 247] on button "Stop Recording" at bounding box center [646, 244] width 307 height 28
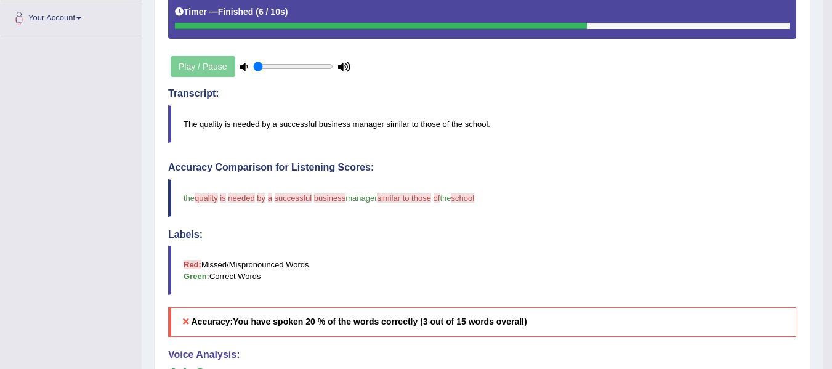
scroll to position [246, 0]
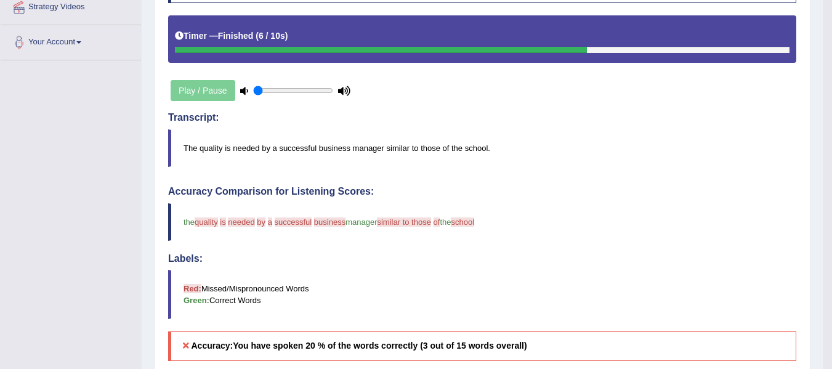
click at [312, 167] on div "Instructions: You will hear a sentence. Please repeat the sentence exactly as y…" at bounding box center [482, 278] width 634 height 624
click at [456, 208] on blockquote "the quality step is for needed business by is a modded successful for business …" at bounding box center [482, 222] width 628 height 38
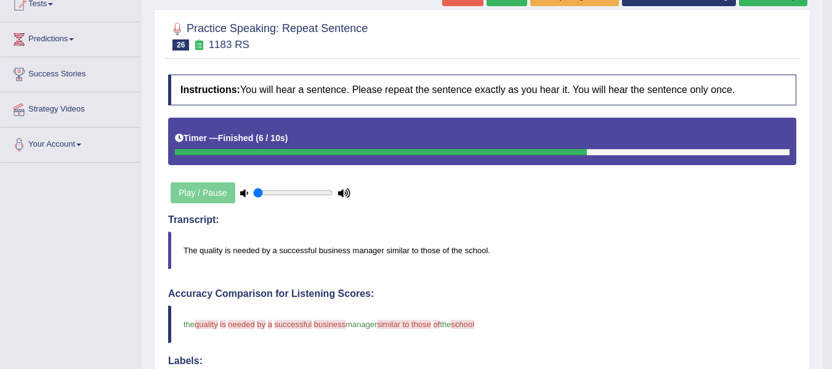
scroll to position [62, 0]
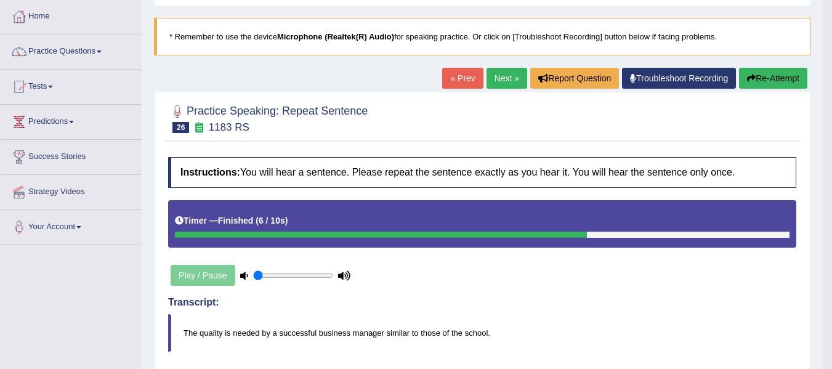
click at [771, 83] on button "Re-Attempt" at bounding box center [773, 78] width 68 height 21
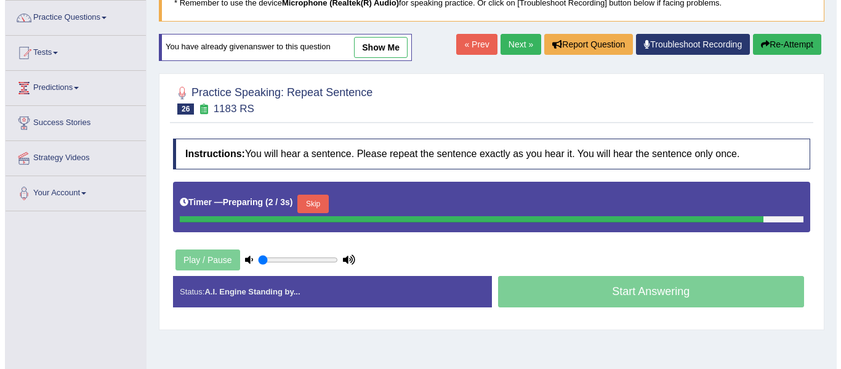
scroll to position [103, 0]
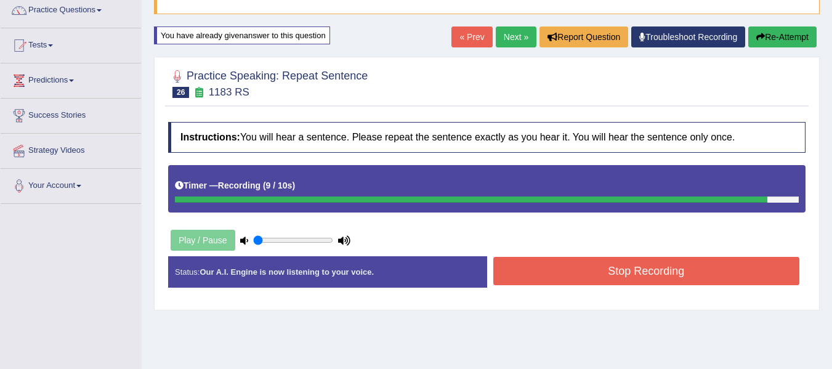
click at [630, 273] on button "Stop Recording" at bounding box center [646, 271] width 307 height 28
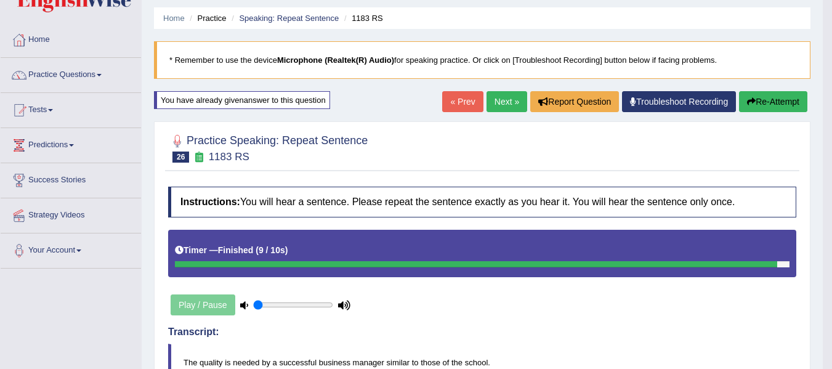
scroll to position [20, 0]
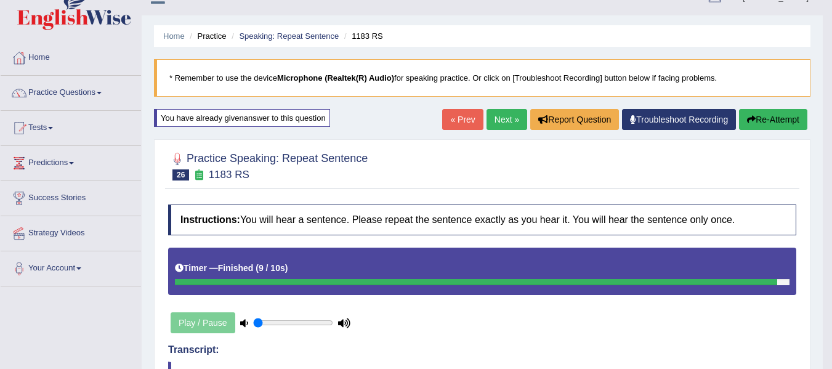
click at [497, 124] on link "Next »" at bounding box center [506, 119] width 41 height 21
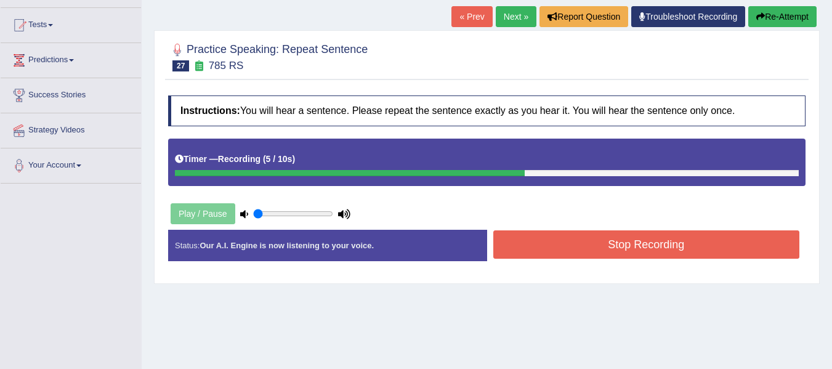
click at [627, 243] on button "Stop Recording" at bounding box center [646, 244] width 307 height 28
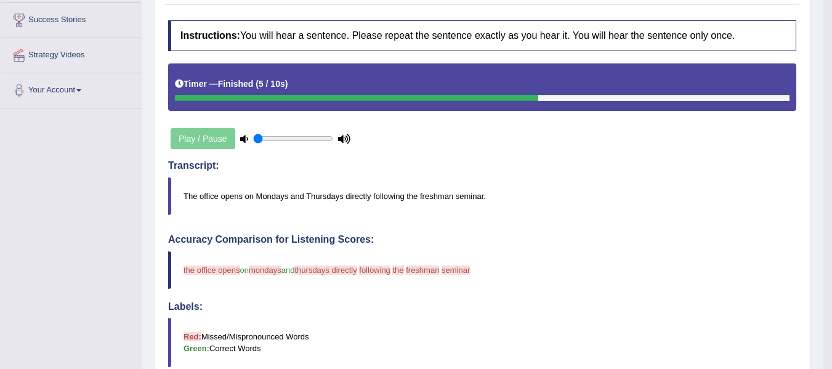
scroll to position [123, 0]
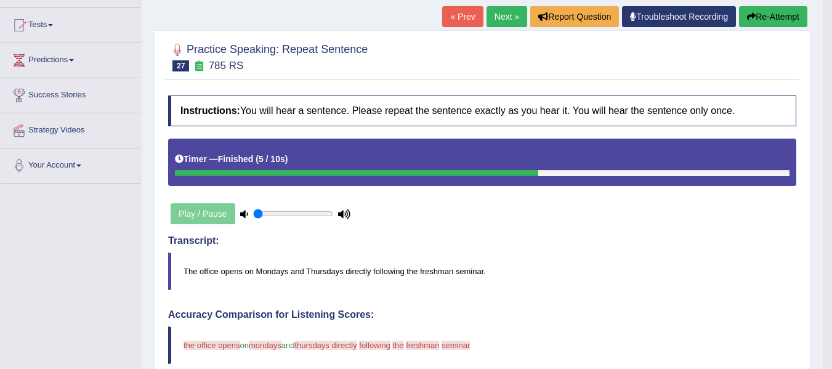
click at [346, 278] on blockquote "The office opens on Mondays and Thursdays directly following the freshman semin…" at bounding box center [482, 271] width 628 height 38
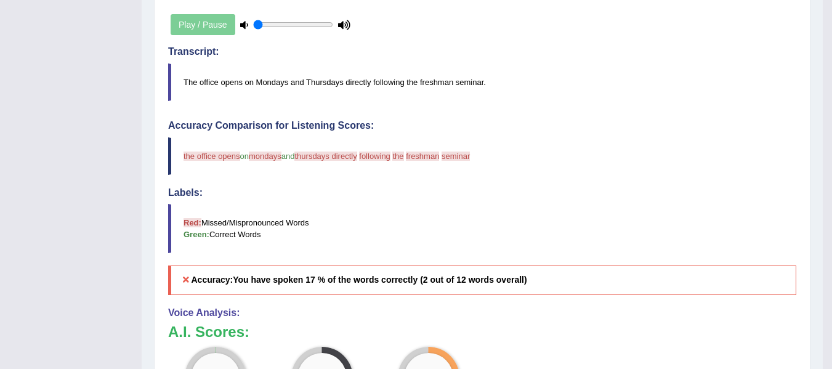
scroll to position [308, 0]
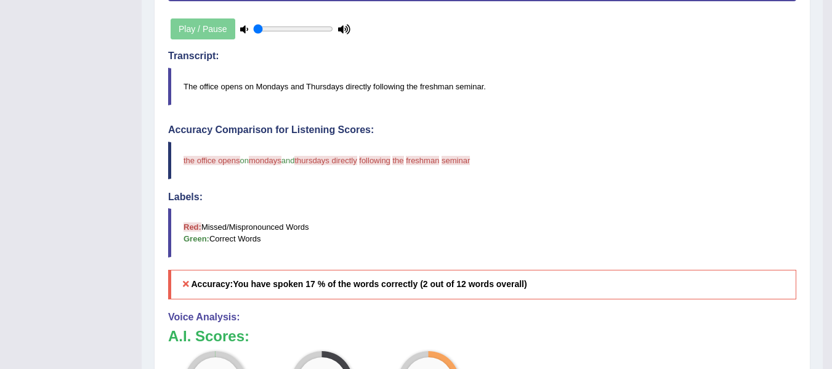
click at [320, 179] on div "Accuracy Comparison for Listening Scores: the office opens ceremony on mondays …" at bounding box center [482, 211] width 628 height 175
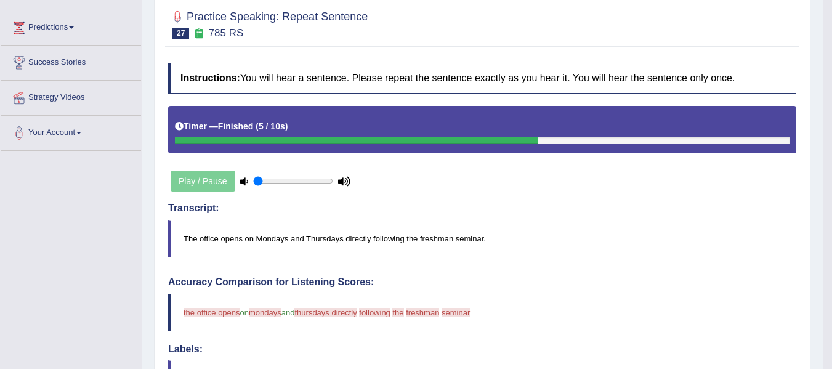
scroll to position [185, 0]
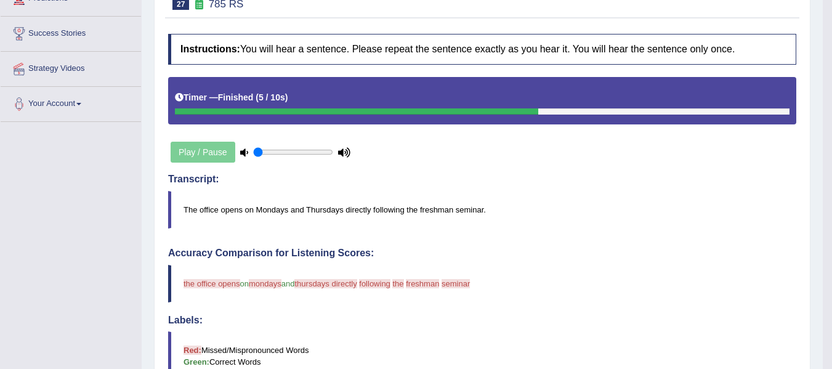
click at [396, 243] on div "Instructions: You will hear a sentence. Please repeat the sentence exactly as y…" at bounding box center [482, 340] width 634 height 624
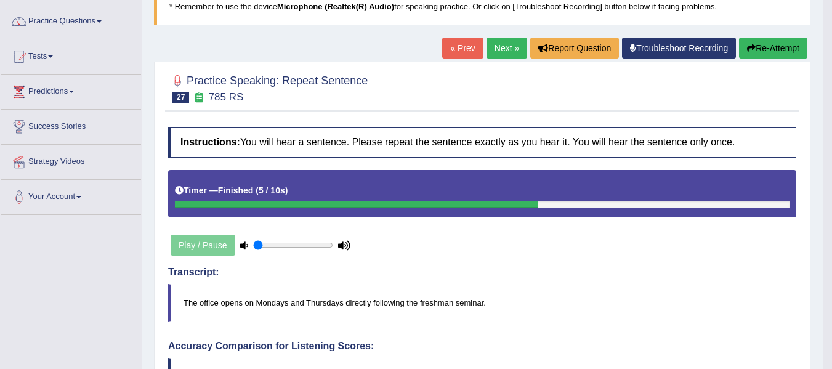
scroll to position [62, 0]
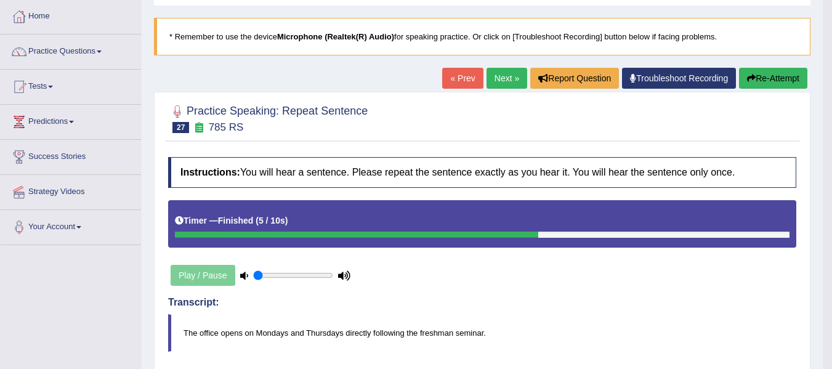
click at [770, 83] on button "Re-Attempt" at bounding box center [773, 78] width 68 height 21
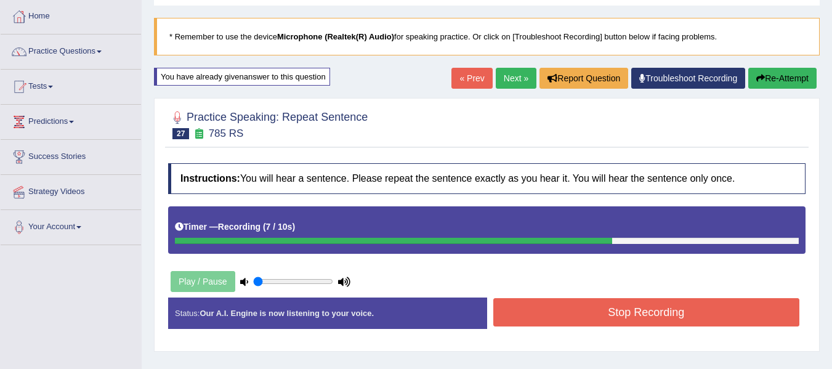
click at [541, 310] on button "Stop Recording" at bounding box center [646, 312] width 307 height 28
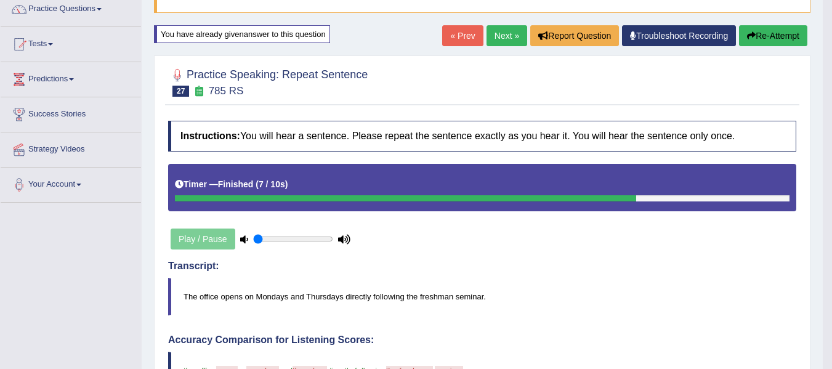
scroll to position [82, 0]
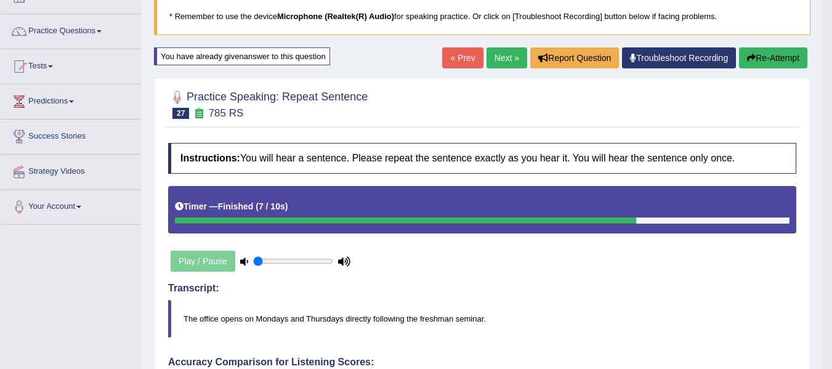
click at [495, 57] on link "Next »" at bounding box center [506, 57] width 41 height 21
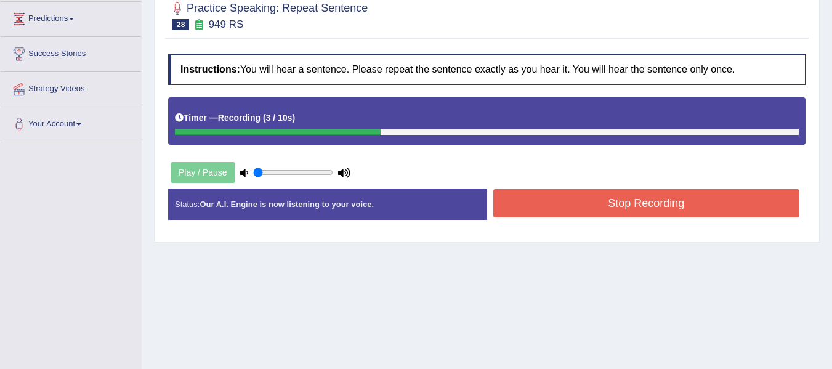
click at [580, 194] on button "Stop Recording" at bounding box center [646, 203] width 307 height 28
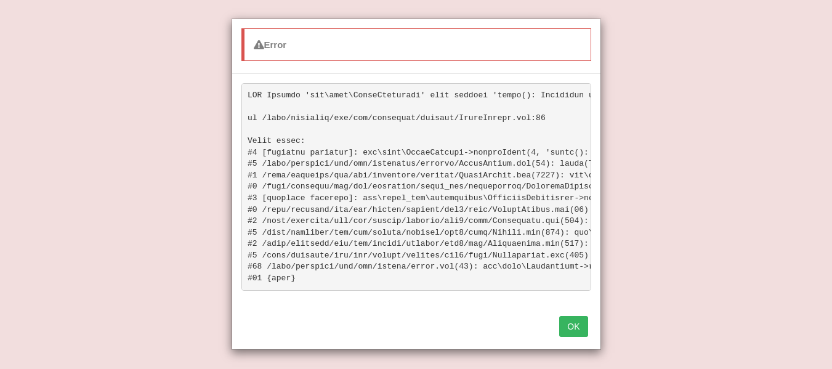
scroll to position [288, 0]
click at [566, 326] on button "OK" at bounding box center [573, 326] width 28 height 21
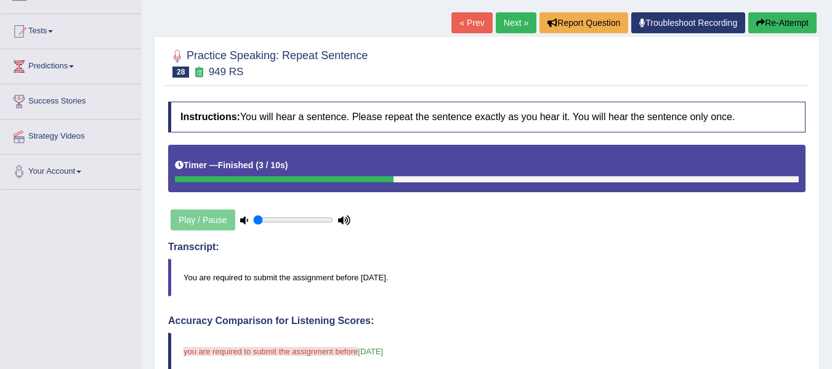
scroll to position [41, 0]
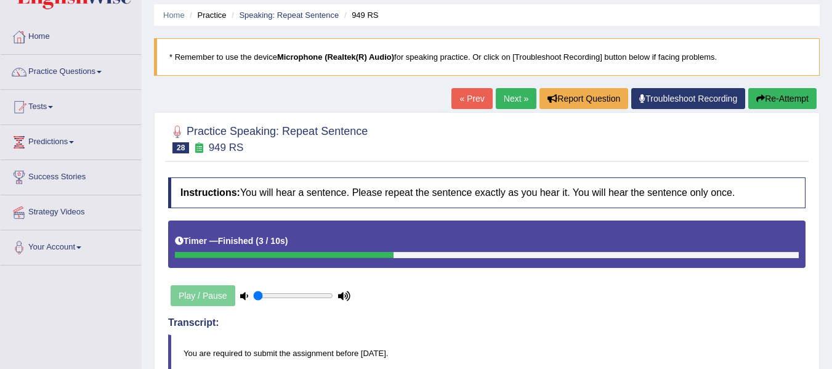
click at [773, 100] on button "Re-Attempt" at bounding box center [782, 98] width 68 height 21
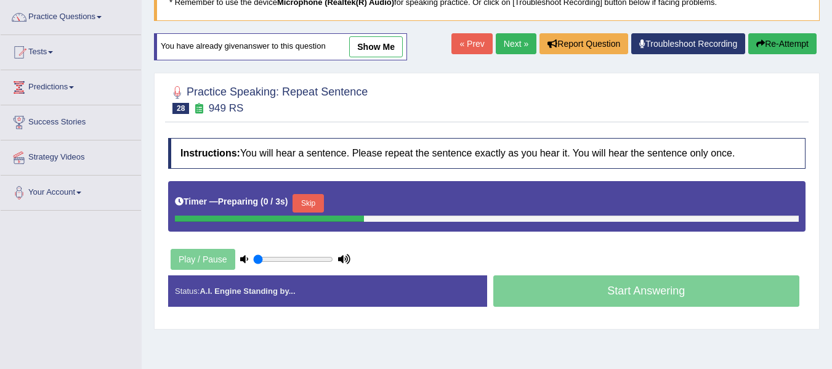
scroll to position [103, 0]
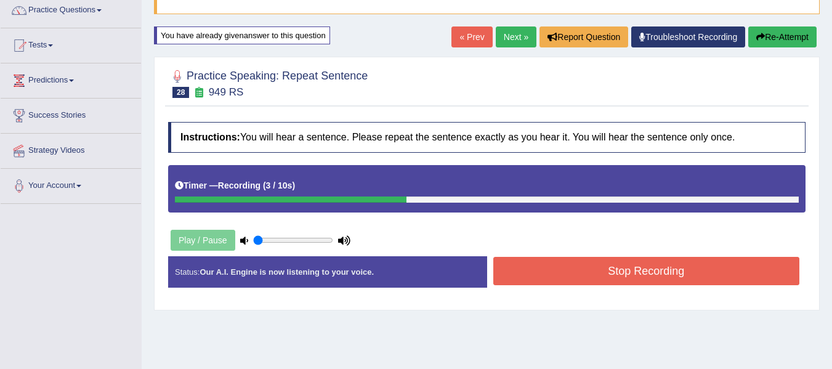
click at [544, 268] on button "Stop Recording" at bounding box center [646, 271] width 307 height 28
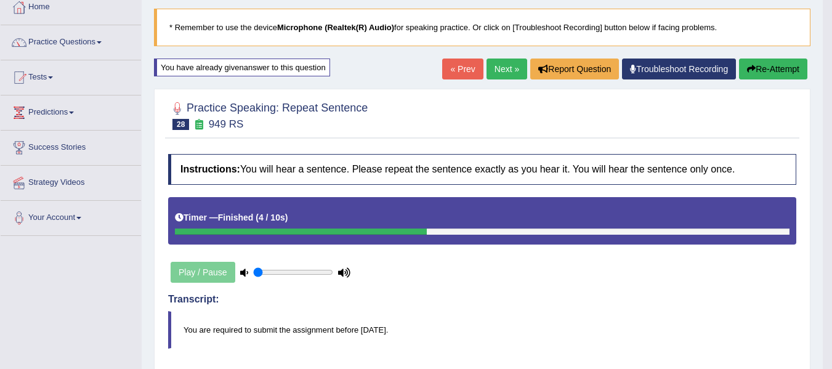
scroll to position [62, 0]
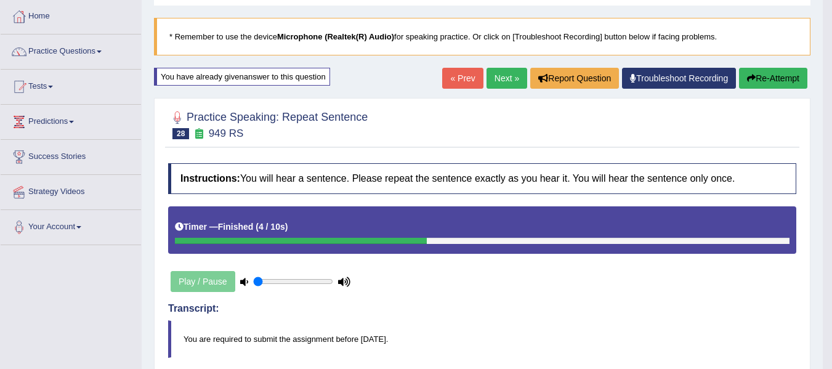
click at [760, 83] on button "Re-Attempt" at bounding box center [773, 78] width 68 height 21
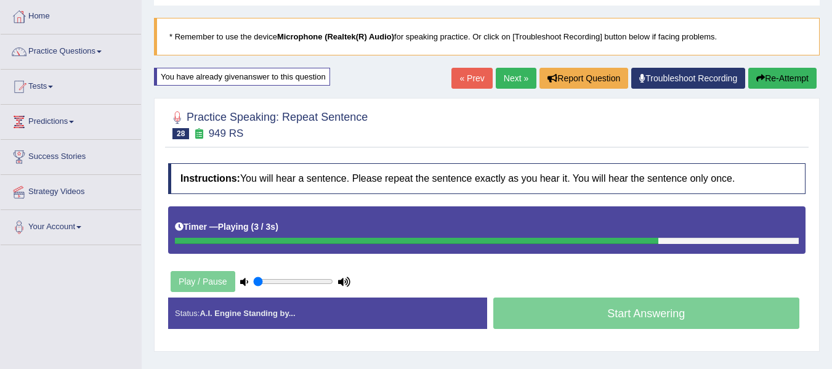
click at [516, 73] on link "Next »" at bounding box center [516, 78] width 41 height 21
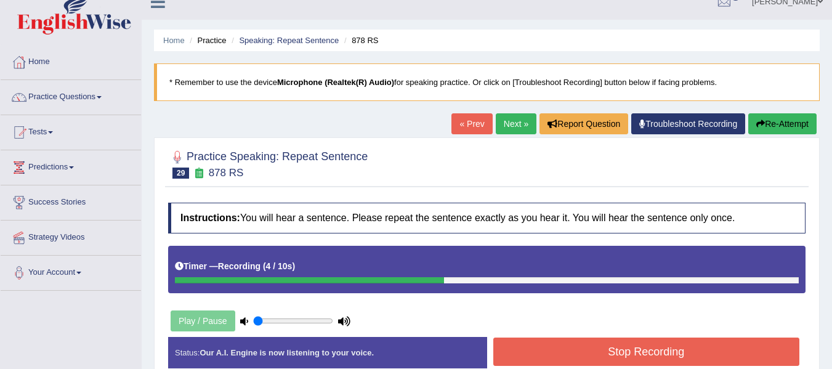
scroll to position [20, 0]
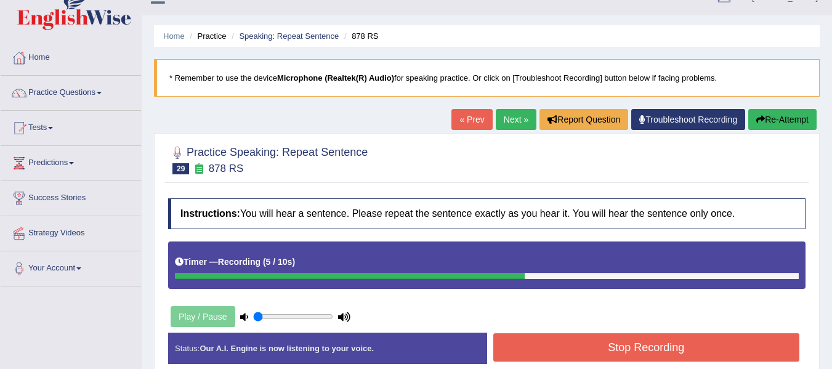
click at [571, 339] on button "Stop Recording" at bounding box center [646, 347] width 307 height 28
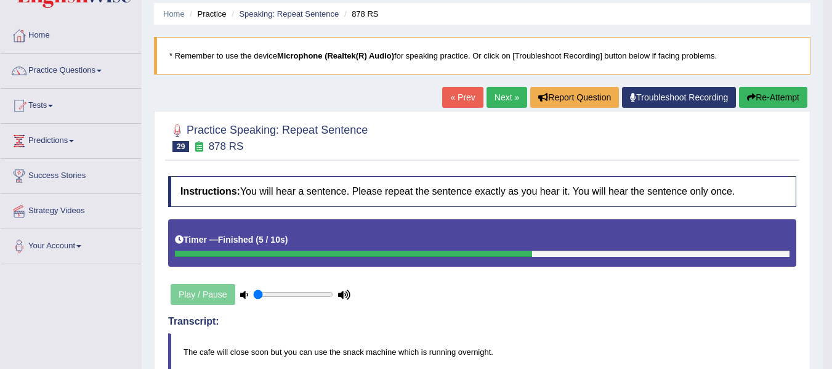
scroll to position [41, 0]
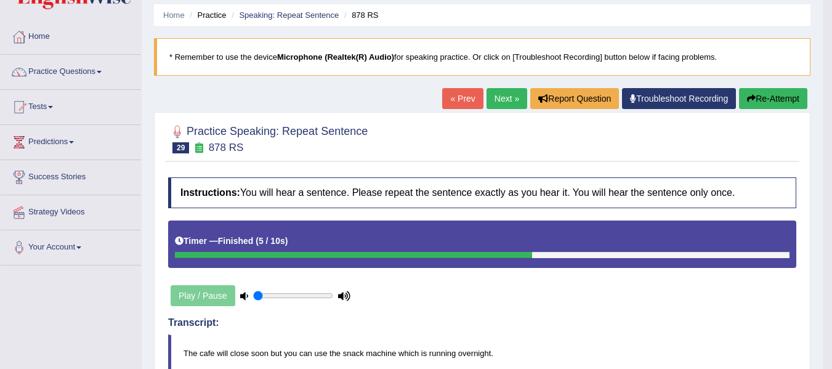
click at [771, 103] on button "Re-Attempt" at bounding box center [773, 98] width 68 height 21
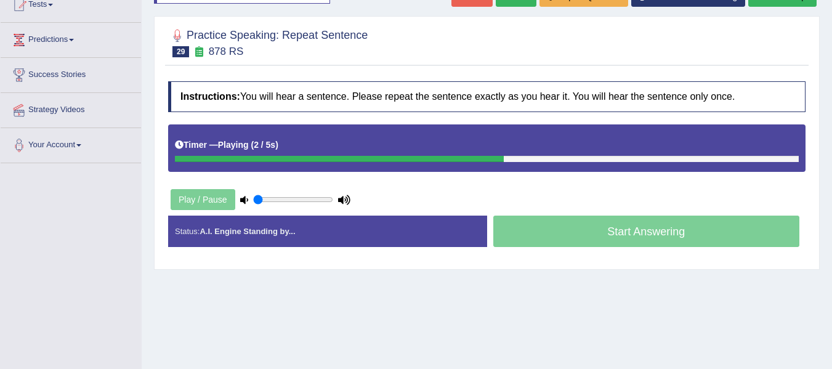
scroll to position [144, 0]
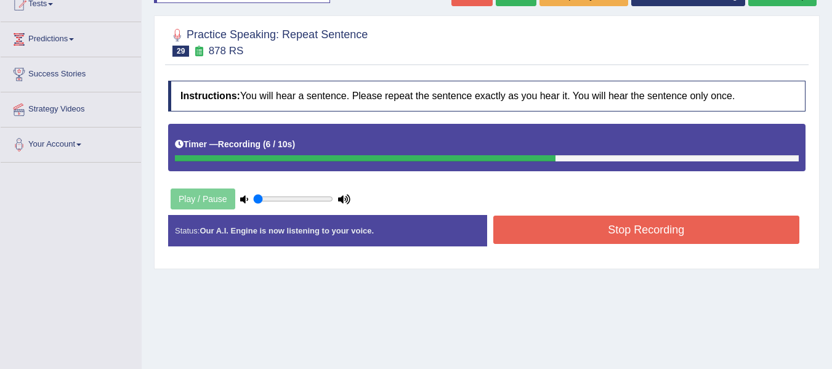
click at [515, 238] on button "Stop Recording" at bounding box center [646, 229] width 307 height 28
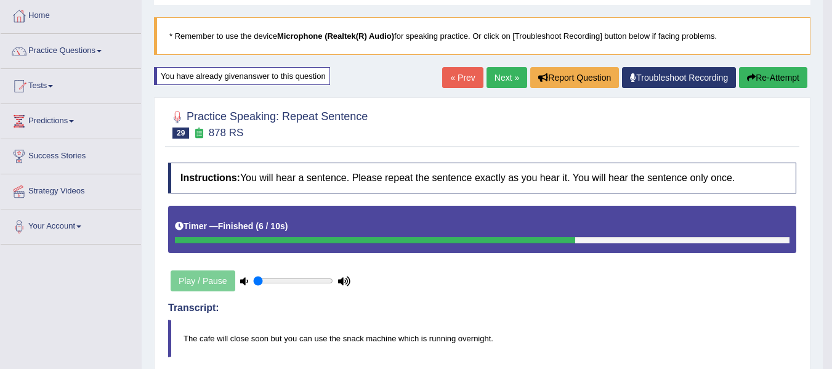
scroll to position [62, 0]
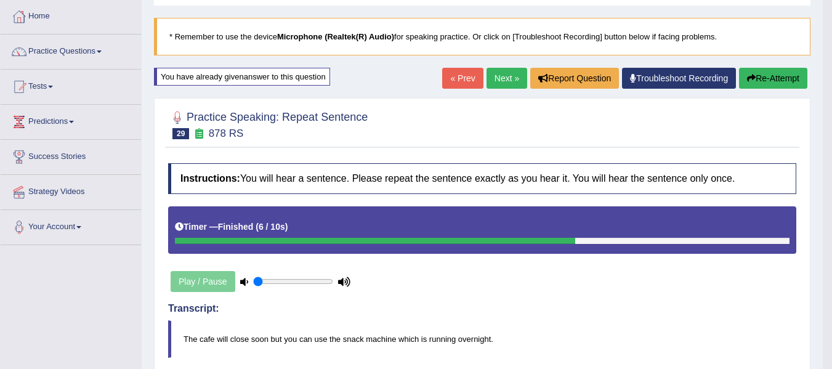
click at [501, 76] on link "Next »" at bounding box center [506, 78] width 41 height 21
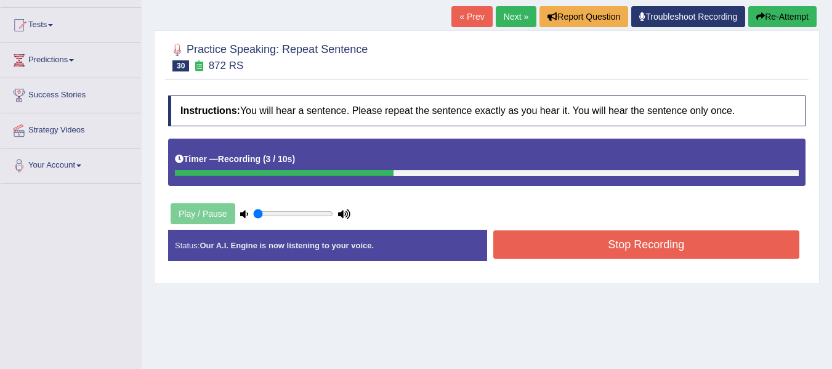
click at [544, 254] on button "Stop Recording" at bounding box center [646, 244] width 307 height 28
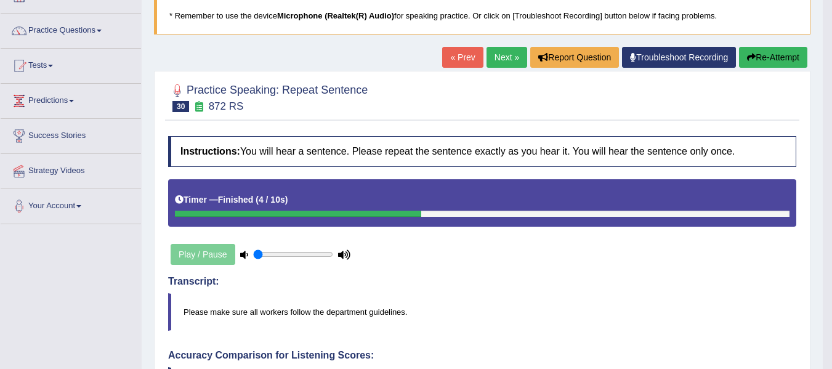
scroll to position [82, 0]
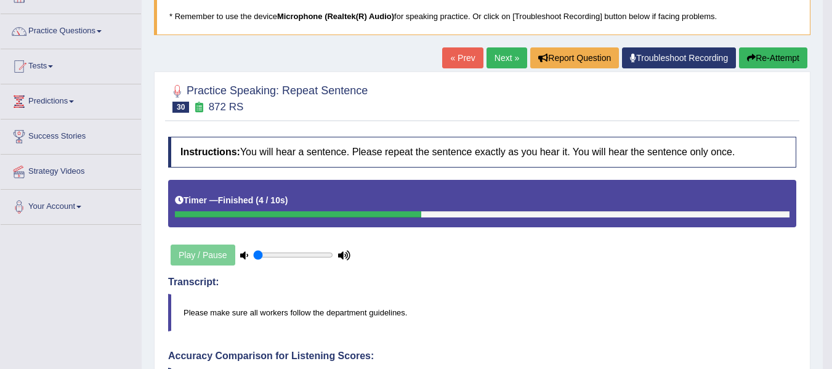
click at [762, 57] on button "Re-Attempt" at bounding box center [773, 57] width 68 height 21
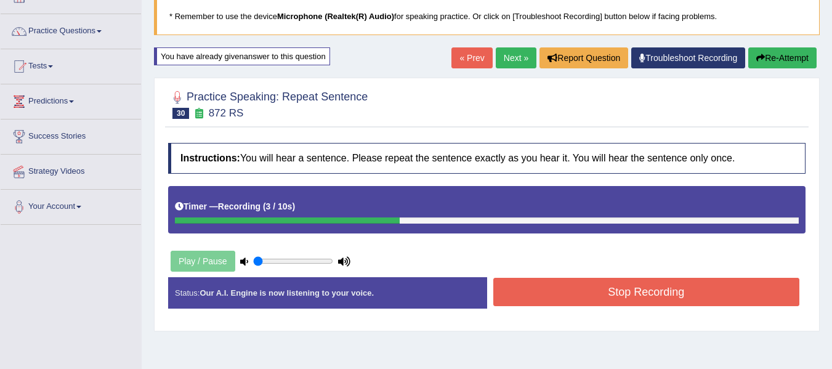
click at [550, 304] on button "Stop Recording" at bounding box center [646, 292] width 307 height 28
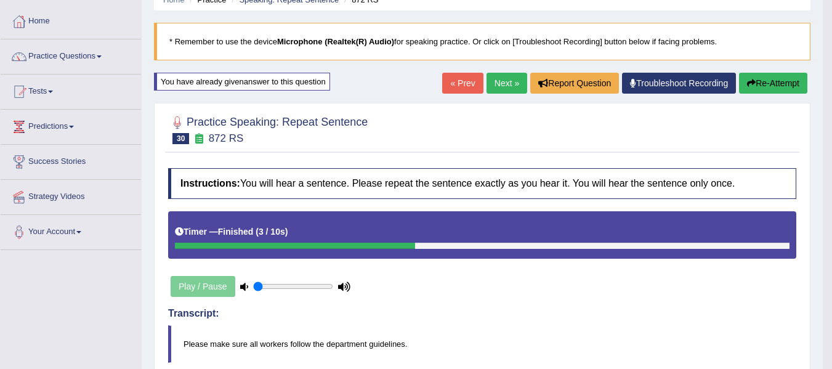
scroll to position [41, 0]
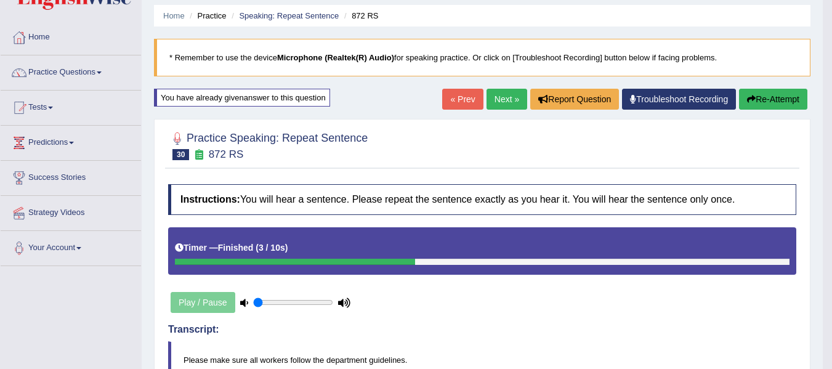
click at [784, 112] on div "« Prev Next » Report Question Troubleshoot Recording Re-Attempt" at bounding box center [626, 101] width 368 height 24
click at [767, 103] on button "Re-Attempt" at bounding box center [773, 99] width 68 height 21
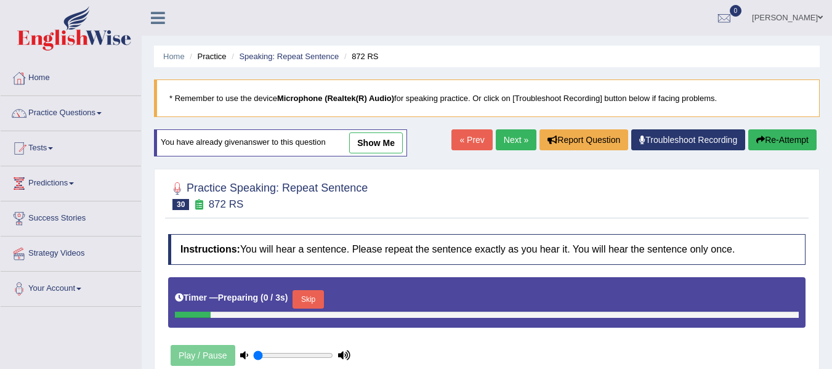
scroll to position [41, 0]
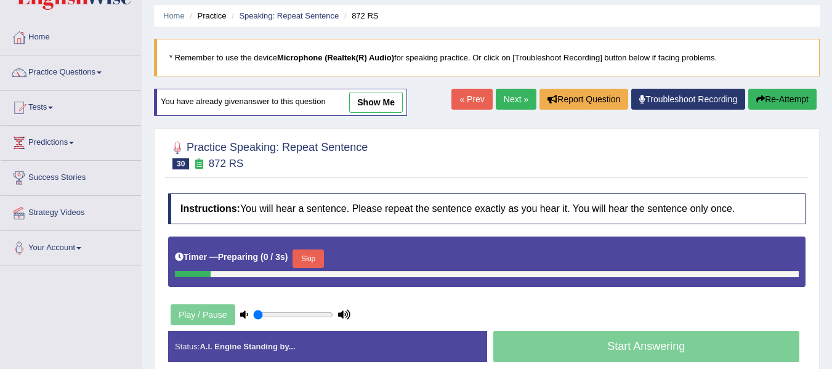
click at [315, 253] on button "Skip" at bounding box center [307, 258] width 31 height 18
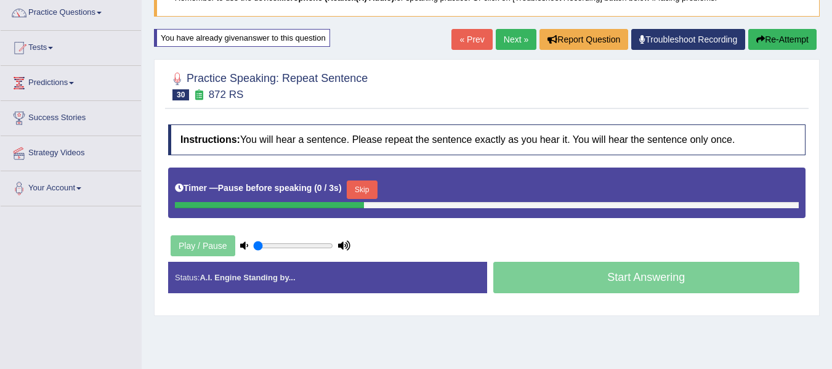
scroll to position [102, 0]
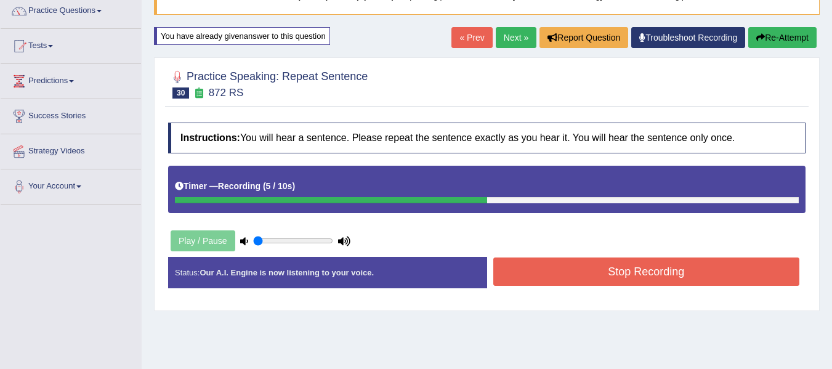
click at [600, 275] on button "Stop Recording" at bounding box center [646, 271] width 307 height 28
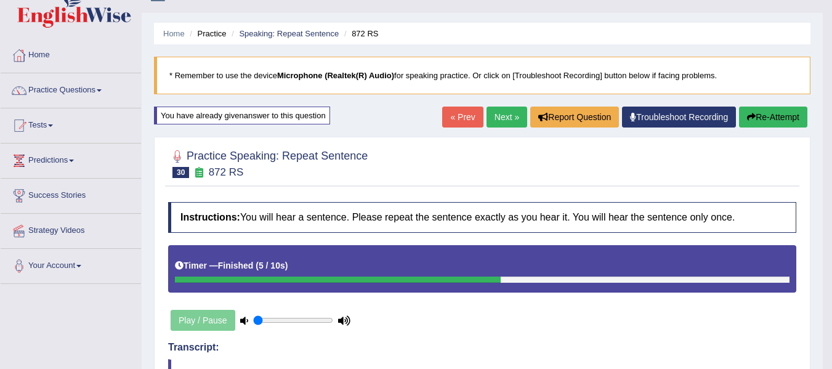
scroll to position [20, 0]
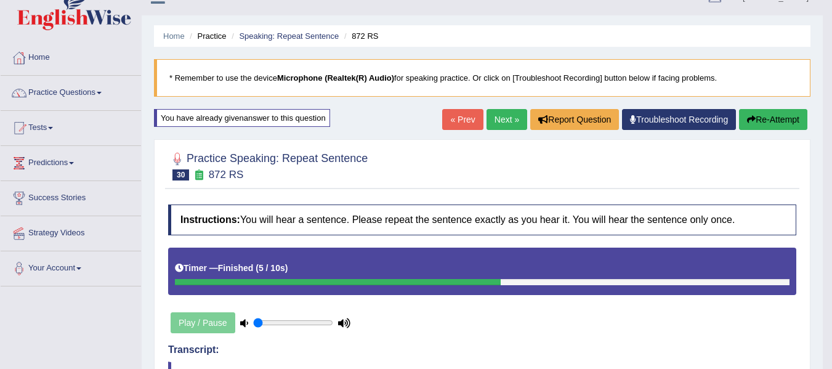
click at [776, 119] on button "Re-Attempt" at bounding box center [773, 119] width 68 height 21
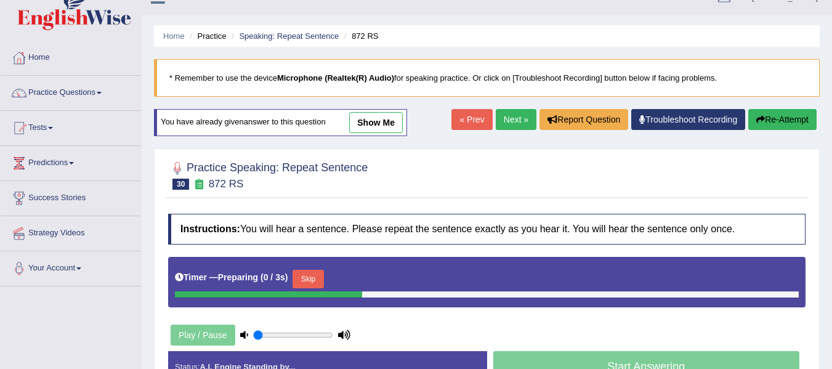
click at [313, 267] on div "Timer — Preparing ( 0 / 3s ) Skip" at bounding box center [487, 279] width 624 height 25
click at [310, 276] on button "Skip" at bounding box center [307, 279] width 31 height 18
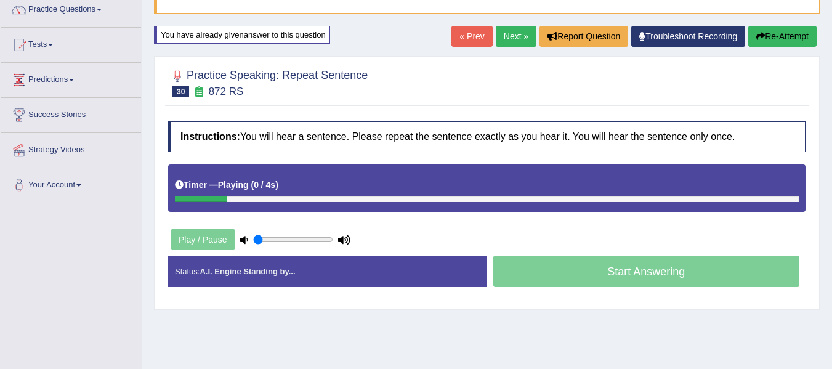
scroll to position [123, 0]
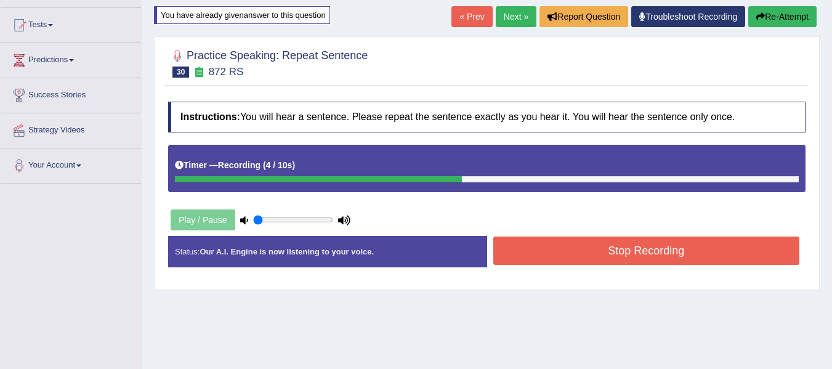
click at [627, 247] on button "Stop Recording" at bounding box center [646, 250] width 307 height 28
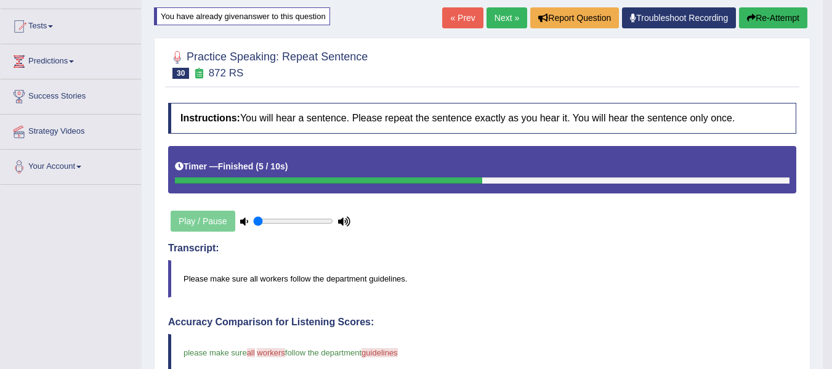
scroll to position [62, 0]
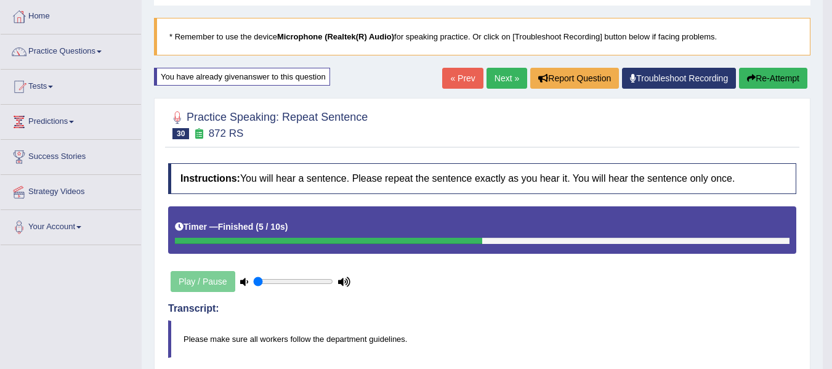
click at [507, 78] on link "Next »" at bounding box center [506, 78] width 41 height 21
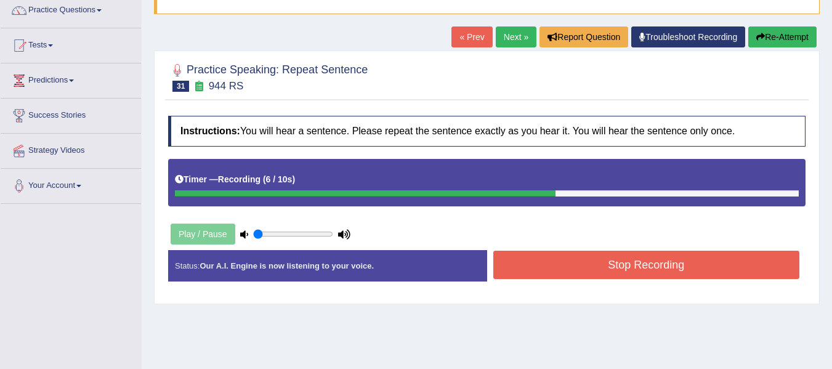
click at [590, 275] on button "Stop Recording" at bounding box center [646, 265] width 307 height 28
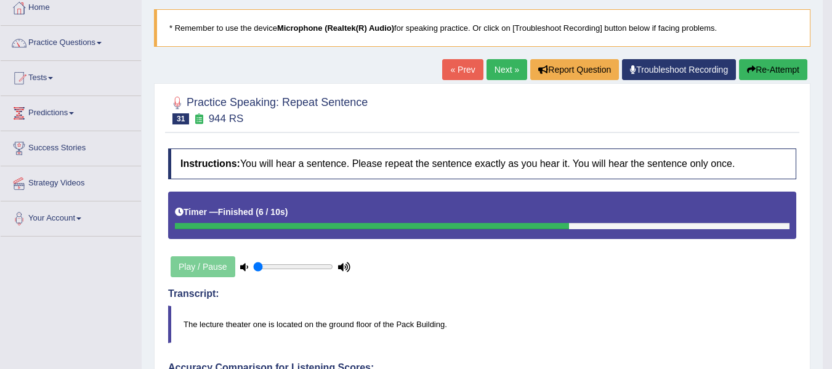
scroll to position [41, 0]
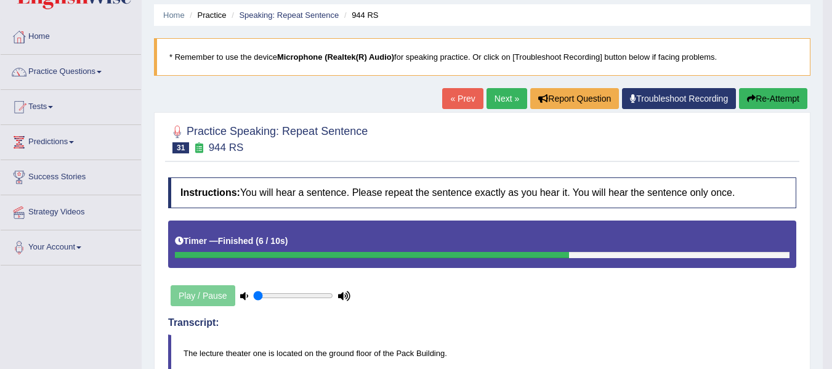
click at [509, 98] on link "Next »" at bounding box center [506, 98] width 41 height 21
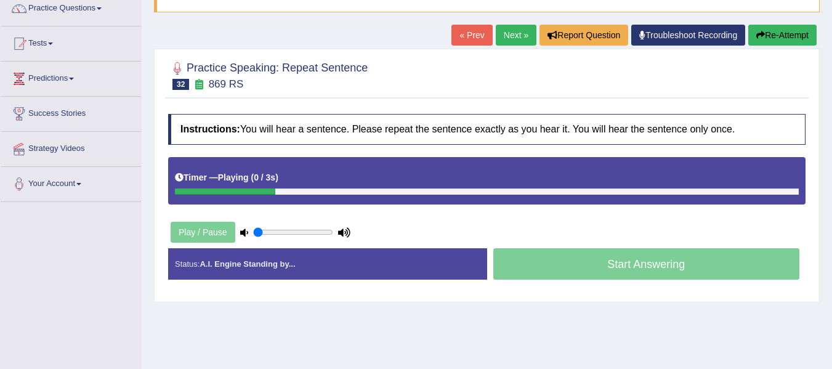
scroll to position [103, 0]
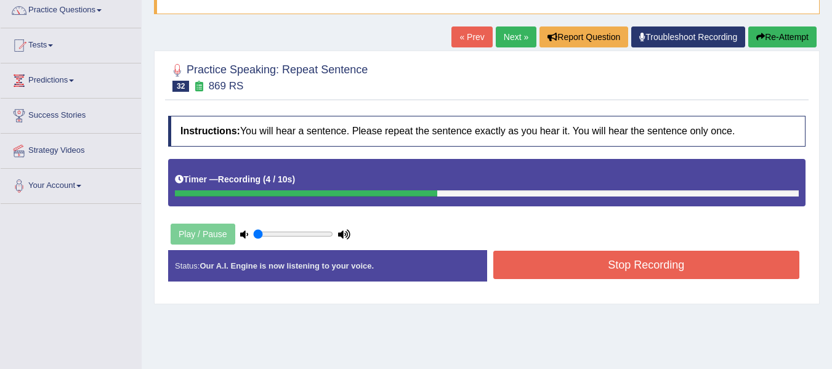
click at [545, 264] on button "Stop Recording" at bounding box center [646, 265] width 307 height 28
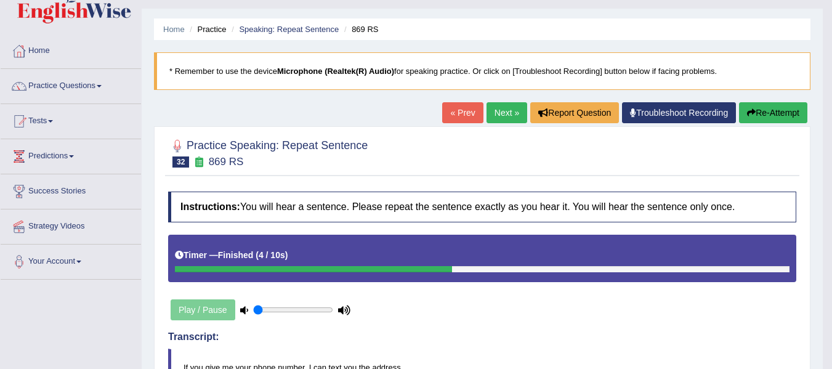
scroll to position [20, 0]
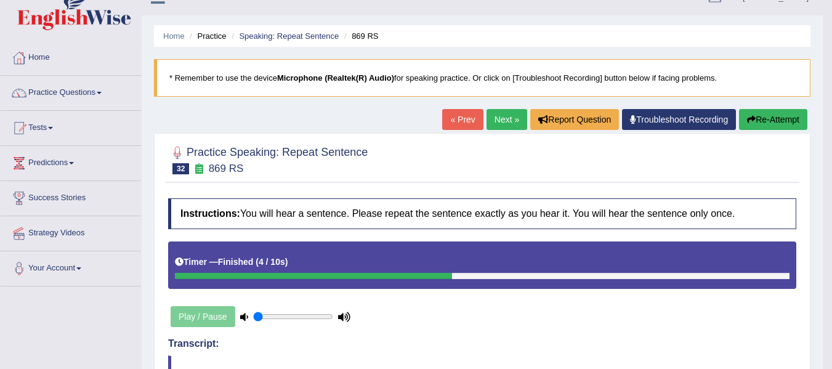
click at [497, 126] on link "Next »" at bounding box center [506, 119] width 41 height 21
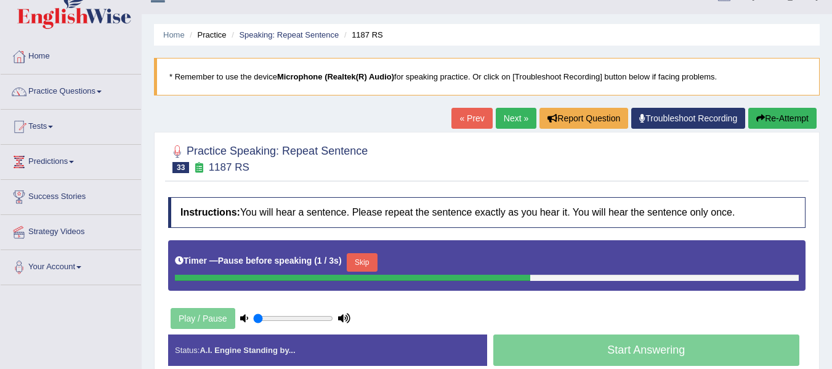
scroll to position [20, 0]
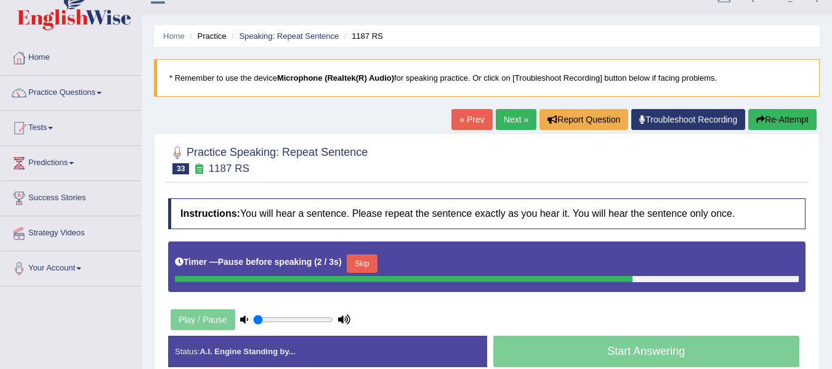
click at [469, 121] on link "« Prev" at bounding box center [471, 119] width 41 height 21
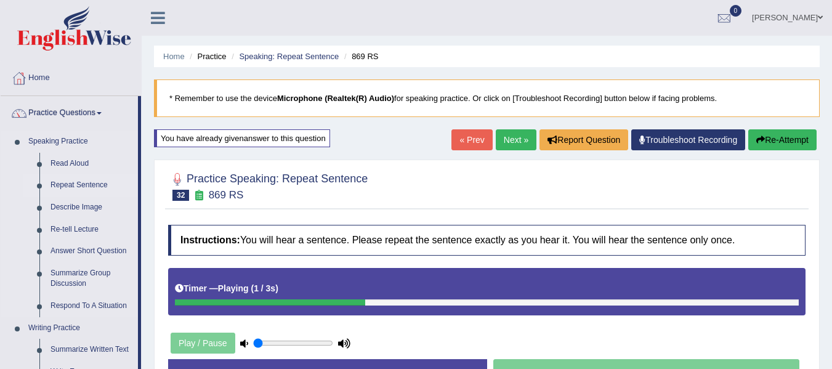
click at [84, 185] on link "Repeat Sentence" at bounding box center [91, 185] width 93 height 22
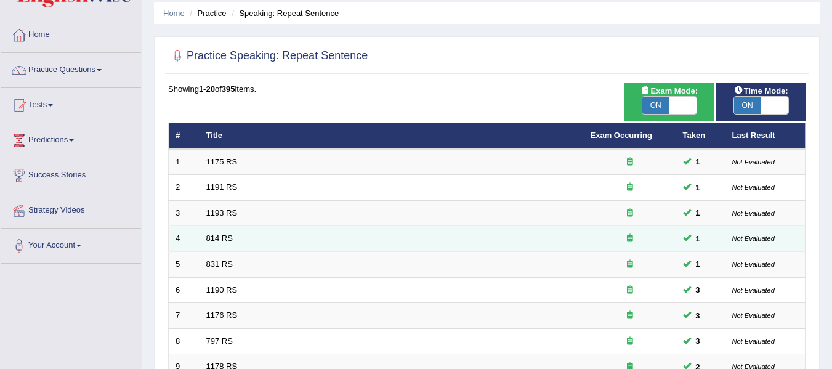
scroll to position [41, 0]
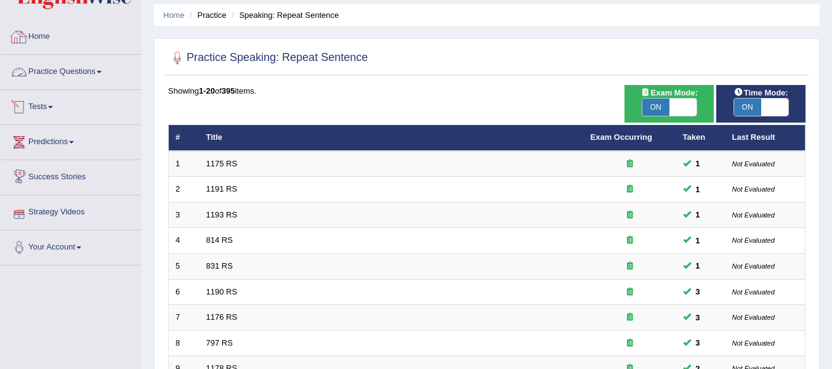
click at [87, 76] on link "Practice Questions" at bounding box center [71, 70] width 140 height 31
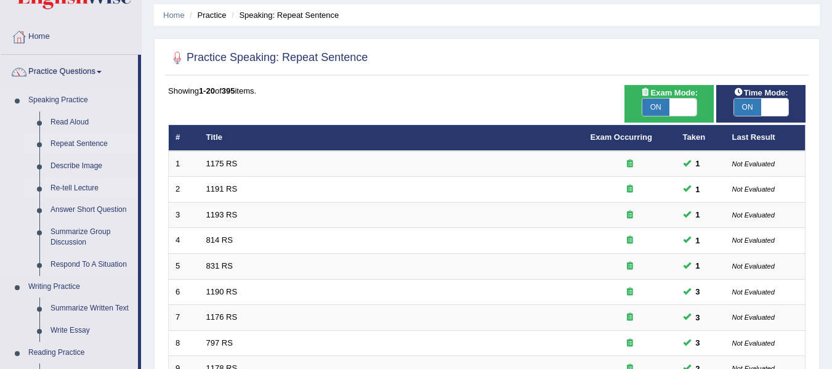
click at [79, 185] on link "Re-tell Lecture" at bounding box center [91, 188] width 93 height 22
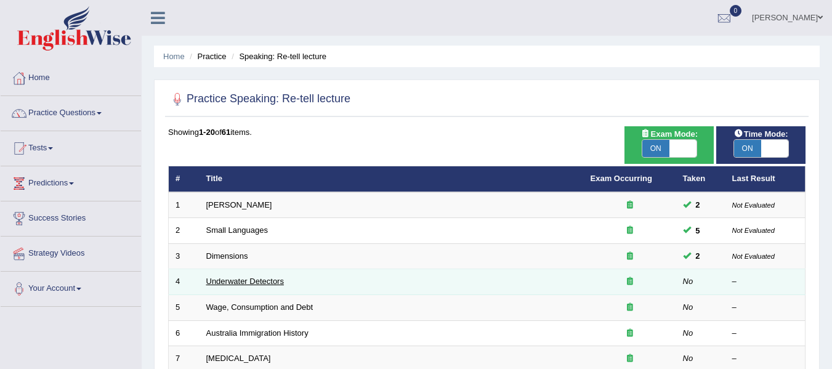
click at [241, 282] on link "Underwater Detectors" at bounding box center [245, 280] width 78 height 9
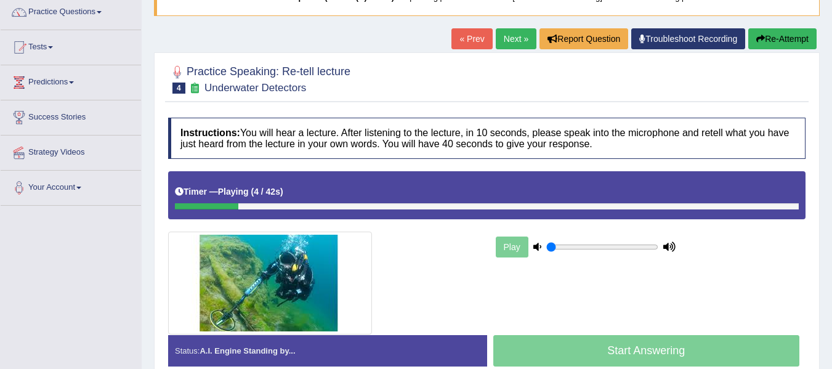
scroll to position [103, 0]
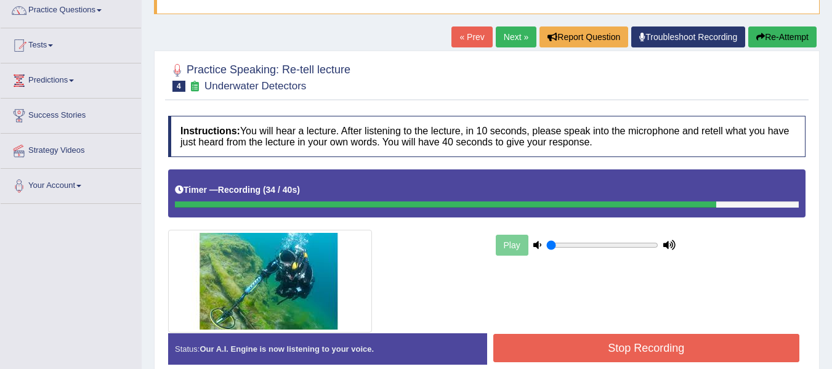
click at [589, 350] on button "Stop Recording" at bounding box center [646, 348] width 307 height 28
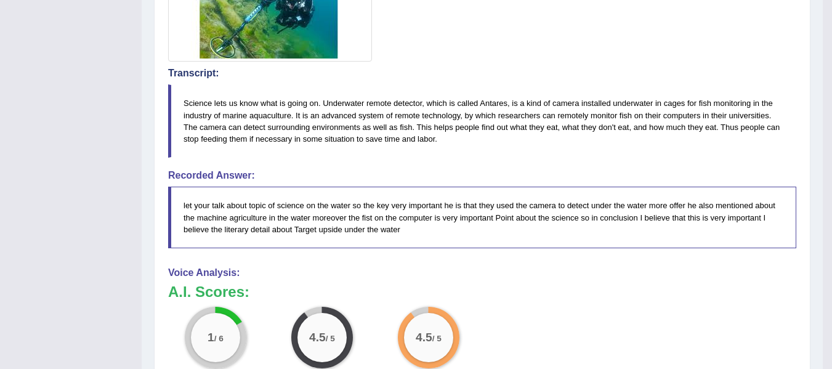
scroll to position [369, 0]
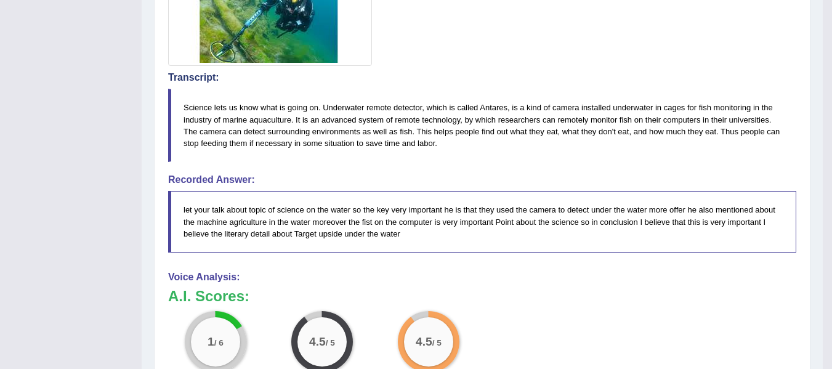
click at [336, 143] on blockquote "Science lets us know what is going on. Underwater remote detector, which is cal…" at bounding box center [482, 125] width 628 height 73
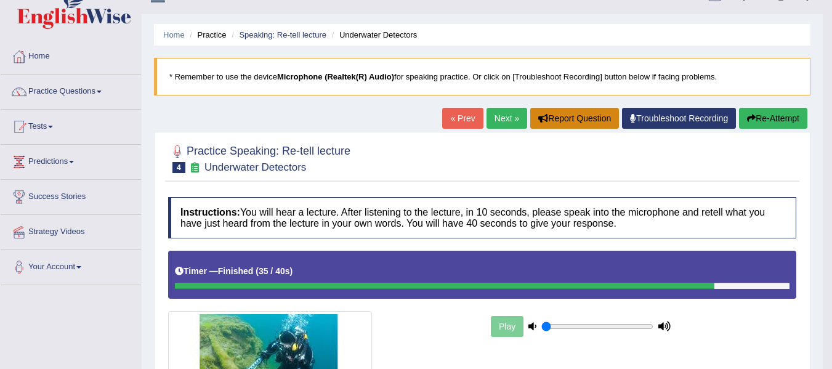
scroll to position [0, 0]
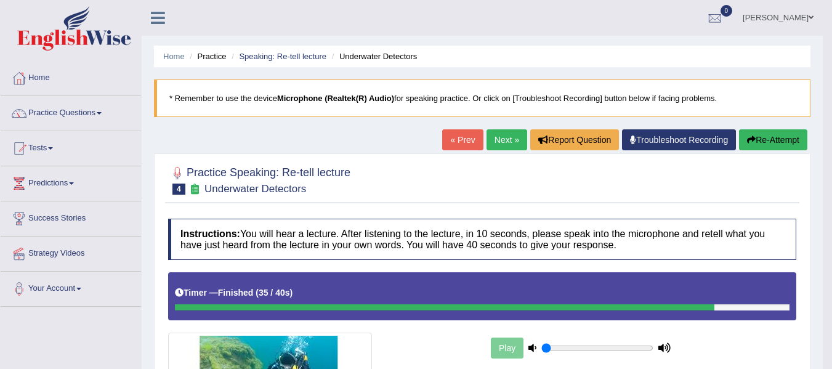
click at [752, 139] on icon "button" at bounding box center [751, 139] width 9 height 9
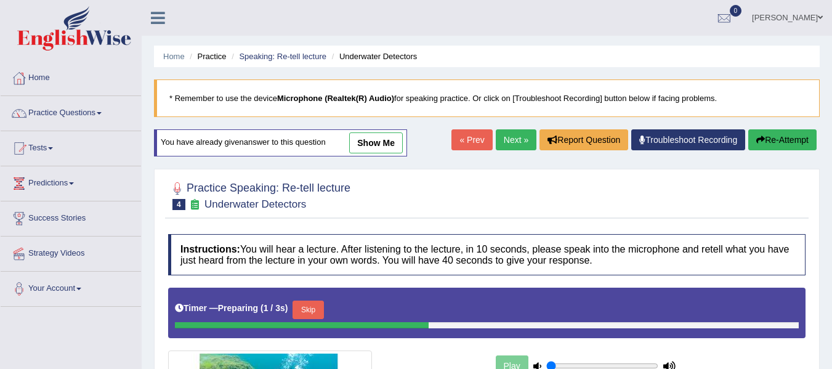
scroll to position [143, 0]
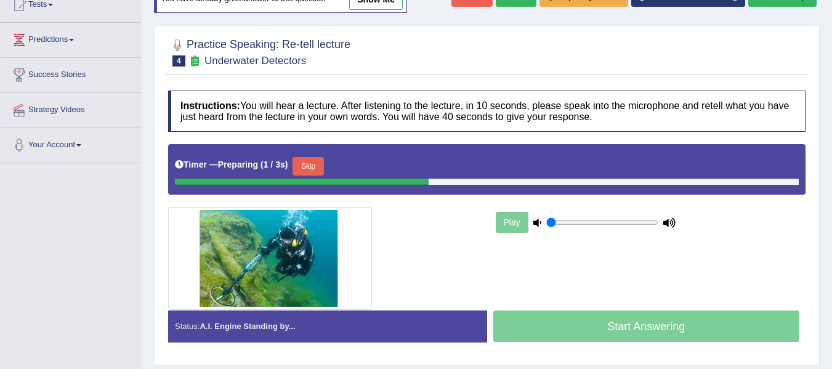
drag, startPoint x: 316, startPoint y: 164, endPoint x: 517, endPoint y: 235, distance: 212.8
click at [316, 164] on button "Skip" at bounding box center [307, 166] width 31 height 18
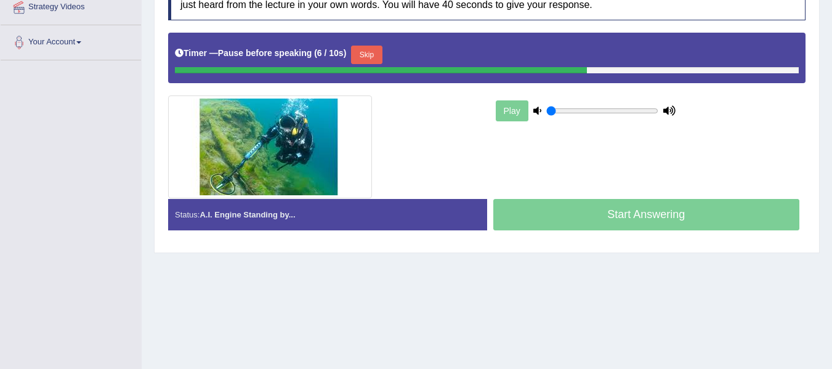
click at [475, 174] on div at bounding box center [324, 146] width 325 height 103
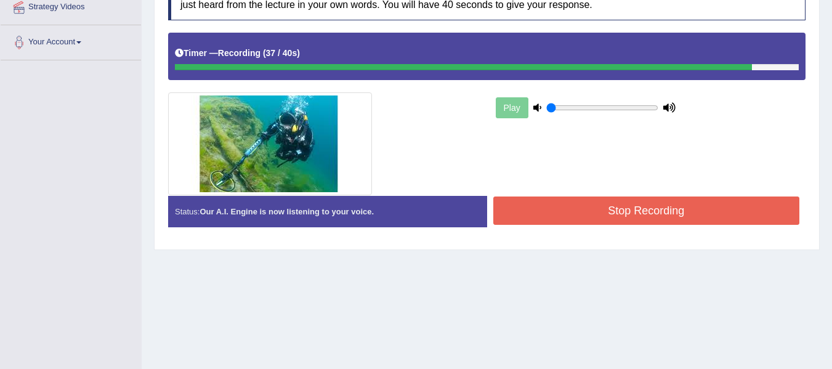
click at [430, 172] on div at bounding box center [324, 143] width 325 height 103
click at [539, 209] on button "Stop Recording" at bounding box center [646, 210] width 307 height 28
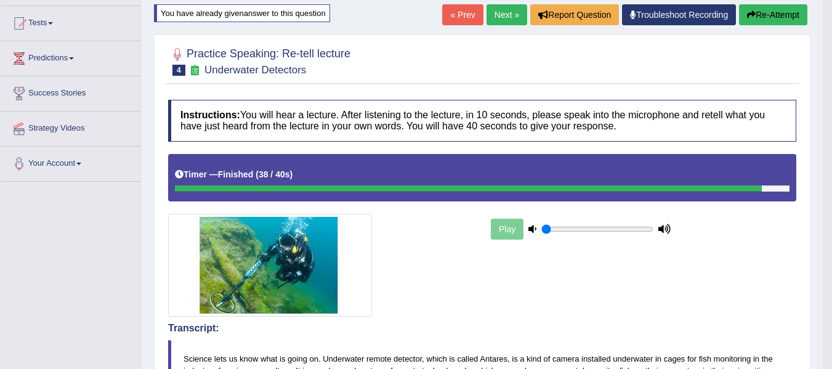
scroll to position [103, 0]
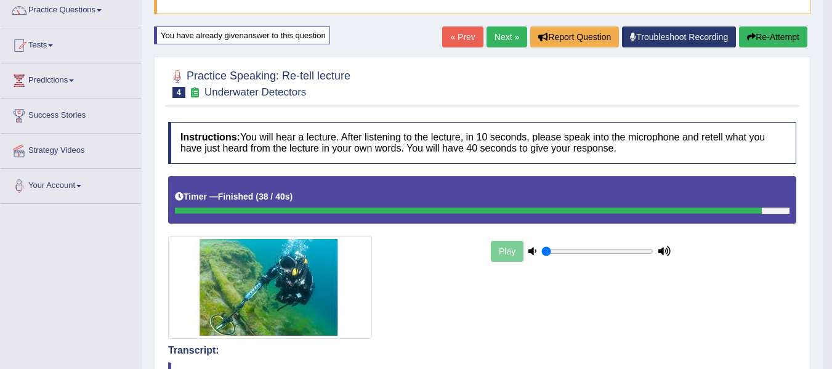
click at [556, 317] on div "Play" at bounding box center [482, 257] width 640 height 163
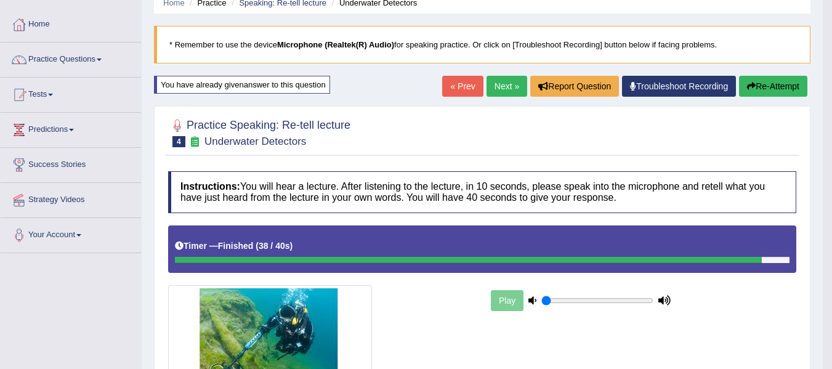
scroll to position [41, 0]
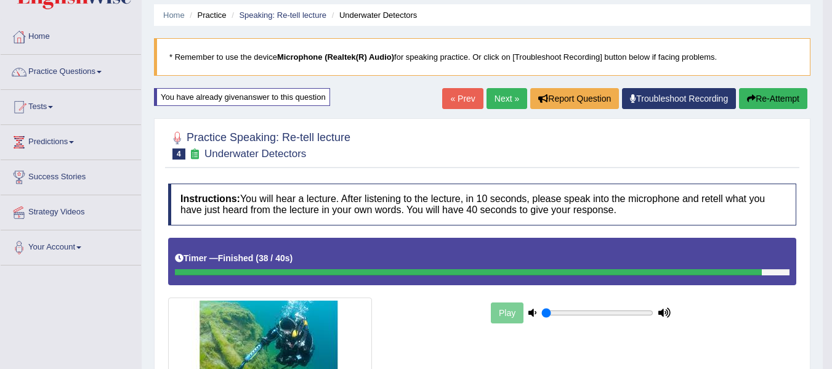
click at [496, 105] on link "Next »" at bounding box center [506, 98] width 41 height 21
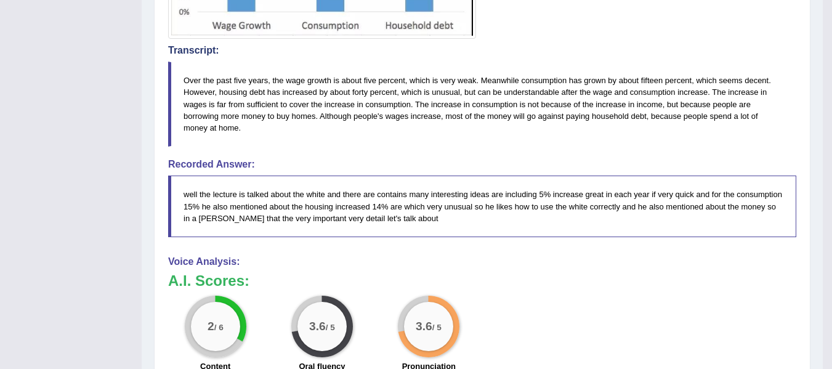
scroll to position [472, 0]
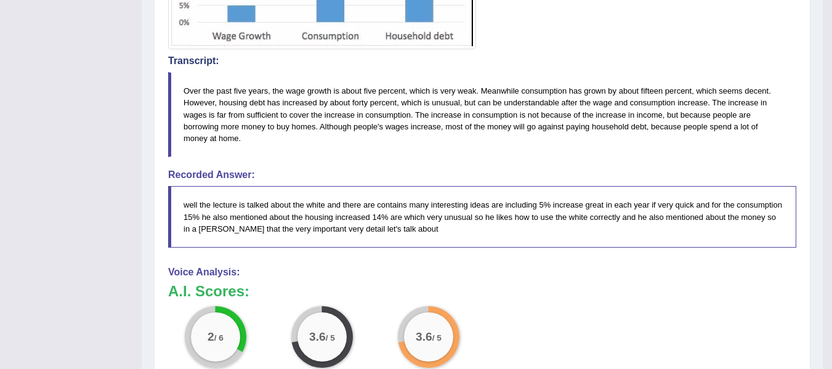
click at [252, 174] on h4 "Recorded Answer:" at bounding box center [482, 174] width 628 height 11
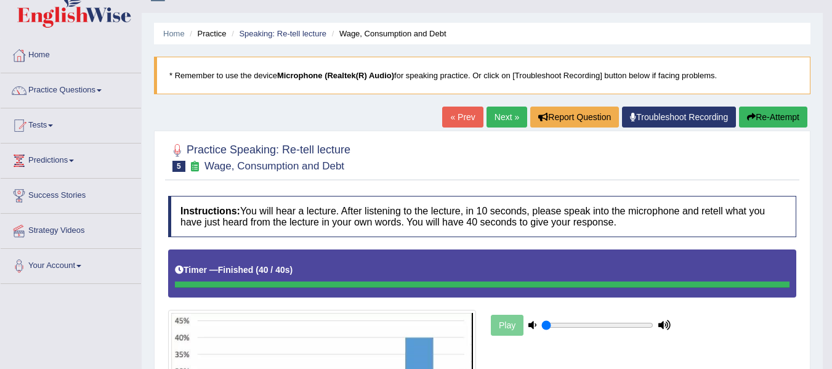
scroll to position [20, 0]
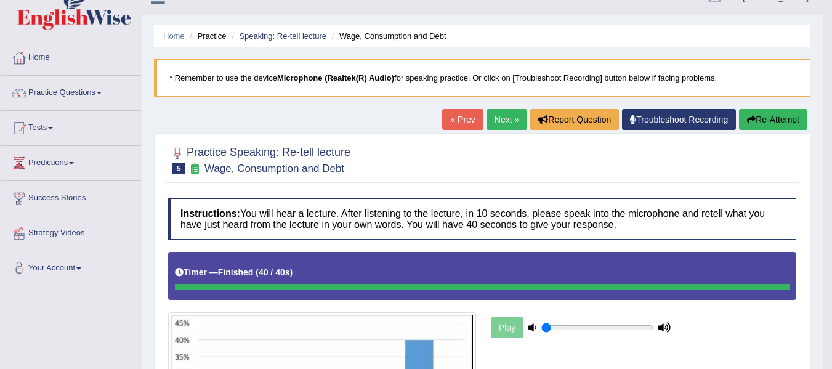
click at [502, 124] on link "Next »" at bounding box center [506, 119] width 41 height 21
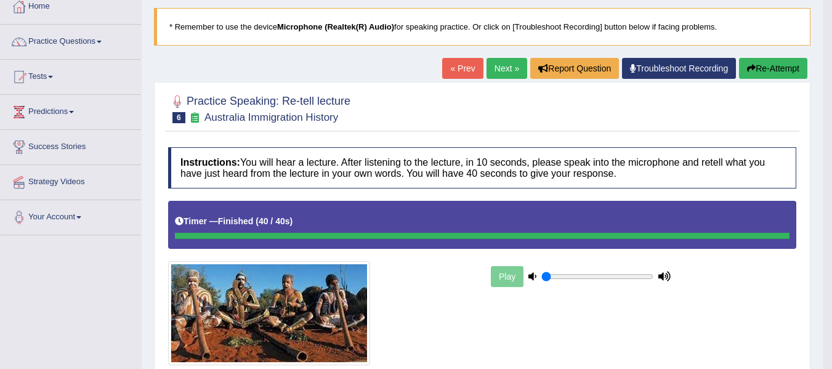
scroll to position [41, 0]
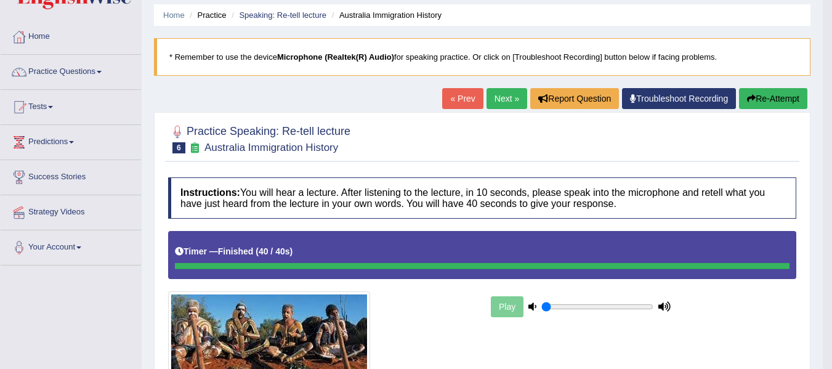
click at [498, 99] on link "Next »" at bounding box center [506, 98] width 41 height 21
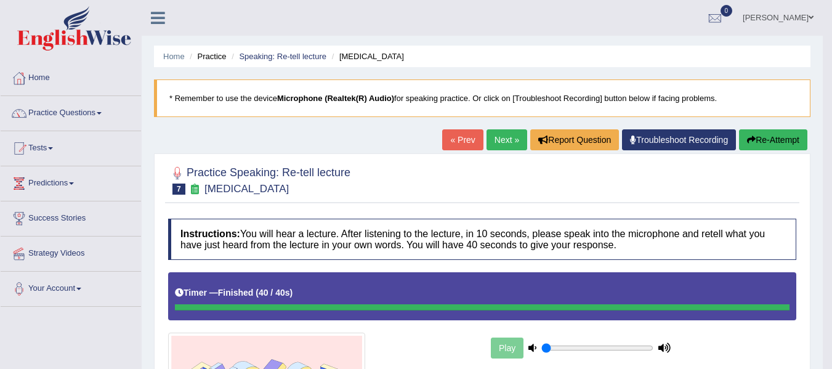
click at [771, 135] on button "Re-Attempt" at bounding box center [773, 139] width 68 height 21
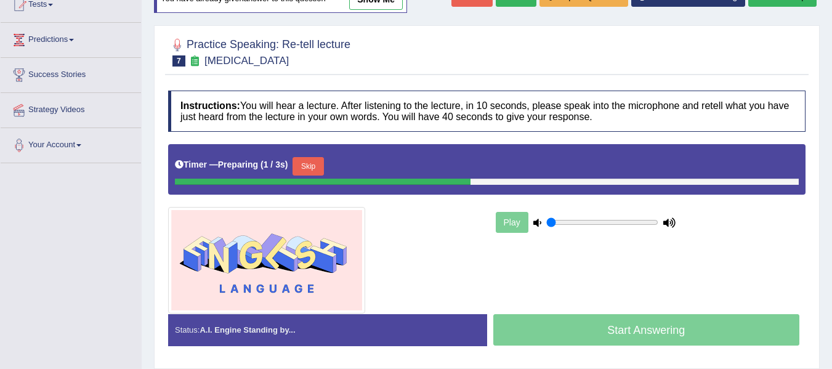
click at [323, 164] on button "Skip" at bounding box center [307, 166] width 31 height 18
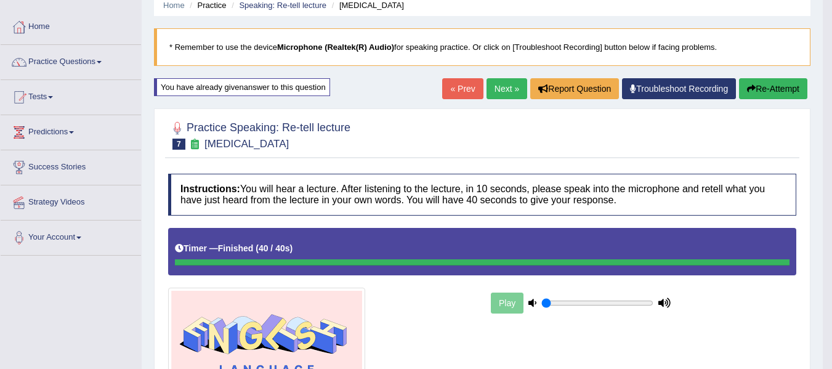
scroll to position [41, 0]
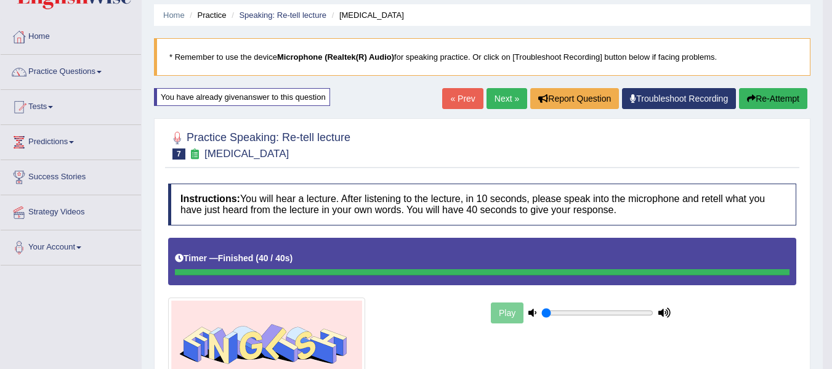
click at [748, 106] on button "Re-Attempt" at bounding box center [773, 98] width 68 height 21
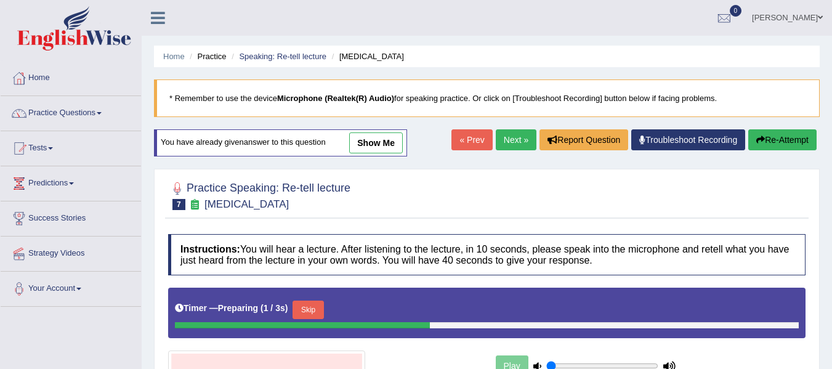
scroll to position [103, 0]
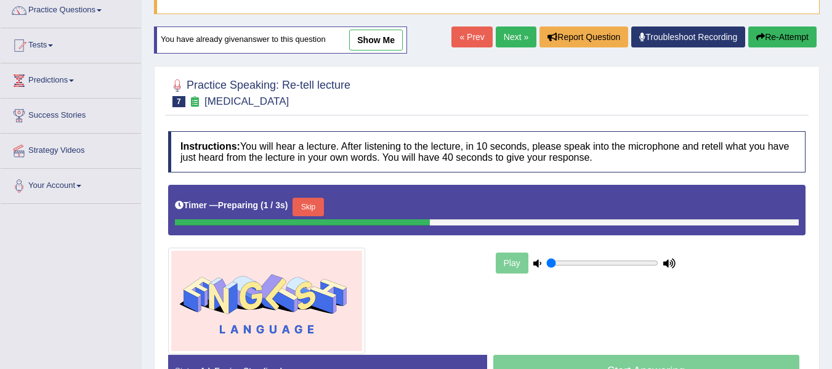
click at [316, 211] on button "Skip" at bounding box center [307, 207] width 31 height 18
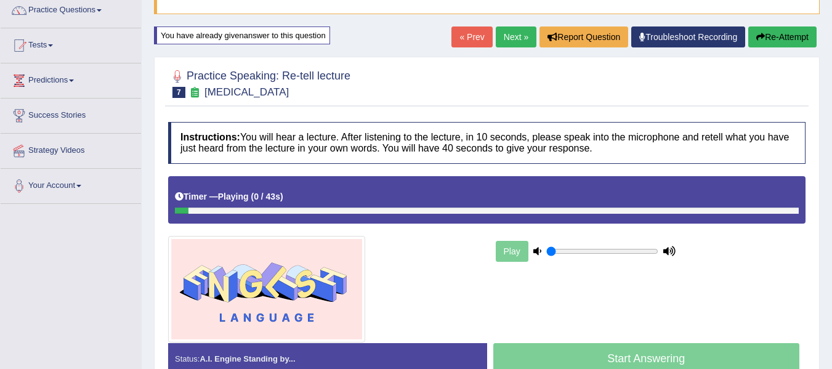
click at [515, 254] on div "Play" at bounding box center [585, 251] width 185 height 31
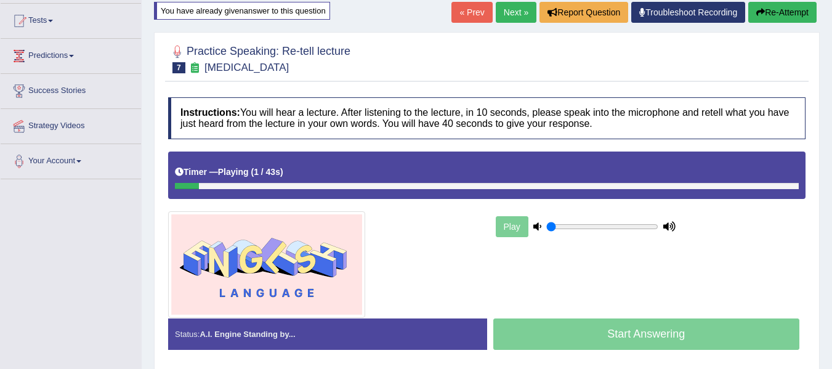
scroll to position [185, 0]
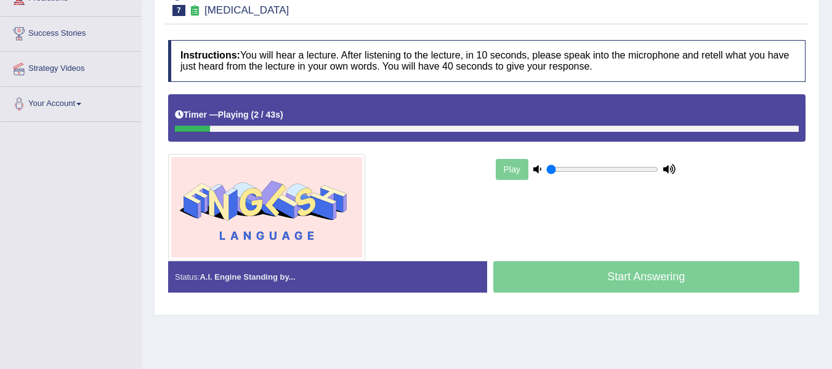
click at [533, 272] on div "Start Answering" at bounding box center [646, 278] width 319 height 34
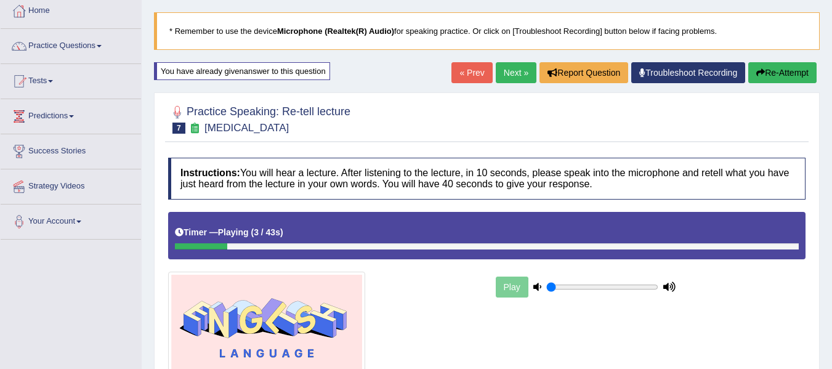
scroll to position [62, 0]
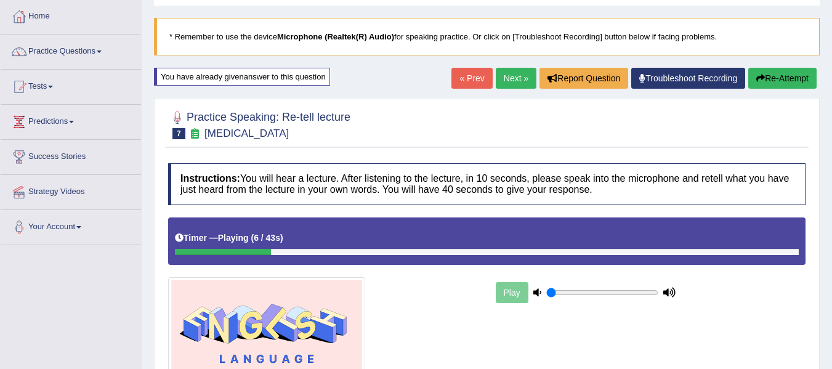
click at [302, 251] on div at bounding box center [487, 252] width 624 height 6
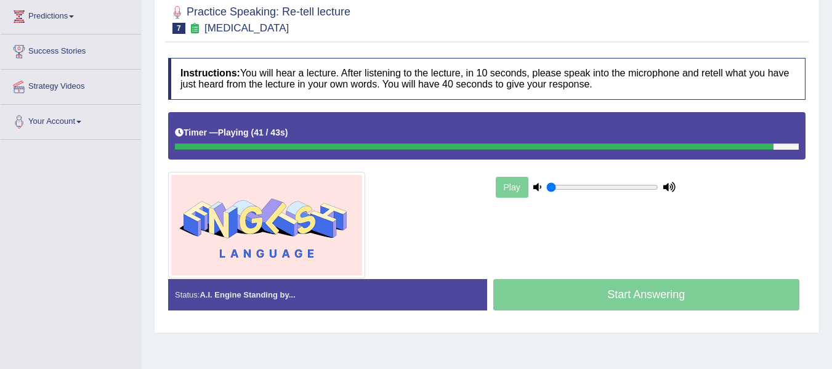
scroll to position [155, 0]
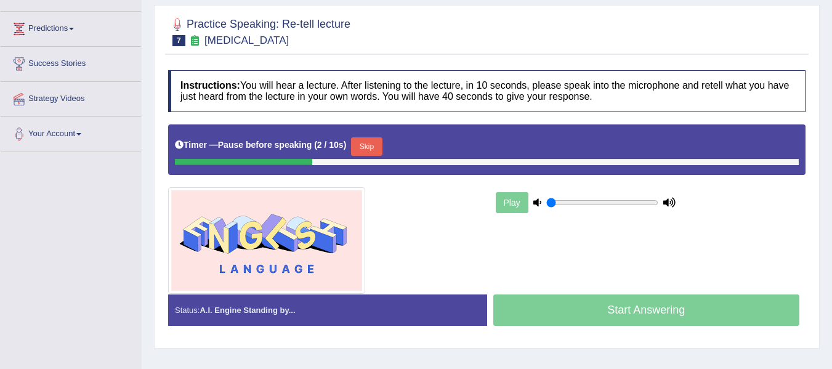
click at [379, 142] on button "Skip" at bounding box center [366, 146] width 31 height 18
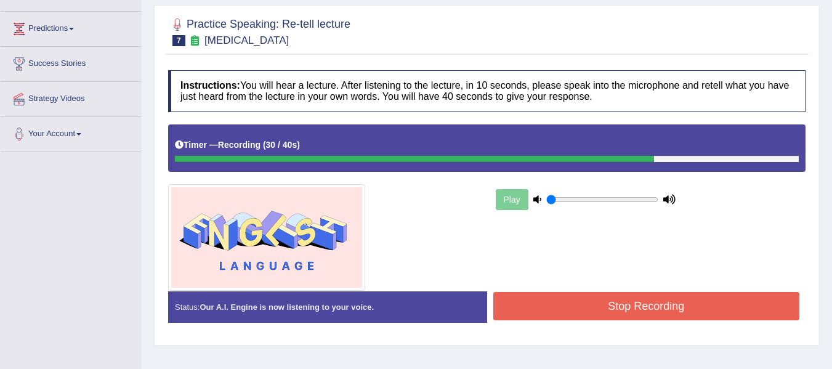
click at [606, 317] on button "Stop Recording" at bounding box center [646, 306] width 307 height 28
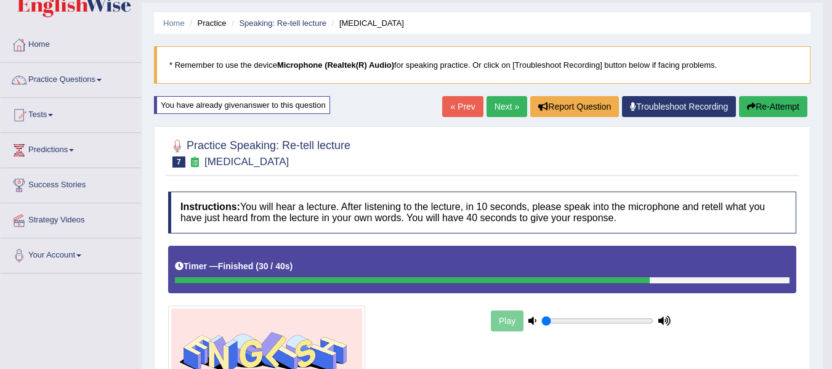
scroll to position [21, 0]
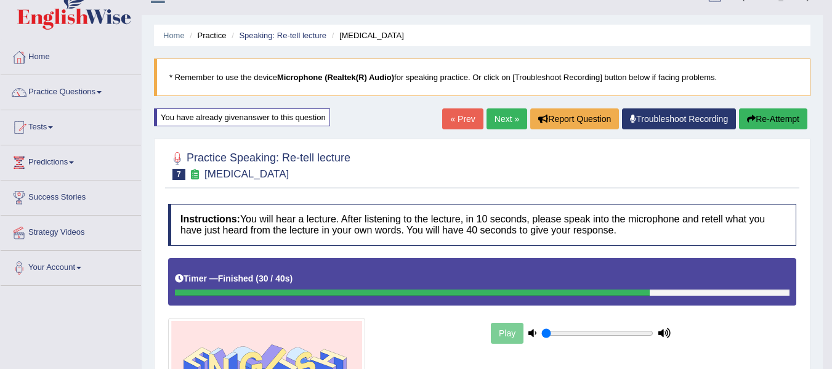
click at [497, 116] on link "Next »" at bounding box center [506, 118] width 41 height 21
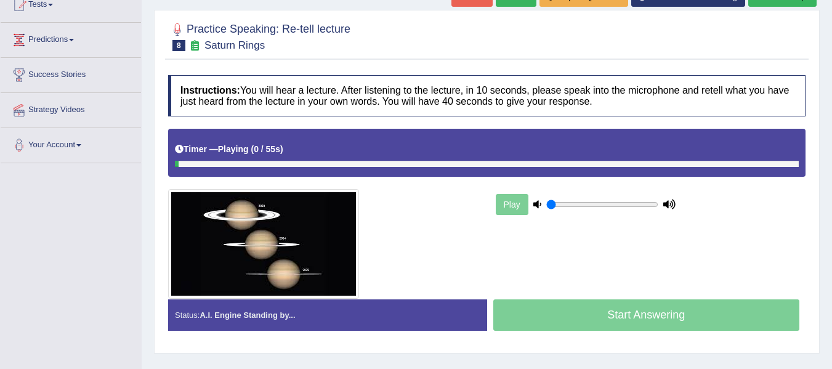
scroll to position [41, 0]
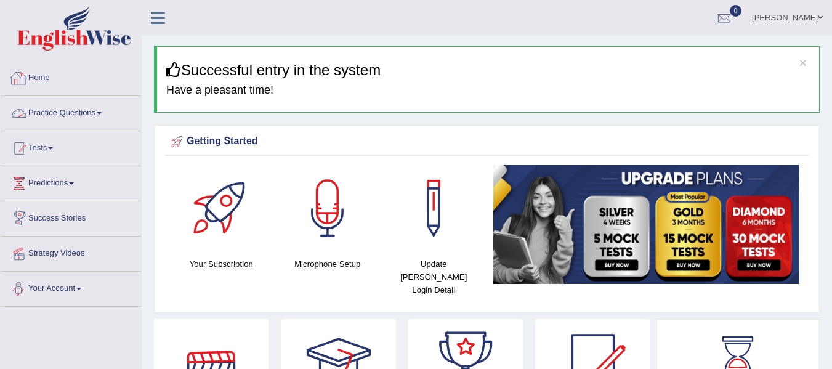
click at [68, 102] on link "Practice Questions" at bounding box center [71, 111] width 140 height 31
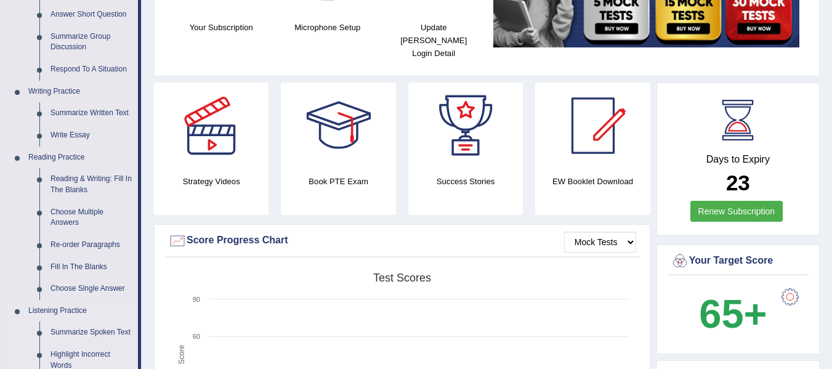
scroll to position [267, 0]
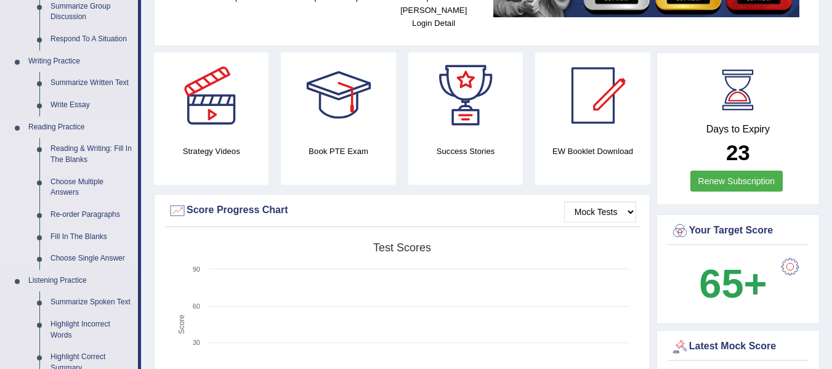
click at [79, 154] on link "Reading & Writing: Fill In The Blanks" at bounding box center [91, 154] width 93 height 33
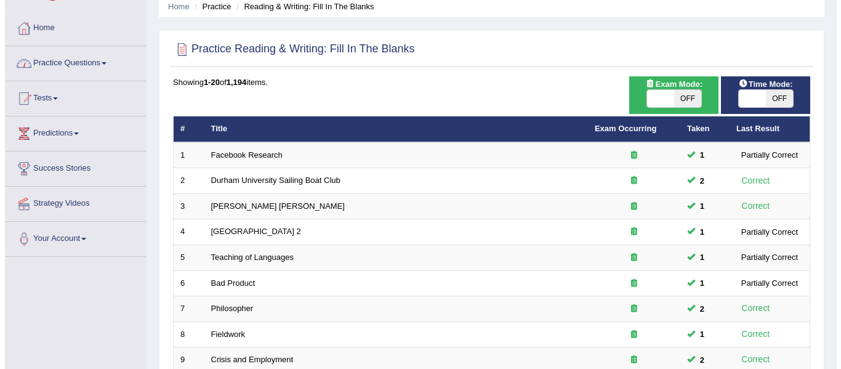
scroll to position [41, 0]
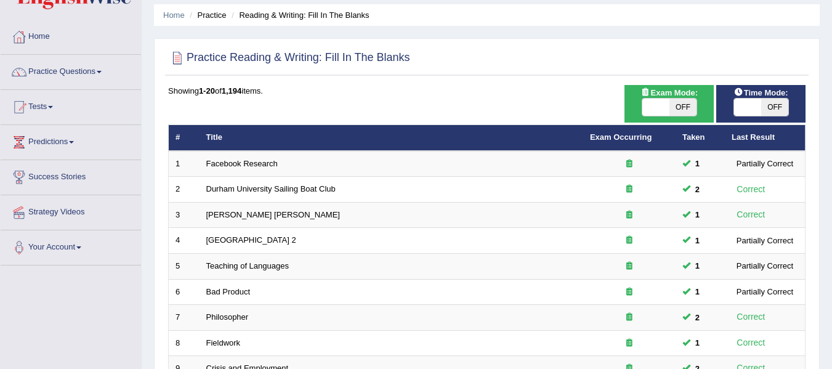
click at [654, 110] on span at bounding box center [655, 107] width 27 height 17
checkbox input "true"
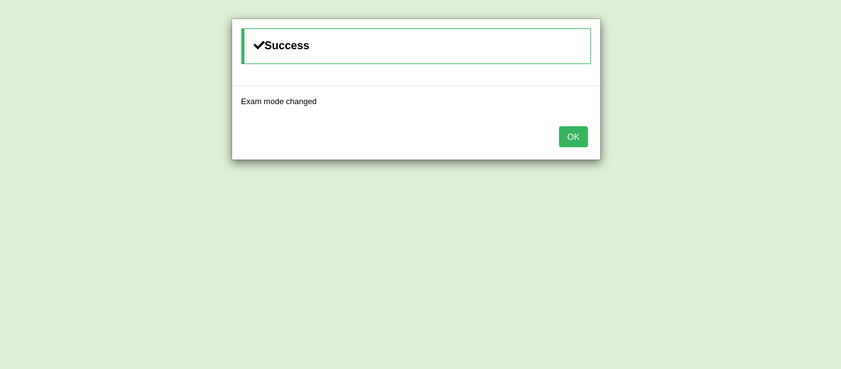
click at [741, 110] on div "Success Exam mode changed OK" at bounding box center [420, 184] width 841 height 369
click at [582, 139] on button "OK" at bounding box center [573, 136] width 28 height 21
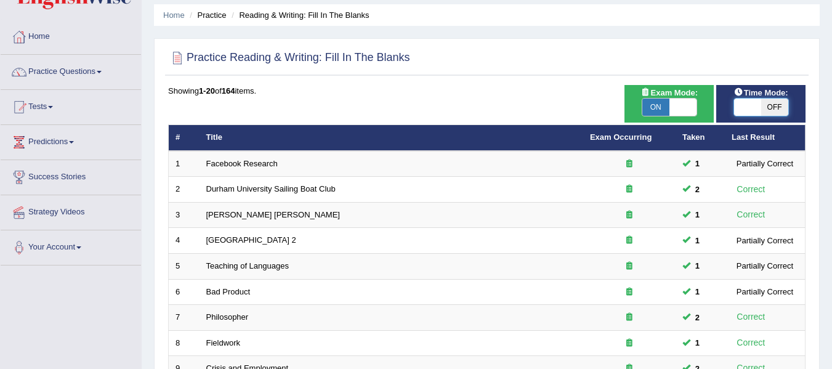
click at [738, 111] on span at bounding box center [747, 107] width 27 height 17
checkbox input "true"
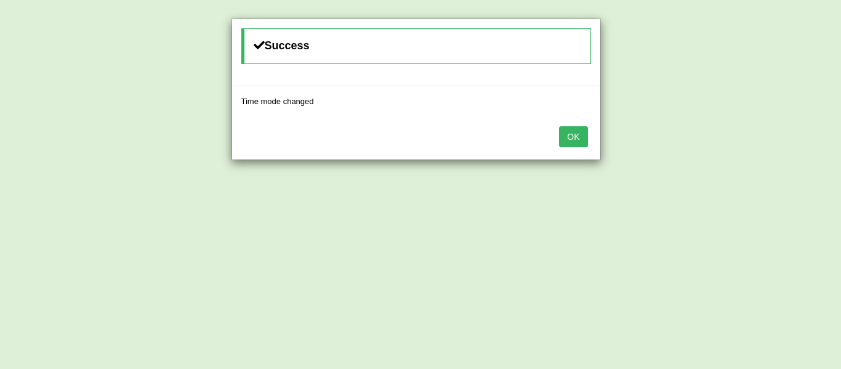
click at [577, 132] on button "OK" at bounding box center [573, 136] width 28 height 21
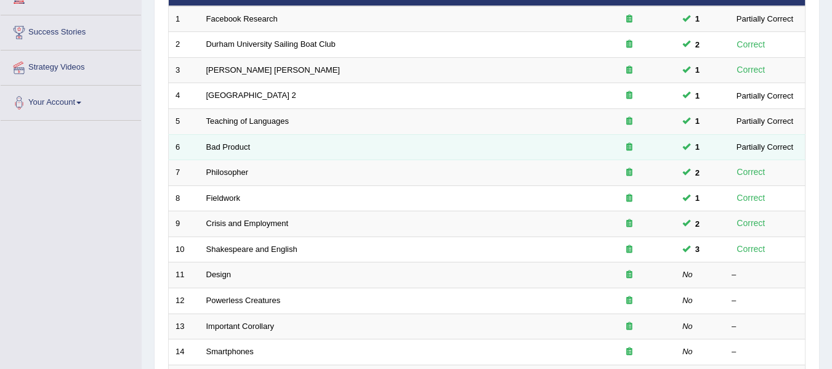
scroll to position [226, 0]
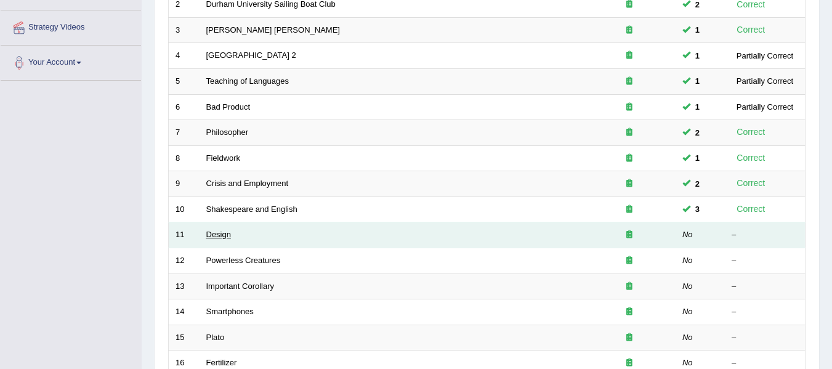
click at [219, 230] on link "Design" at bounding box center [218, 234] width 25 height 9
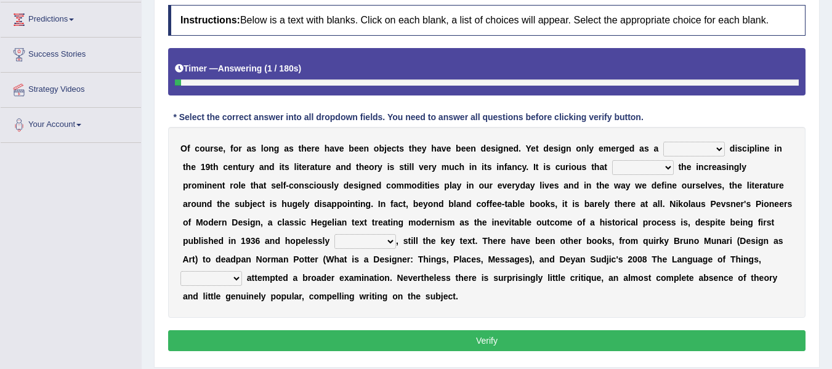
scroll to position [164, 0]
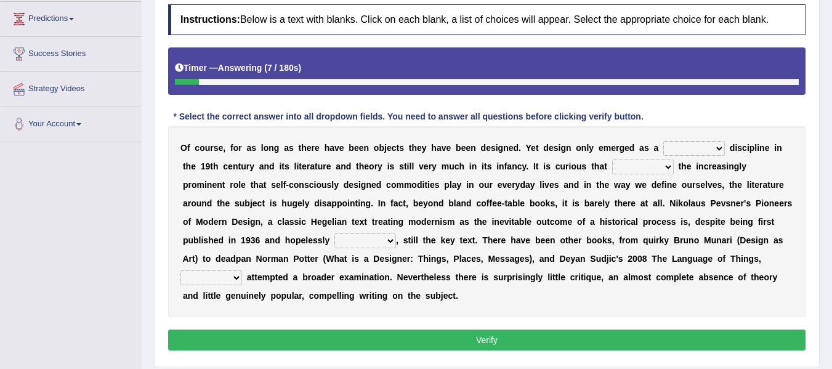
click at [705, 151] on select "bilateral ubiquitous foremost dedicated" at bounding box center [694, 148] width 62 height 15
select select "ubiquitous"
click at [663, 141] on select "bilateral ubiquitous foremost dedicated" at bounding box center [694, 148] width 62 height 15
click at [640, 167] on select "since despite within through" at bounding box center [643, 166] width 62 height 15
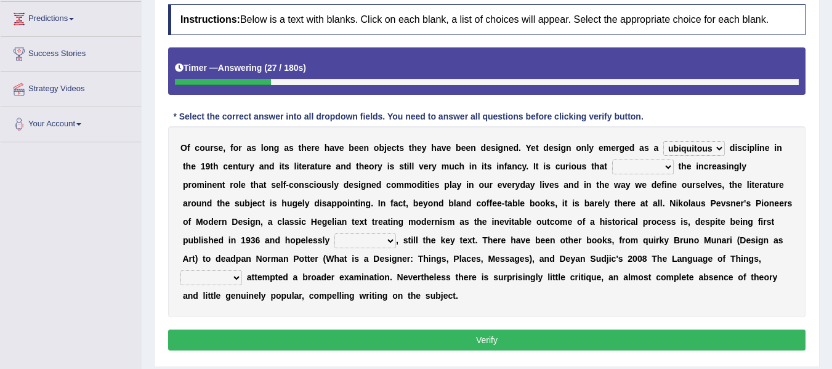
click at [651, 163] on select "since despite within through" at bounding box center [643, 166] width 62 height 15
select select "since"
click at [612, 159] on select "since despite within through" at bounding box center [643, 166] width 62 height 15
click at [370, 233] on div "O f c o u r s e , f o r a s l o n g a s t h e r e h a v e b e e n o b j e c t s…" at bounding box center [486, 221] width 637 height 191
click at [355, 256] on b "s" at bounding box center [356, 259] width 5 height 10
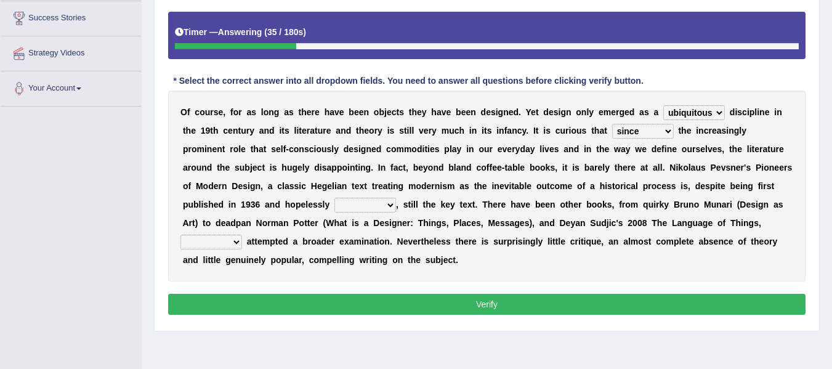
scroll to position [205, 0]
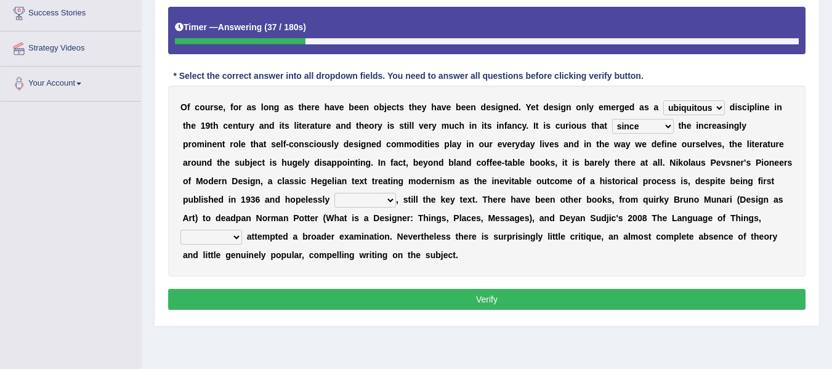
click at [373, 199] on select "dates dating date dated" at bounding box center [365, 200] width 62 height 15
select select "dated"
click at [334, 193] on select "dates dating date dated" at bounding box center [365, 200] width 62 height 15
click at [238, 238] on select "which then however as" at bounding box center [211, 237] width 62 height 15
click at [283, 247] on div "O f c o u r s e , f o r a s l o n g a s t h e r e h a v e b e e n o b j e c t s…" at bounding box center [486, 181] width 637 height 191
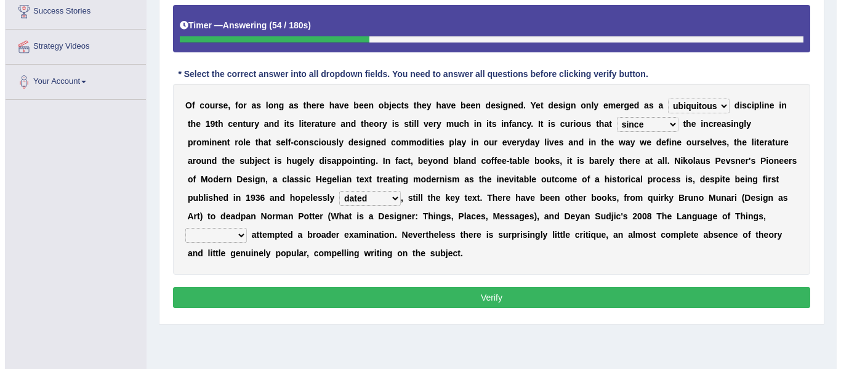
scroll to position [226, 0]
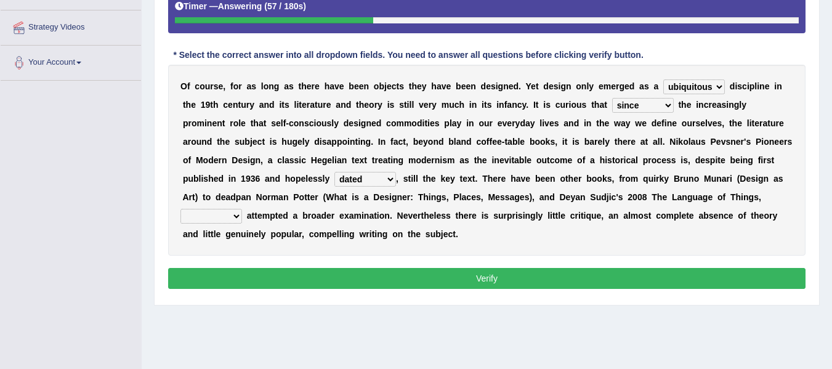
click at [215, 218] on select "which then however as" at bounding box center [211, 216] width 62 height 15
select select "which"
click at [180, 209] on select "which then however as" at bounding box center [211, 216] width 62 height 15
click at [531, 271] on button "Verify" at bounding box center [486, 278] width 637 height 21
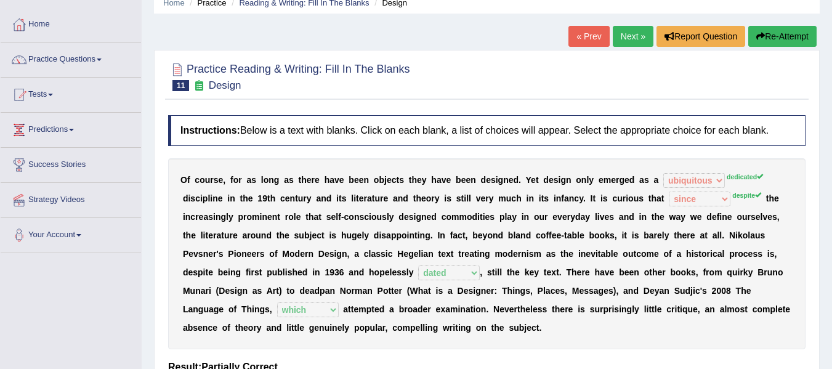
scroll to position [41, 0]
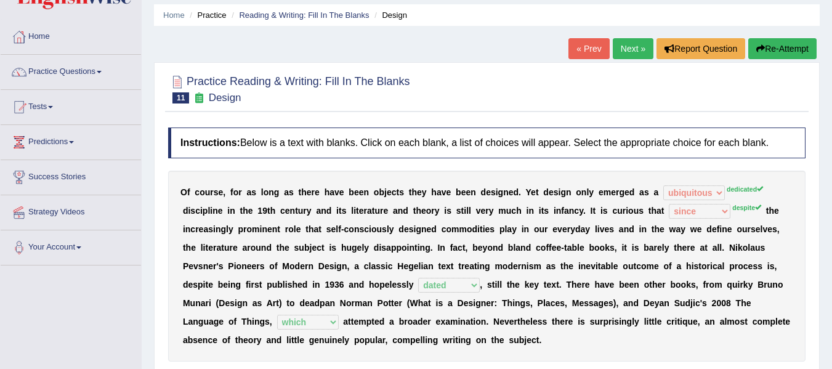
click at [636, 49] on link "Next »" at bounding box center [633, 48] width 41 height 21
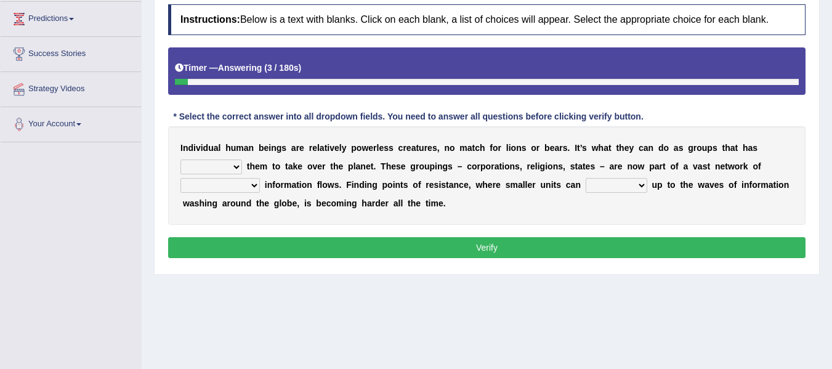
click at [227, 166] on select "enabled contended embodied conjured" at bounding box center [211, 166] width 62 height 15
click at [220, 173] on select "enabled contended embodied conjured" at bounding box center [211, 166] width 62 height 15
select select "enabled"
click at [180, 159] on select "enabled contended embodied conjured" at bounding box center [211, 166] width 62 height 15
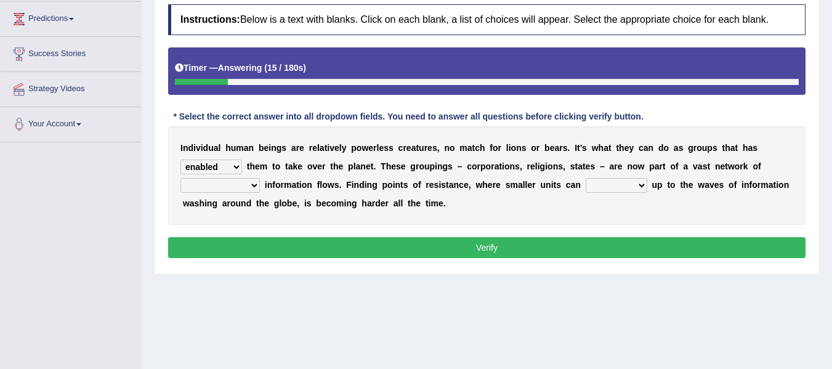
click at [205, 187] on select "interconnected overlapping fastened exploited" at bounding box center [219, 185] width 79 height 15
select select "fastened"
click at [180, 178] on select "interconnected overlapping fastened exploited" at bounding box center [219, 185] width 79 height 15
click at [619, 187] on select "stand raise hail pump" at bounding box center [616, 185] width 62 height 15
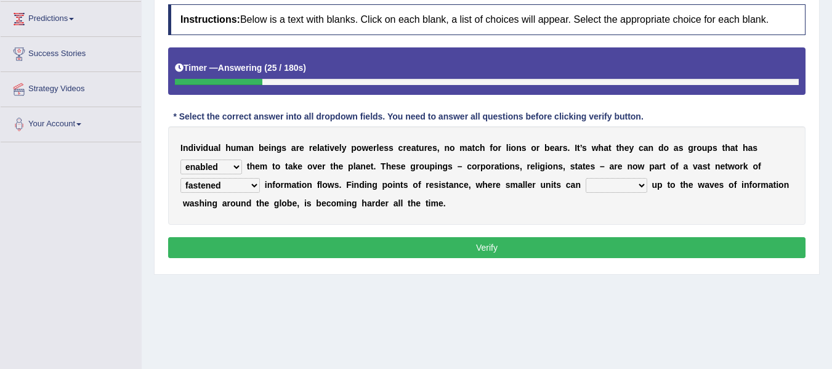
click at [599, 183] on select "stand raise hail pump" at bounding box center [616, 185] width 62 height 15
select select "stand"
click at [585, 178] on select "stand raise hail pump" at bounding box center [616, 185] width 62 height 15
click at [478, 244] on button "Verify" at bounding box center [486, 247] width 637 height 21
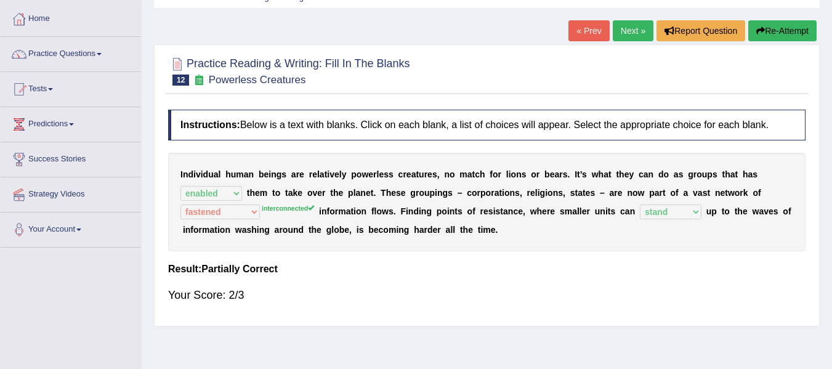
scroll to position [41, 0]
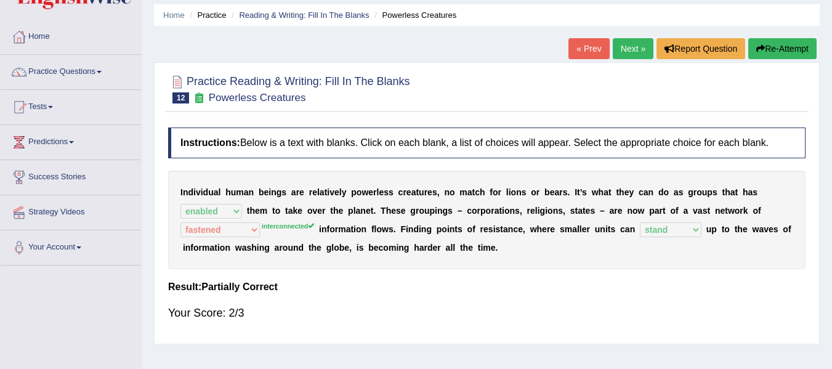
click at [633, 49] on link "Next »" at bounding box center [633, 48] width 41 height 21
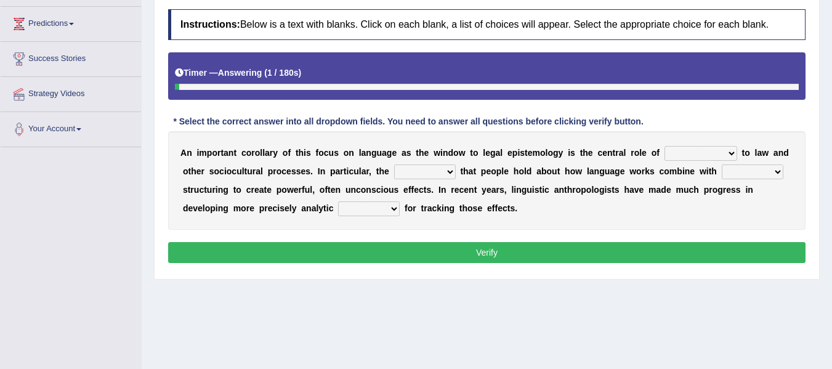
scroll to position [164, 0]
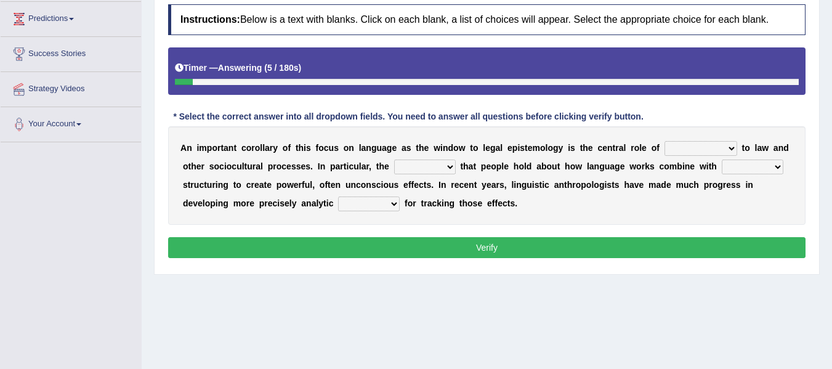
click at [674, 149] on select "discourse epoch dialect acquaintance" at bounding box center [700, 148] width 73 height 15
click at [682, 155] on select "discourse epoch dialect acquaintance" at bounding box center [700, 148] width 73 height 15
click at [664, 141] on select "discourse epoch dialect acquaintance" at bounding box center [700, 148] width 73 height 15
click at [685, 149] on select "discourse epoch dialect acquaintance" at bounding box center [700, 148] width 73 height 15
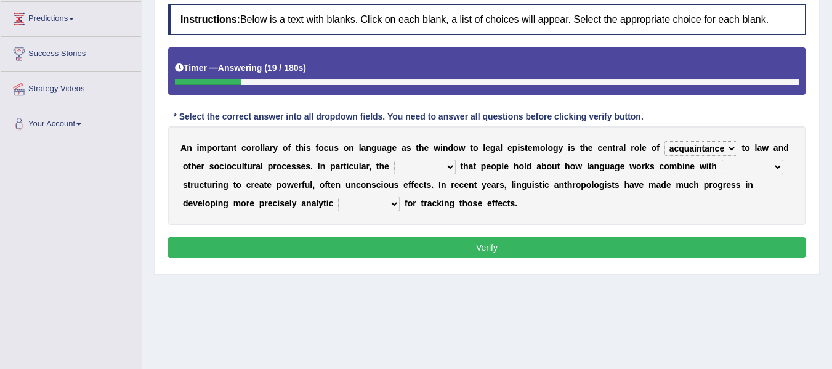
select select "discourse"
click at [664, 141] on select "discourse epoch dialect acquaintance" at bounding box center [700, 148] width 73 height 15
click at [419, 166] on select "deviation besmirch consent ideas" at bounding box center [425, 166] width 62 height 15
select select "consent"
click at [394, 159] on select "deviation besmirch consent ideas" at bounding box center [425, 166] width 62 height 15
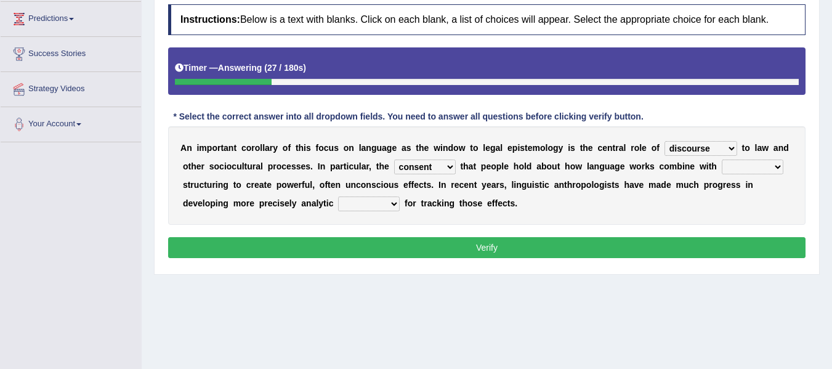
click at [743, 170] on select "mandatory linguistic legitimate customary" at bounding box center [753, 166] width 62 height 15
select select "legitimate"
click at [722, 159] on select "mandatory linguistic legitimate customary" at bounding box center [753, 166] width 62 height 15
click at [377, 201] on select "tools appetite albums stroke" at bounding box center [369, 203] width 62 height 15
select select "stroke"
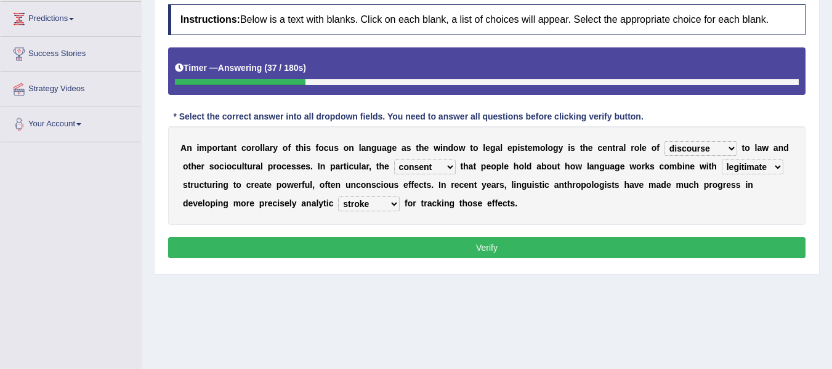
click at [338, 196] on select "tools appetite albums stroke" at bounding box center [369, 203] width 62 height 15
click at [448, 237] on button "Verify" at bounding box center [486, 247] width 637 height 21
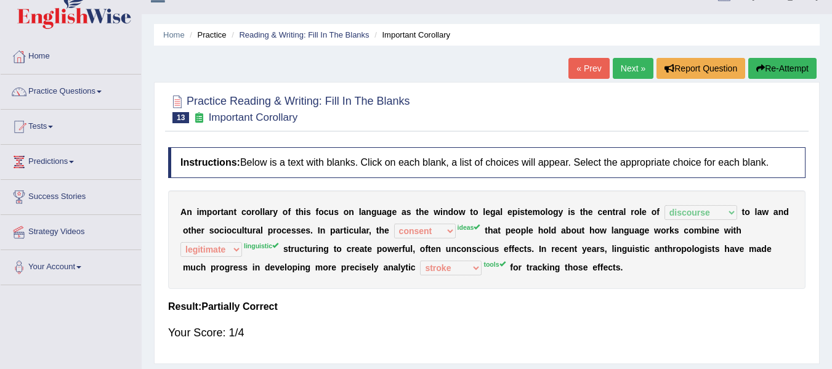
scroll to position [20, 0]
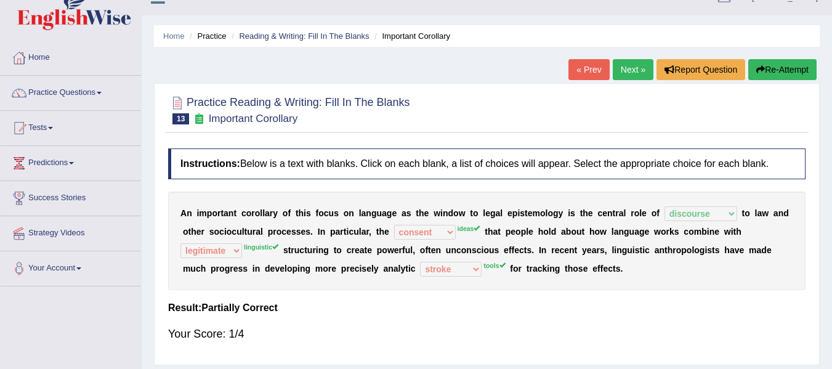
click at [635, 69] on link "Next »" at bounding box center [633, 69] width 41 height 21
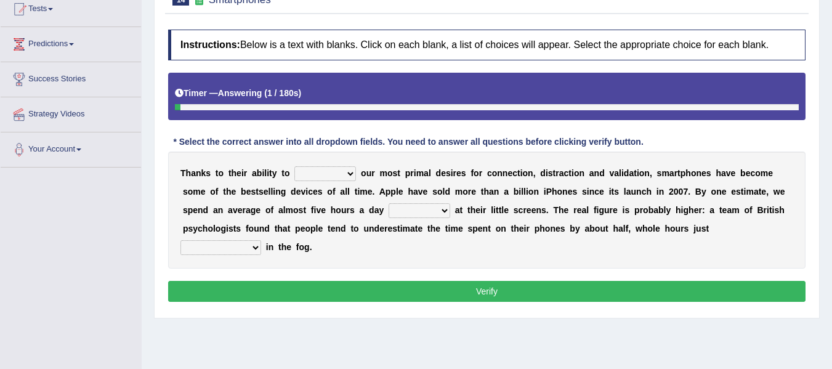
scroll to position [143, 0]
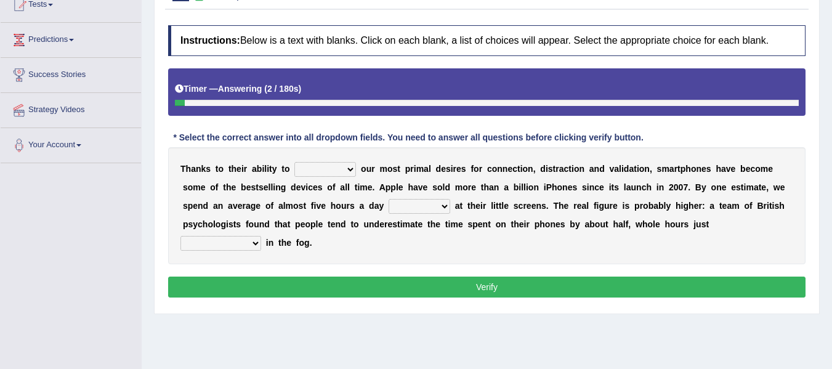
click at [336, 171] on select "hijack describe sharpen conserve" at bounding box center [325, 169] width 62 height 15
select select "describe"
click at [294, 162] on select "hijack describe sharpen conserve" at bounding box center [325, 169] width 62 height 15
click at [406, 210] on select "watching waggling snoring staring" at bounding box center [419, 206] width 62 height 15
select select "watching"
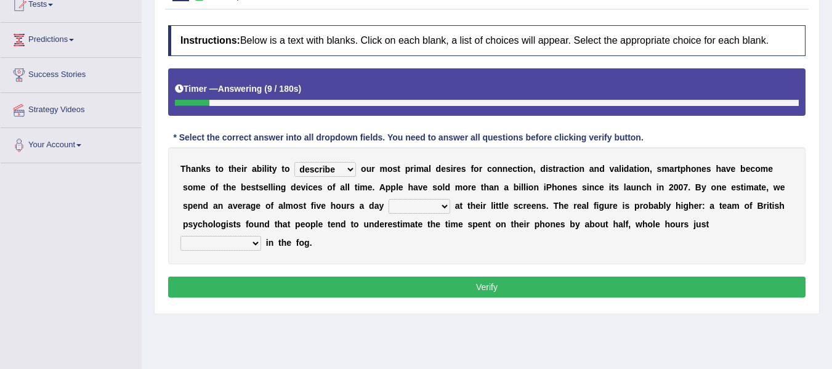
click at [388, 199] on select "watching waggling snoring staring" at bounding box center [419, 206] width 62 height 15
click at [259, 247] on select "has evaporated evaporating evaporate evaporates" at bounding box center [220, 243] width 81 height 15
select select "has evaporated"
click at [180, 236] on select "has evaporated evaporating evaporate evaporates" at bounding box center [220, 243] width 81 height 15
click at [337, 280] on button "Verify" at bounding box center [486, 286] width 637 height 21
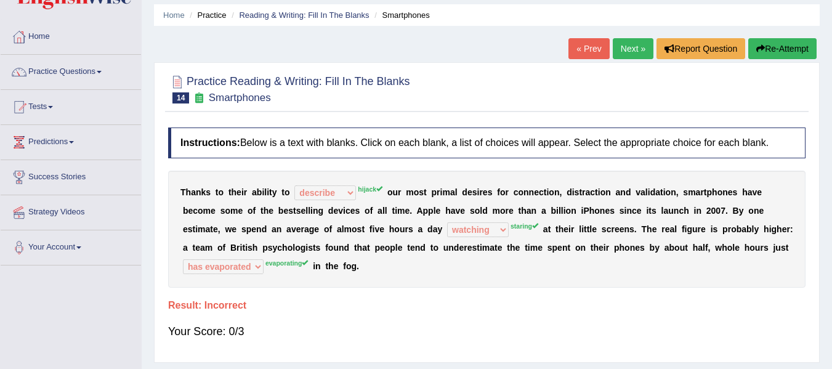
scroll to position [0, 0]
